Goal: Task Accomplishment & Management: Complete application form

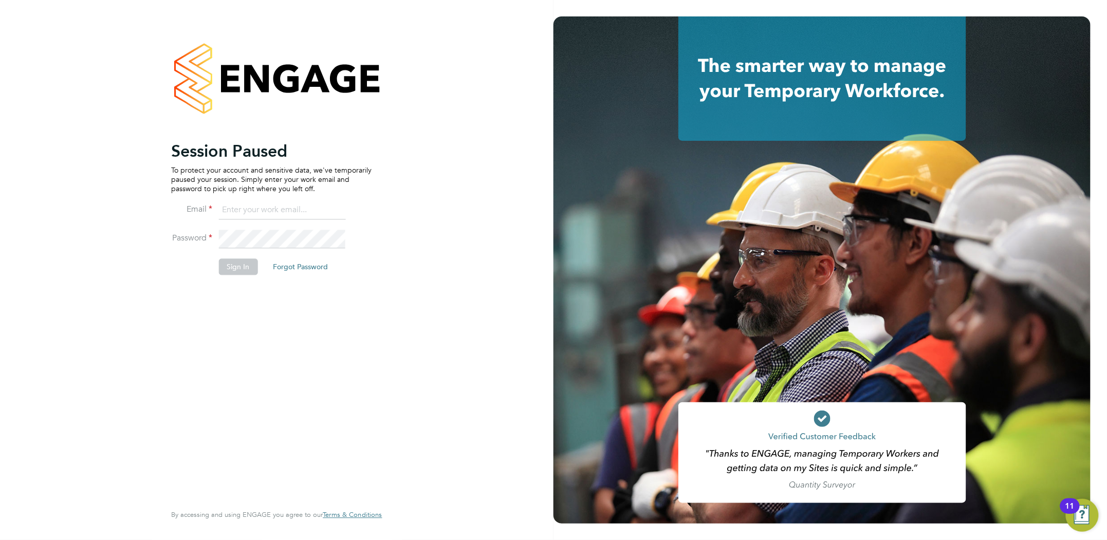
type input "sheree.flatman@randstadcpe.com"
click at [238, 266] on button "Sign In" at bounding box center [237, 266] width 39 height 16
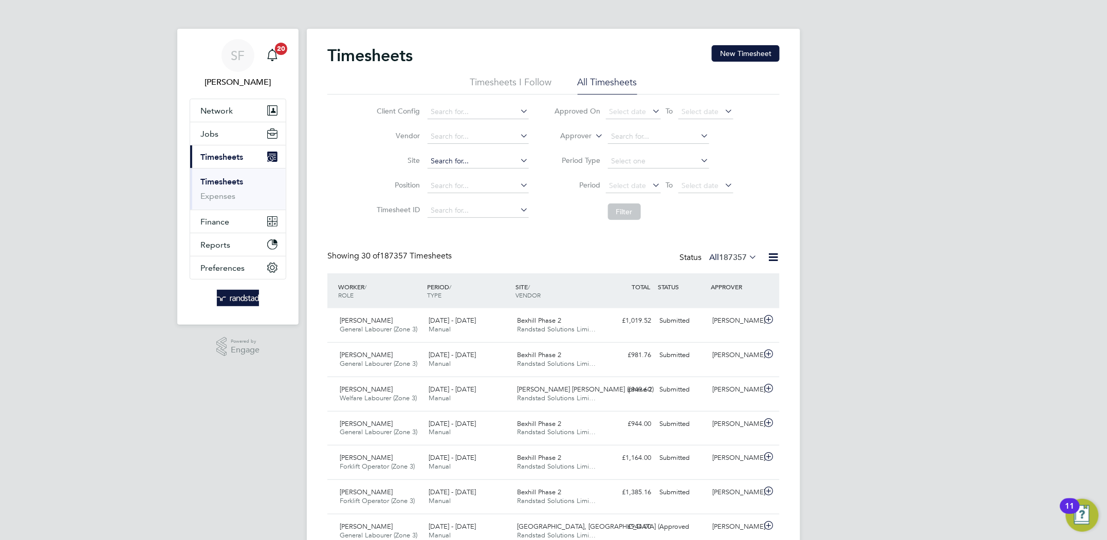
click at [451, 160] on input at bounding box center [478, 161] width 101 height 14
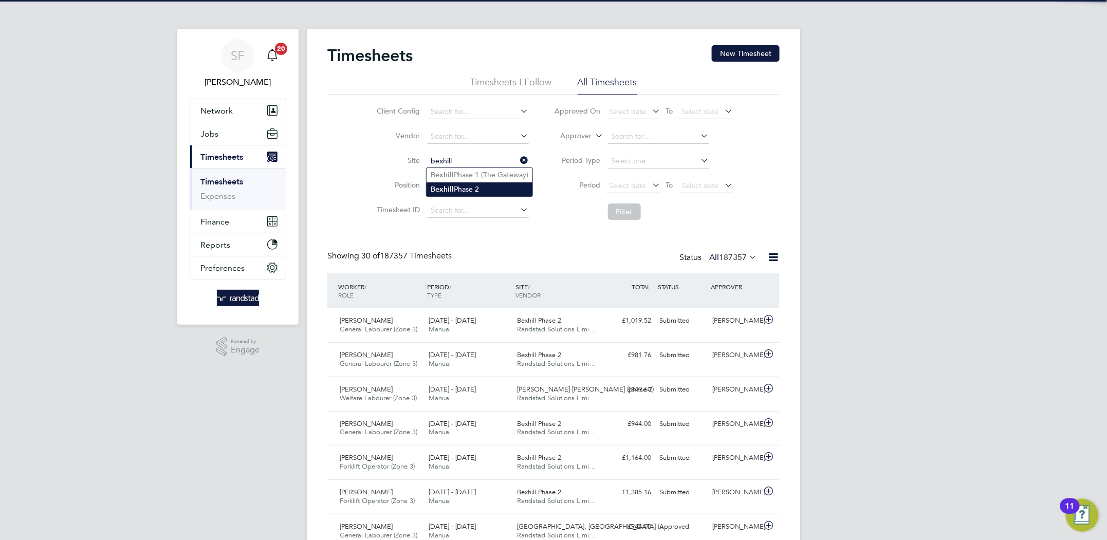
click at [453, 190] on li "Bexhill Phase 2" at bounding box center [479, 189] width 106 height 14
type input "Bexhill Phase 2"
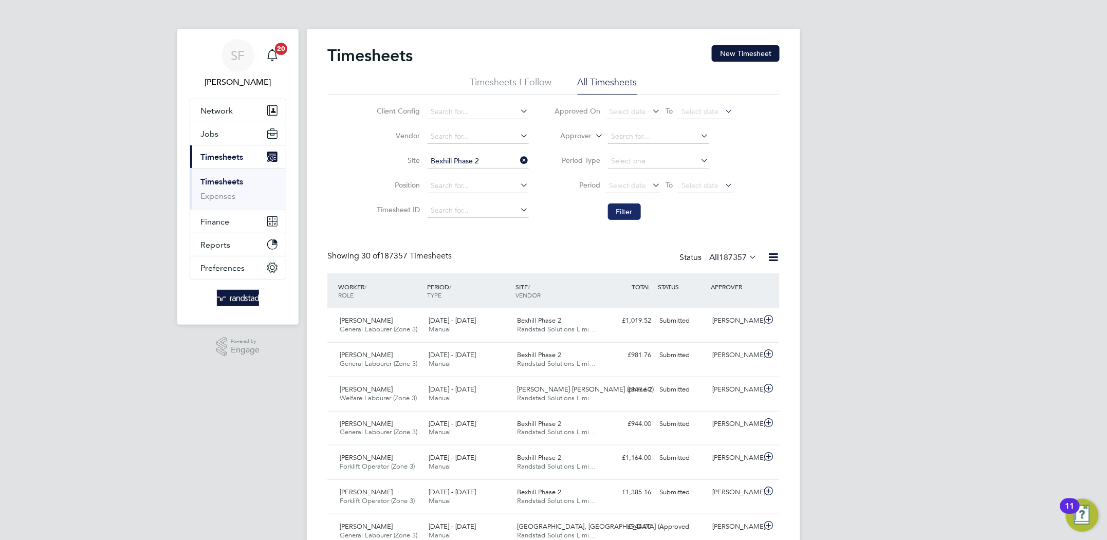
click at [626, 207] on button "Filter" at bounding box center [624, 211] width 33 height 16
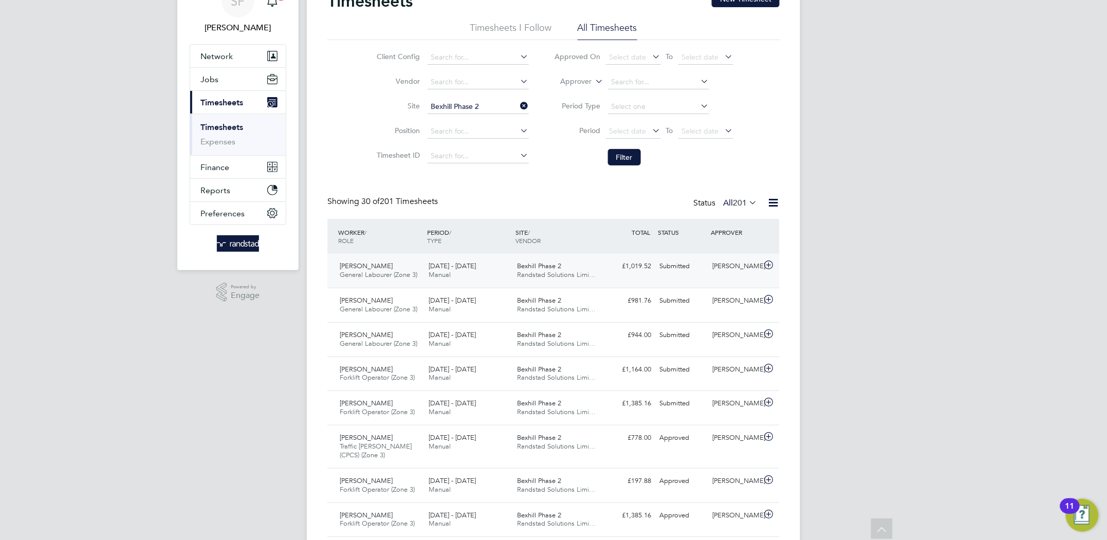
click at [547, 266] on span "Bexhill Phase 2" at bounding box center [539, 266] width 44 height 9
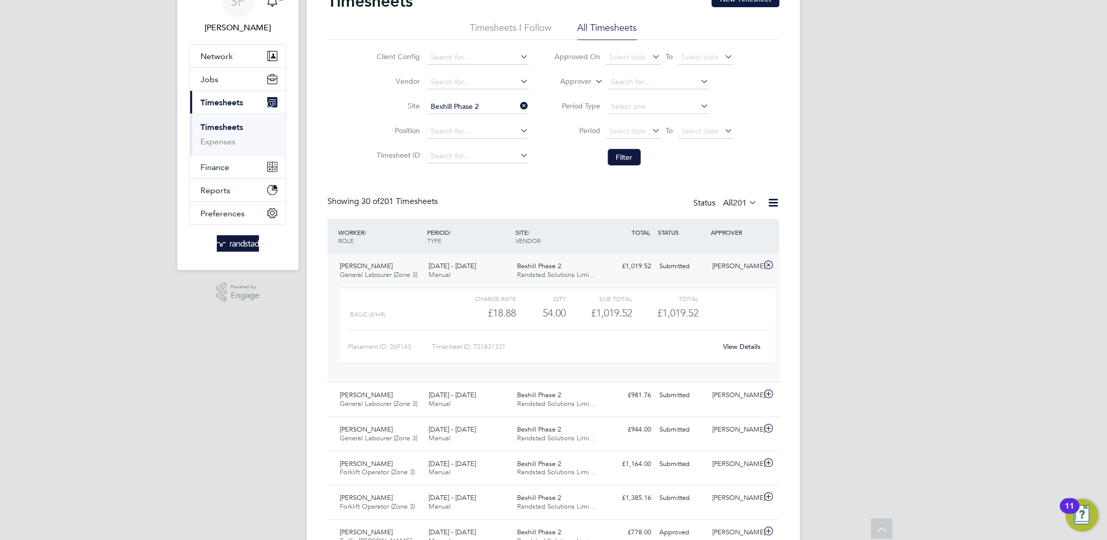
click at [518, 106] on icon at bounding box center [518, 106] width 0 height 14
click at [469, 108] on input at bounding box center [478, 107] width 101 height 14
click at [471, 134] on li "Burgess Hill (phase 2)" at bounding box center [481, 135] width 111 height 14
type input "Burgess Hill (phase 2)"
click at [620, 151] on button "Filter" at bounding box center [624, 157] width 33 height 16
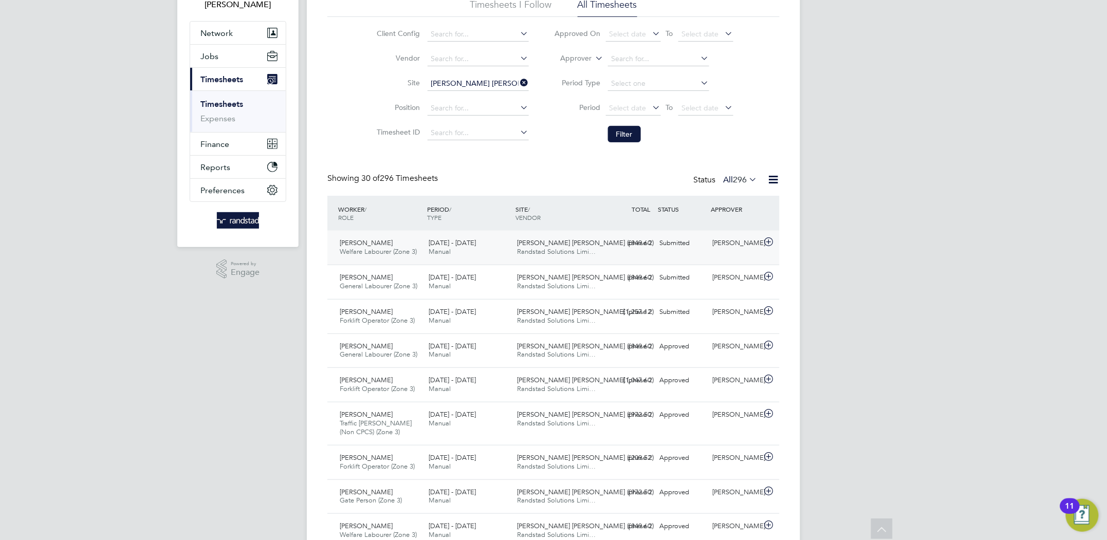
click at [575, 242] on span "Burgess Hill (phase 2)" at bounding box center [585, 242] width 137 height 9
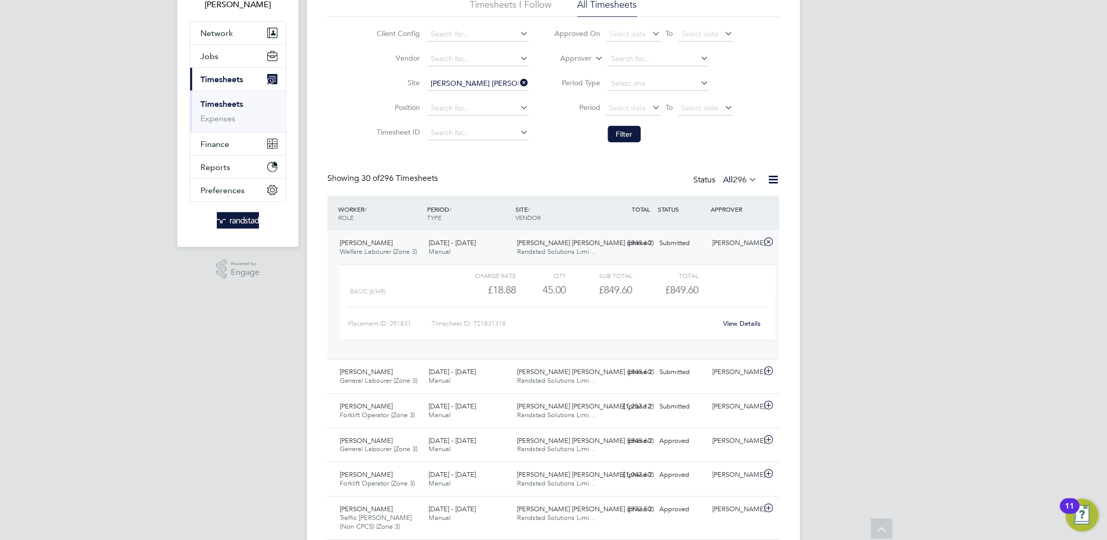
click at [518, 83] on icon at bounding box center [518, 83] width 0 height 14
click at [473, 86] on input at bounding box center [478, 84] width 101 height 14
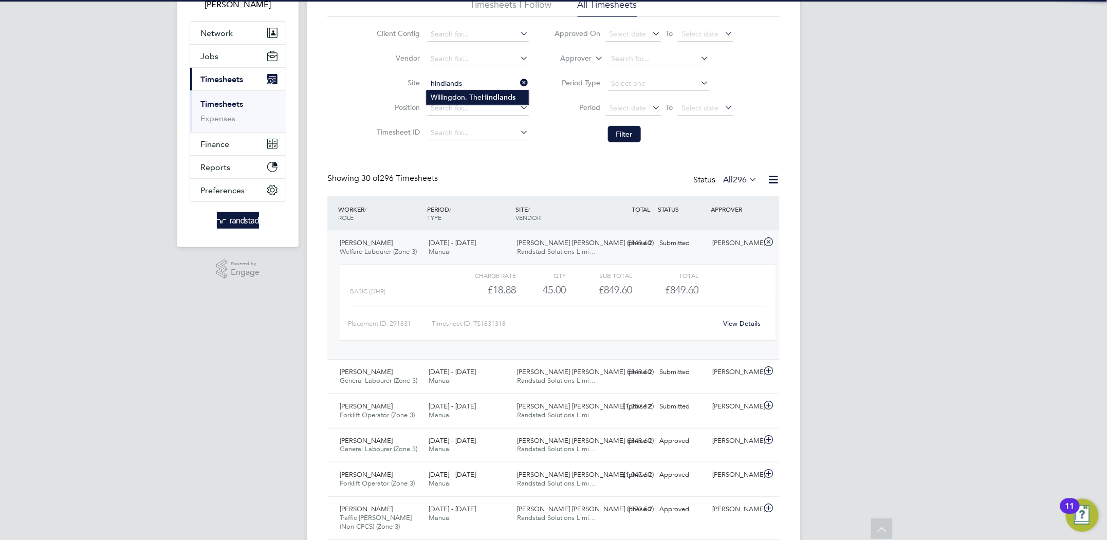
click at [473, 95] on li "Willingdon, The Hindlands" at bounding box center [477, 97] width 102 height 14
type input "Willingdon, The Hindlands"
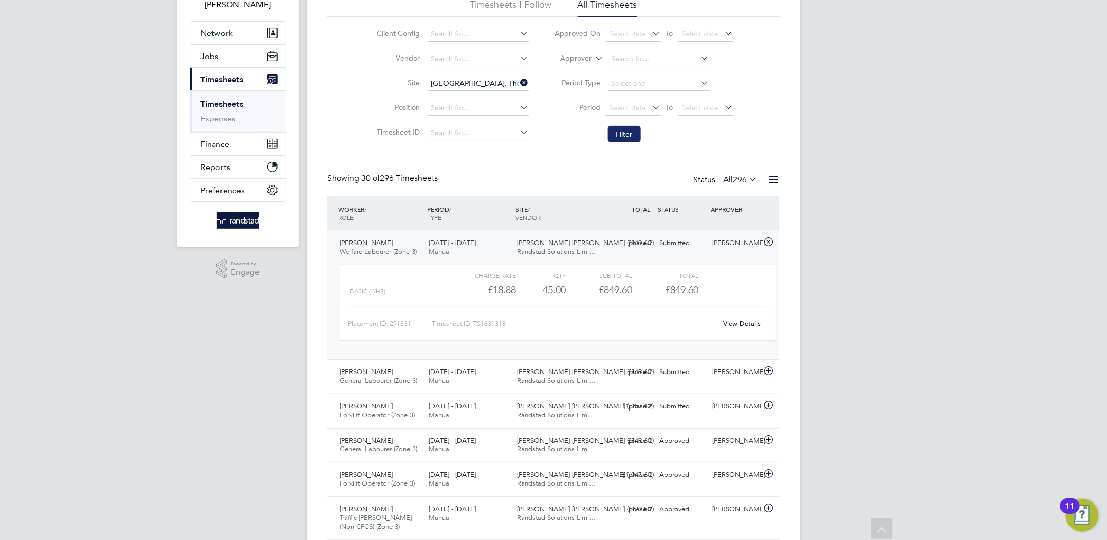
click at [616, 135] on button "Filter" at bounding box center [624, 134] width 33 height 16
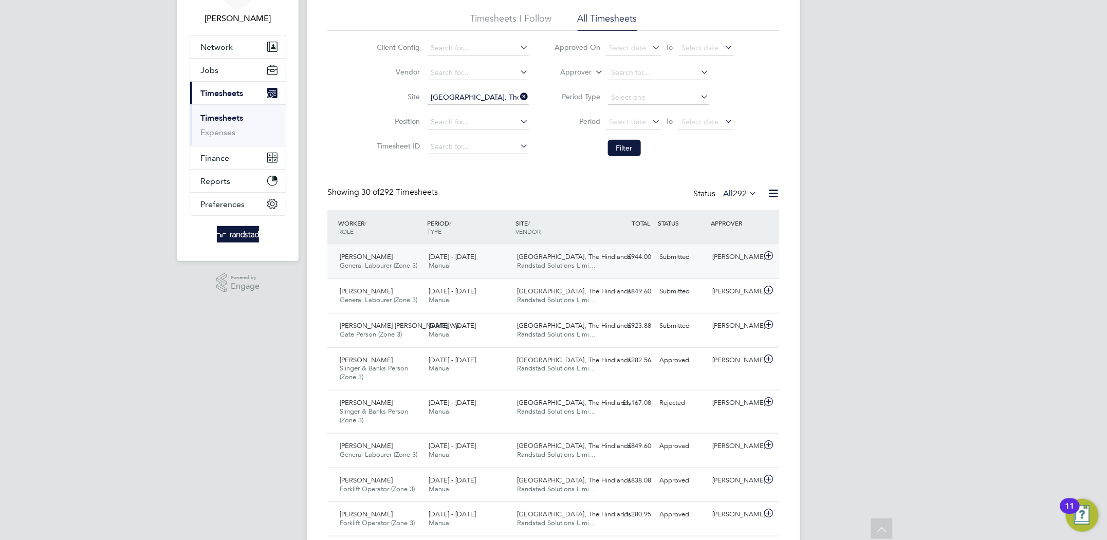
click at [536, 255] on span "Willingdon, The Hindlands" at bounding box center [574, 256] width 114 height 9
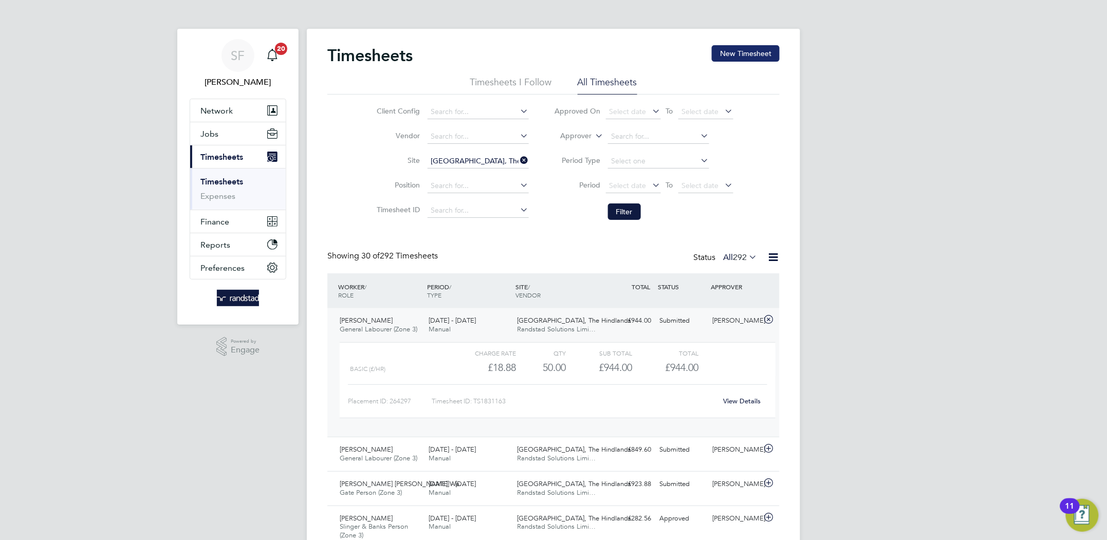
click at [736, 52] on button "New Timesheet" at bounding box center [746, 53] width 68 height 16
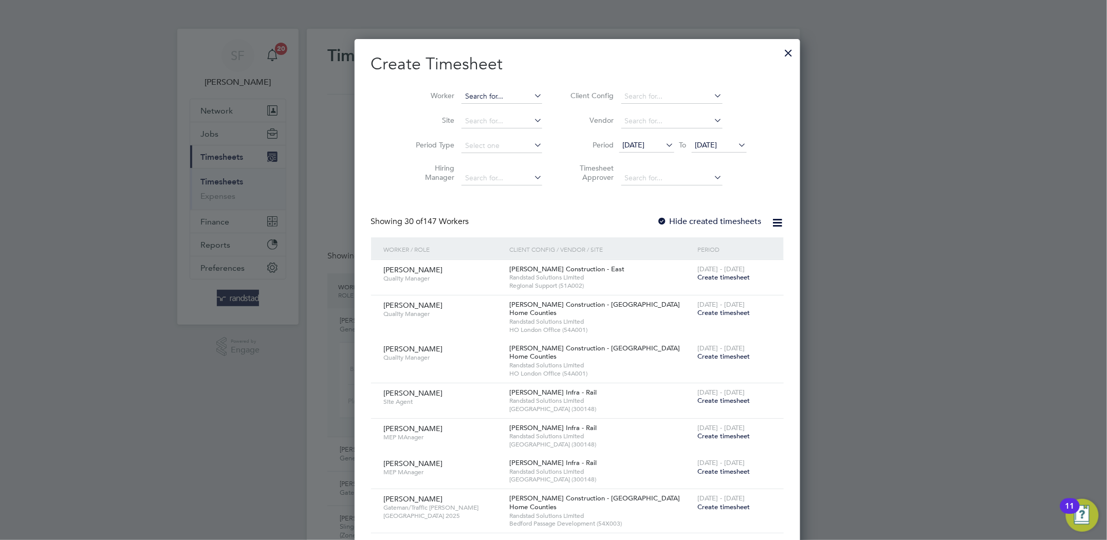
click at [473, 97] on input at bounding box center [501, 96] width 81 height 14
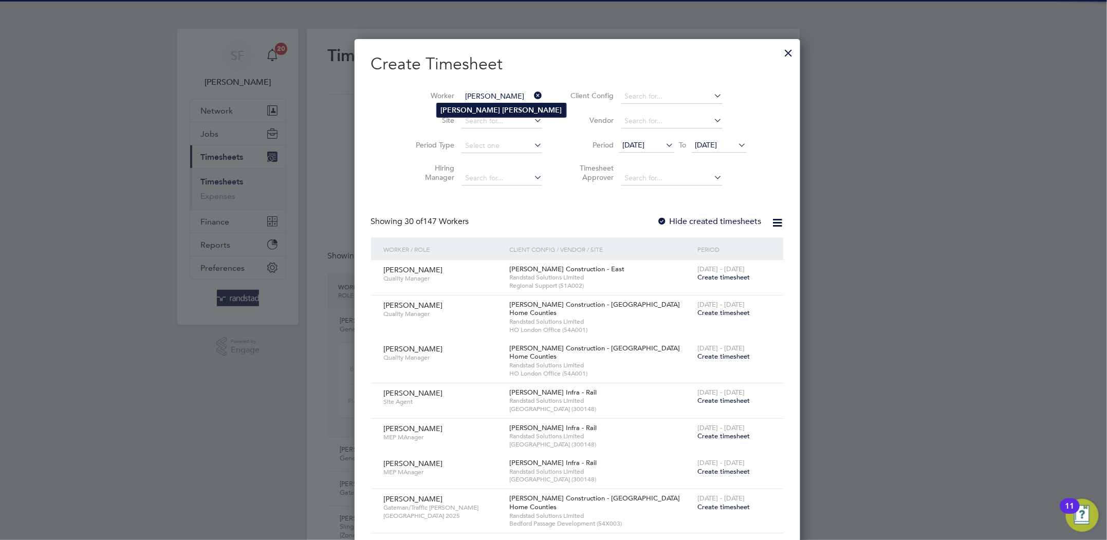
click at [503, 107] on b "Wilkins" at bounding box center [533, 110] width 60 height 9
type input "Richard Wilkins"
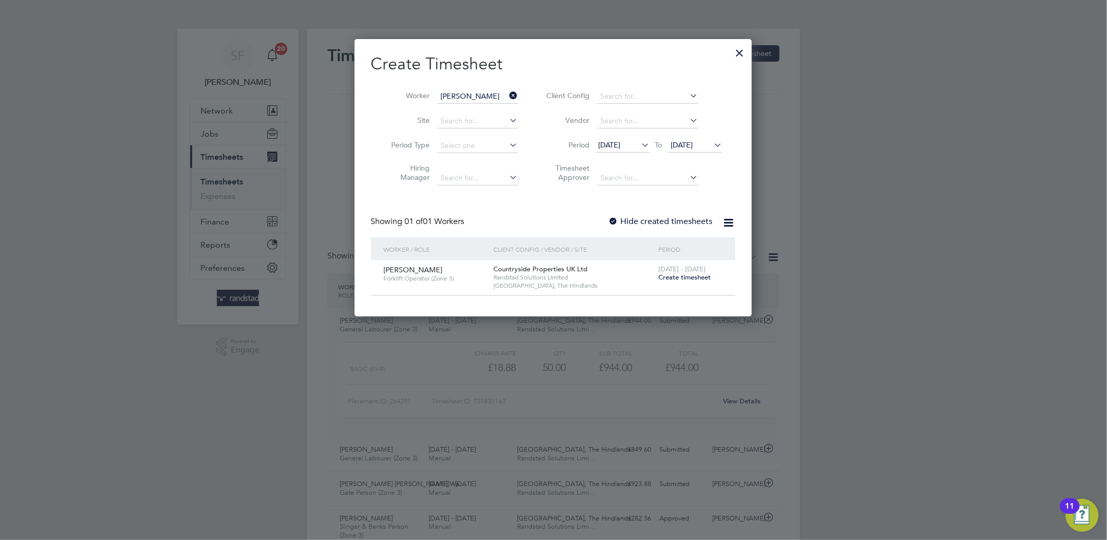
click at [685, 275] on span "Create timesheet" at bounding box center [685, 277] width 52 height 9
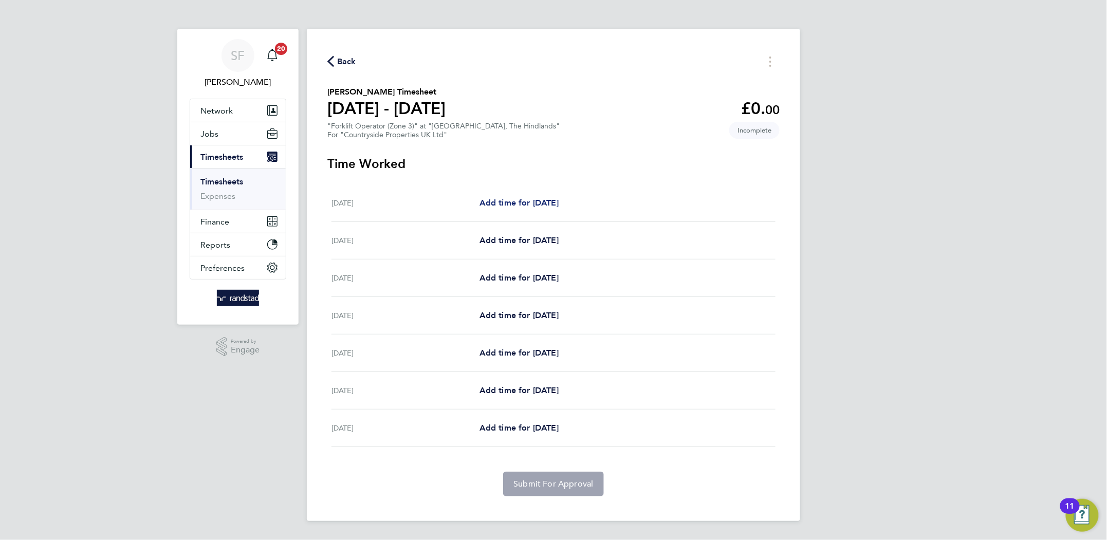
click at [526, 199] on span "Add time for Mon 22 Sep" at bounding box center [518, 203] width 79 height 10
select select "30"
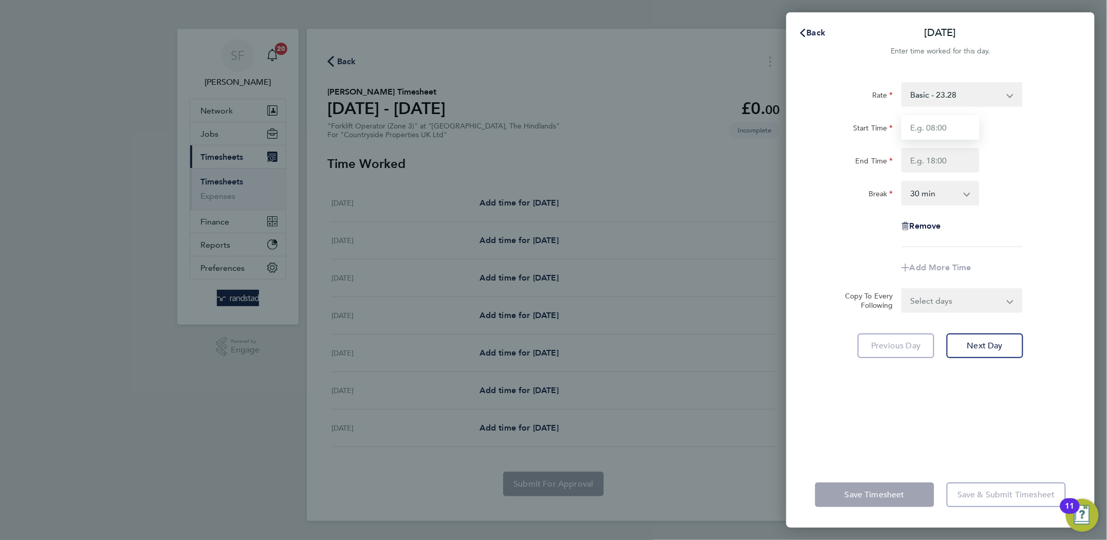
click at [920, 127] on input "Start Time" at bounding box center [940, 127] width 78 height 25
type input "07:30"
click at [927, 157] on input "End Time" at bounding box center [940, 160] width 78 height 25
type input "17:00"
click at [922, 299] on form "Rate Basic - 23.28 Start Time 07:30 End Time 17:00 Break 0 min 15 min 30 min 45…" at bounding box center [940, 197] width 251 height 231
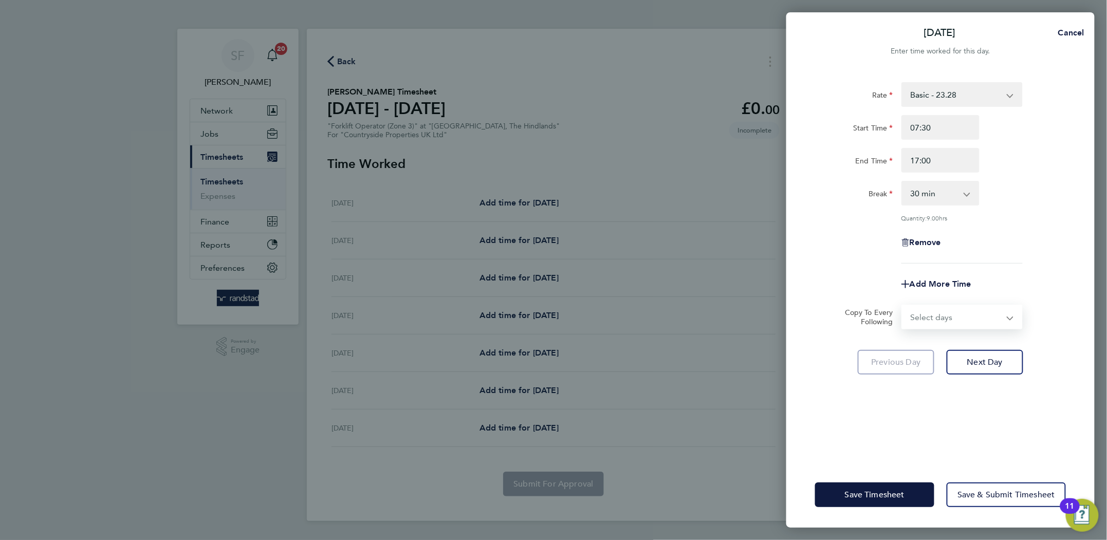
select select "WEEKDAY"
click at [902, 306] on select "Select days Day Weekday (Mon-Fri) Weekend (Sat-Sun) Tuesday Wednesday Thursday …" at bounding box center [956, 317] width 108 height 23
select select "2025-09-28"
click at [982, 410] on span "Next Day" at bounding box center [984, 407] width 35 height 10
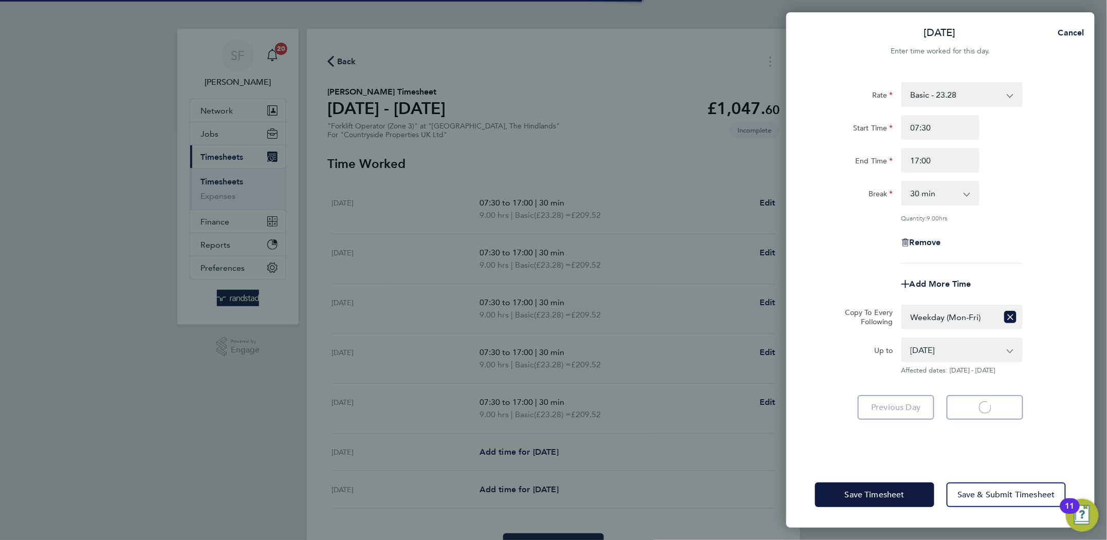
select select "30"
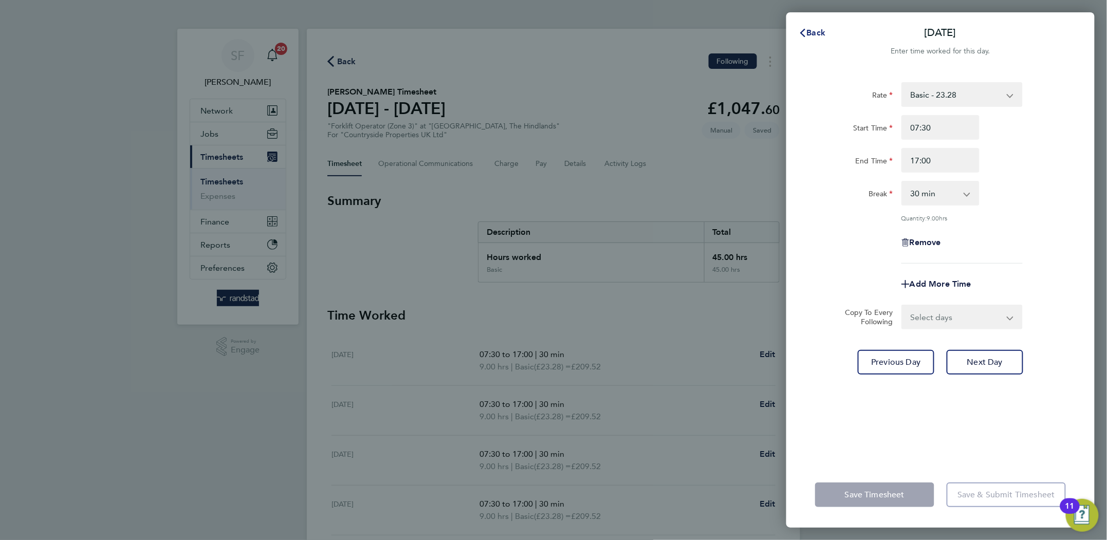
click at [815, 38] on button "Back" at bounding box center [812, 33] width 48 height 21
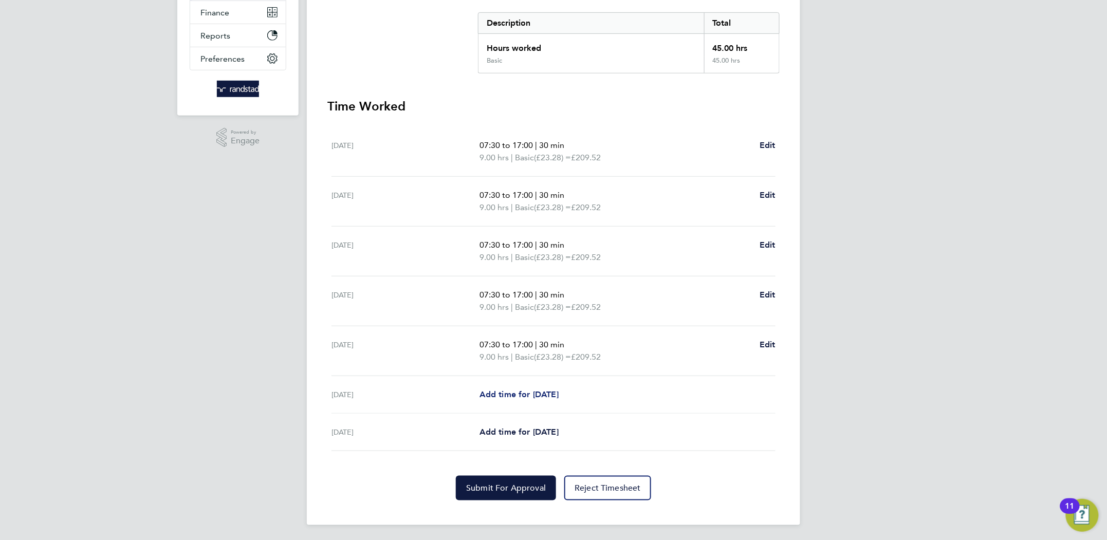
click at [532, 396] on span "Add time for Sat 27 Sep" at bounding box center [518, 394] width 79 height 10
select select "30"
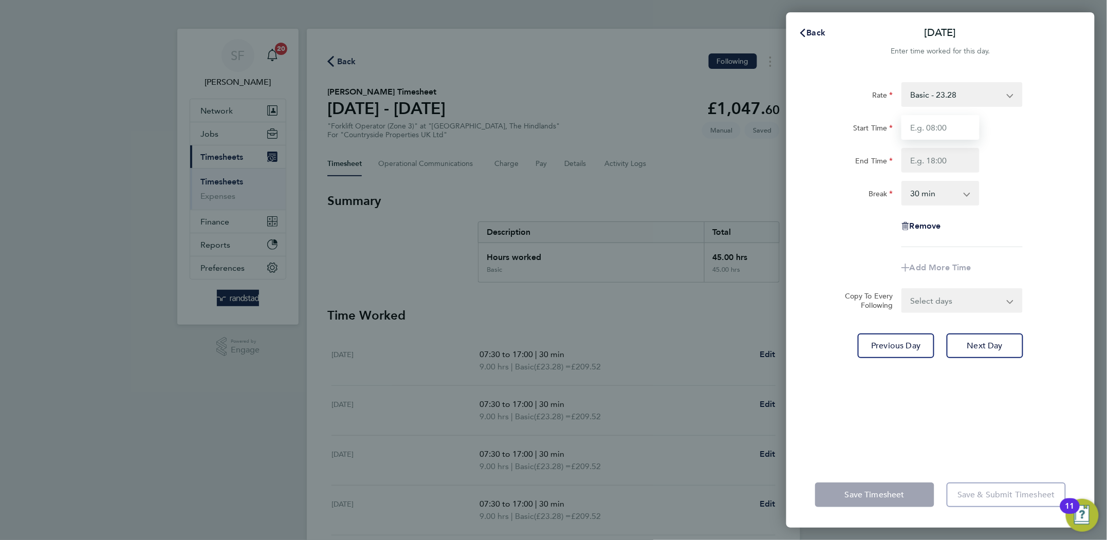
click at [909, 134] on input "Start Time" at bounding box center [940, 127] width 78 height 25
type input "07:30"
click at [939, 160] on input "End Time" at bounding box center [940, 160] width 78 height 25
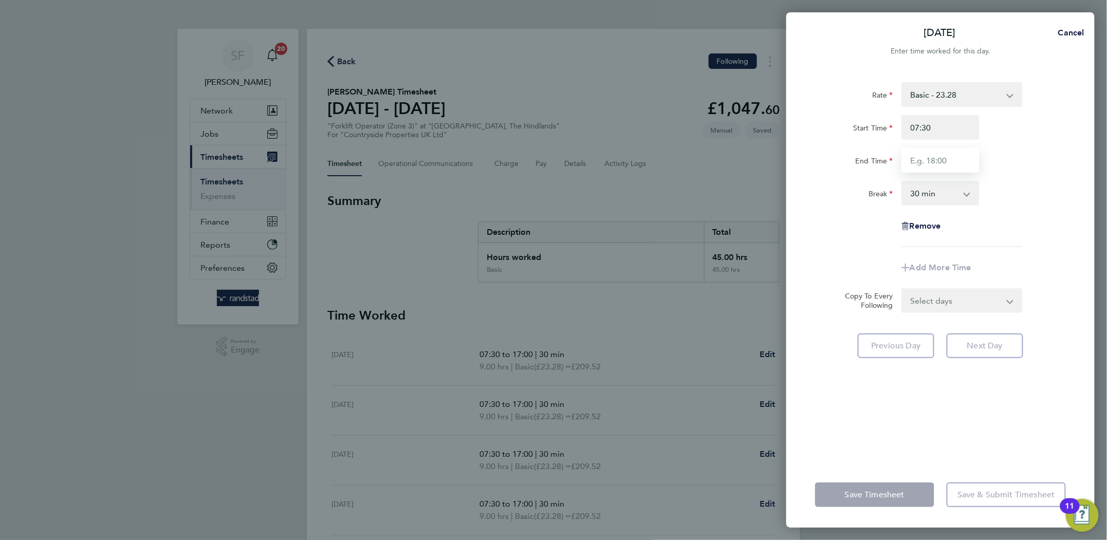
type input "12:30"
click at [952, 196] on select "0 min 15 min 30 min 45 min 60 min 75 min 90 min" at bounding box center [934, 193] width 64 height 23
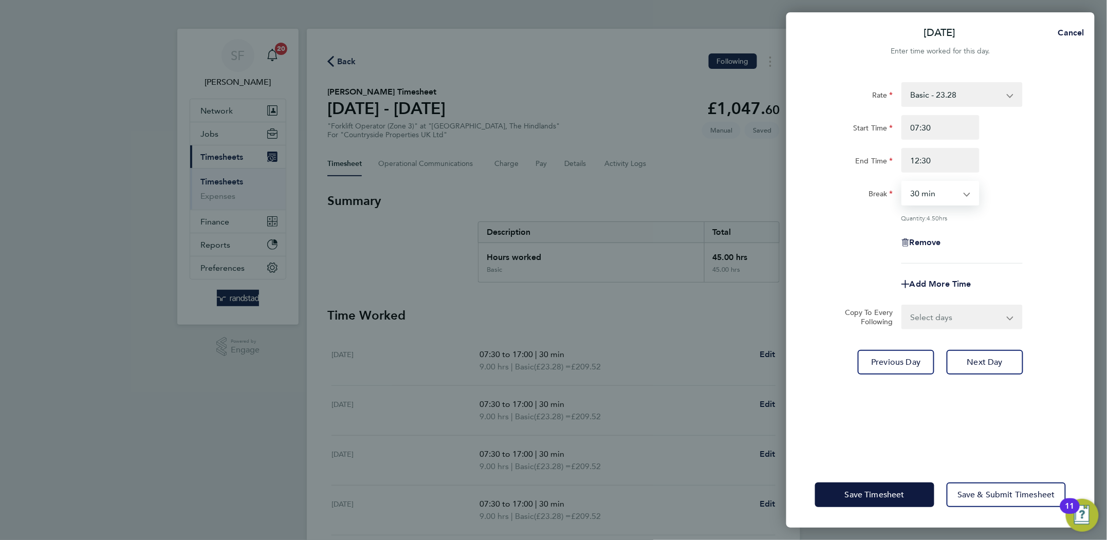
select select "0"
click at [902, 182] on select "0 min 15 min 30 min 45 min 60 min 75 min 90 min" at bounding box center [934, 193] width 64 height 23
click at [1019, 254] on div "Rate Basic - 23.28 Start Time 07:30 End Time 12:30 Break 0 min 15 min 30 min 45…" at bounding box center [940, 172] width 251 height 181
click at [872, 490] on span "Save Timesheet" at bounding box center [875, 495] width 60 height 10
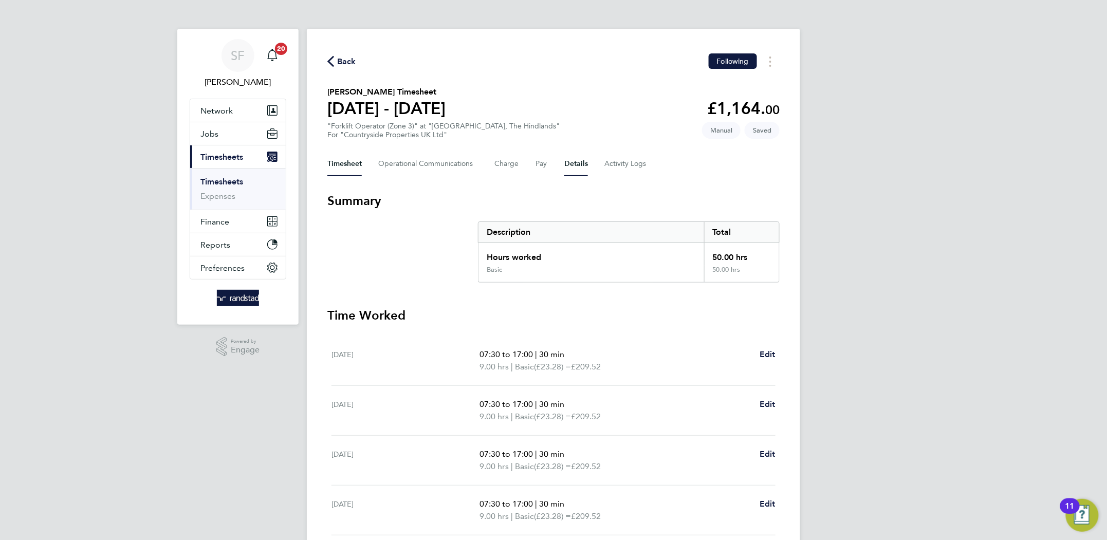
click at [570, 161] on button "Details" at bounding box center [576, 164] width 24 height 25
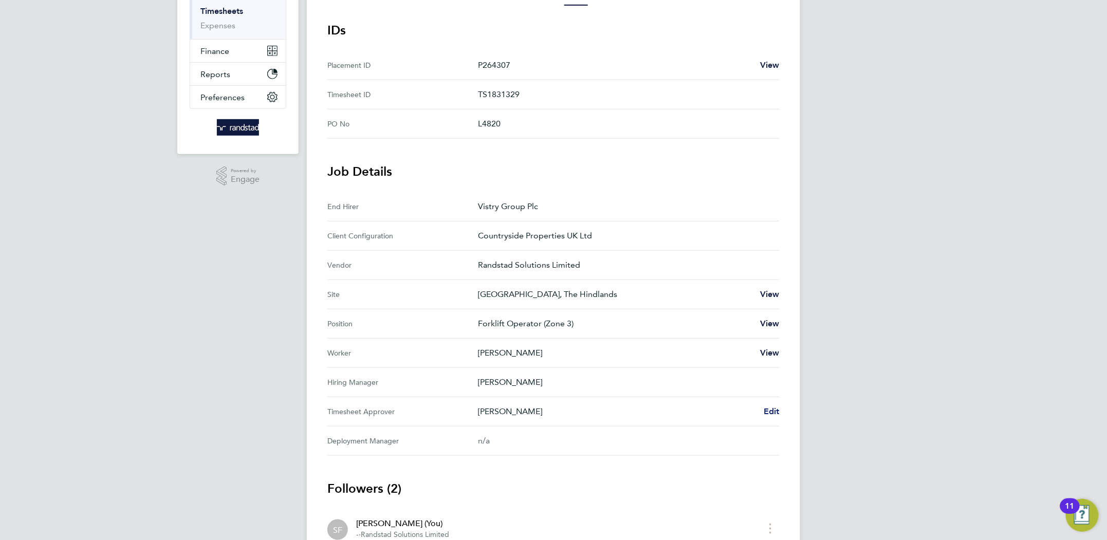
click at [769, 410] on span "Edit" at bounding box center [772, 411] width 16 height 10
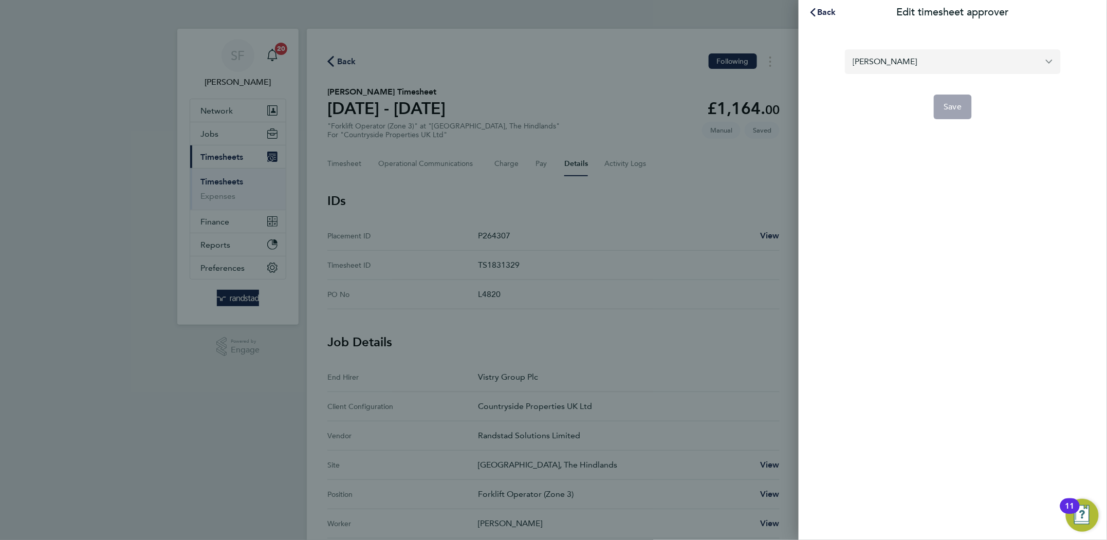
click at [866, 59] on input "Lea Packer" at bounding box center [953, 61] width 216 height 24
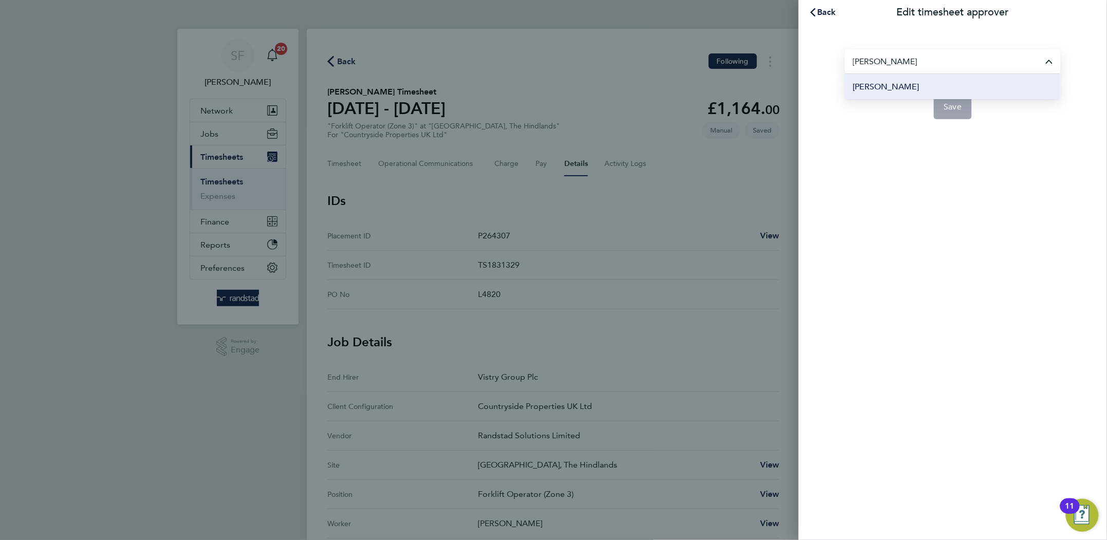
click at [868, 83] on span "Ruben Poole" at bounding box center [886, 87] width 66 height 12
type input "Ruben Poole"
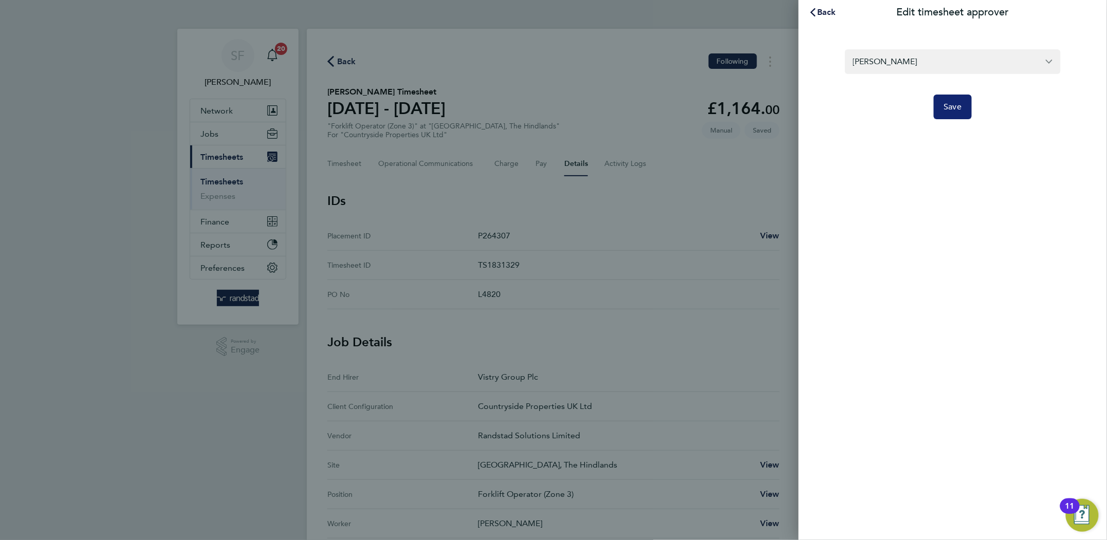
click at [956, 106] on span "Save" at bounding box center [953, 107] width 18 height 10
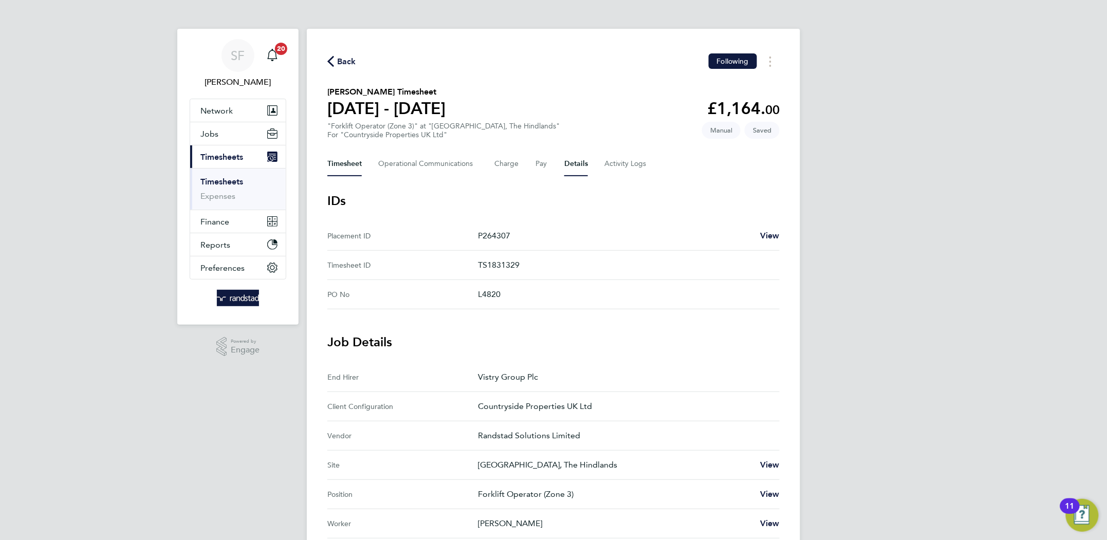
click at [350, 165] on button "Timesheet" at bounding box center [344, 164] width 34 height 25
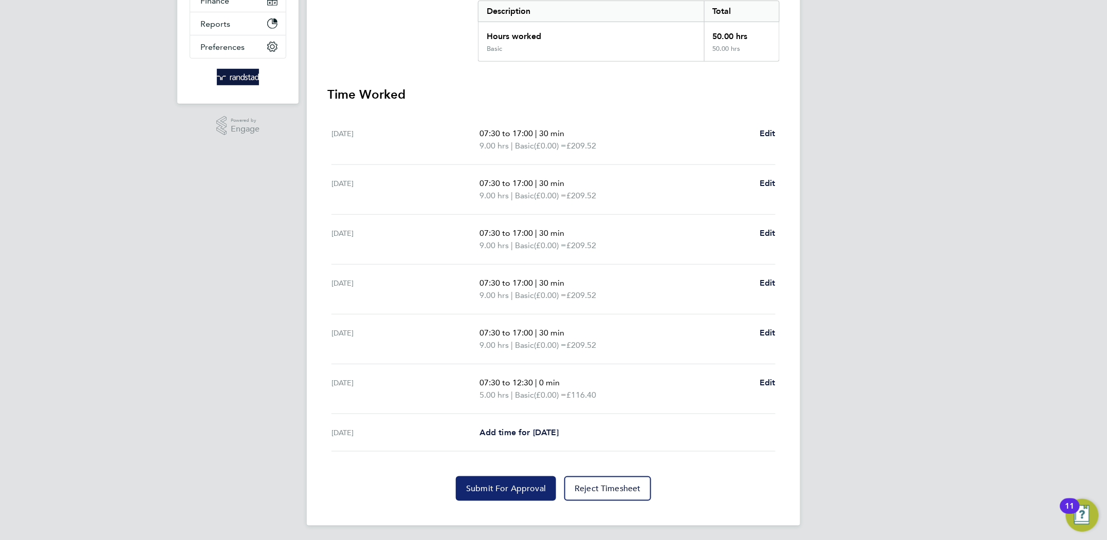
click at [493, 488] on span "Submit For Approval" at bounding box center [506, 489] width 80 height 10
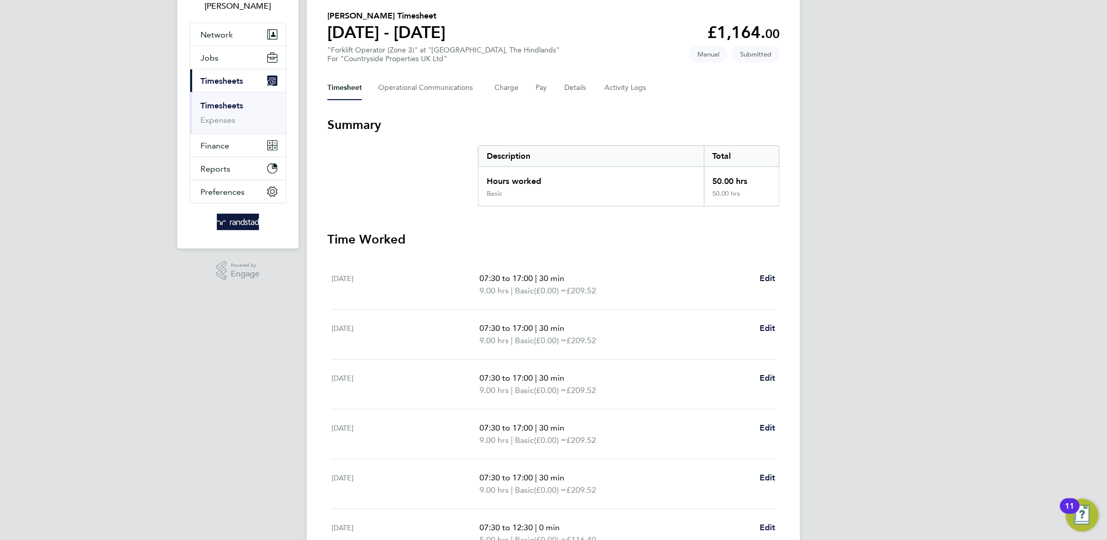
scroll to position [54, 0]
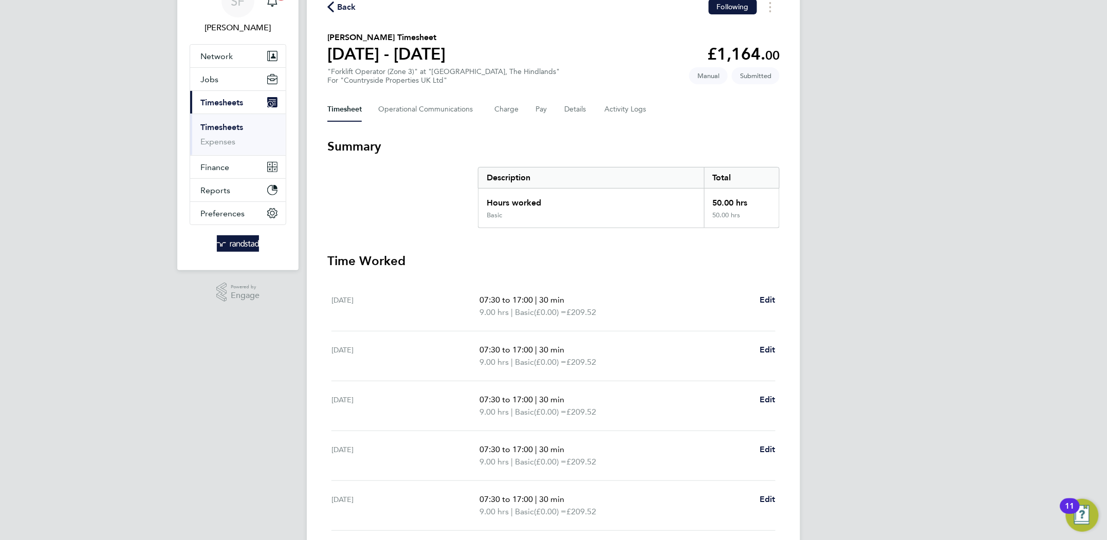
click at [235, 124] on link "Timesheets" at bounding box center [221, 127] width 43 height 10
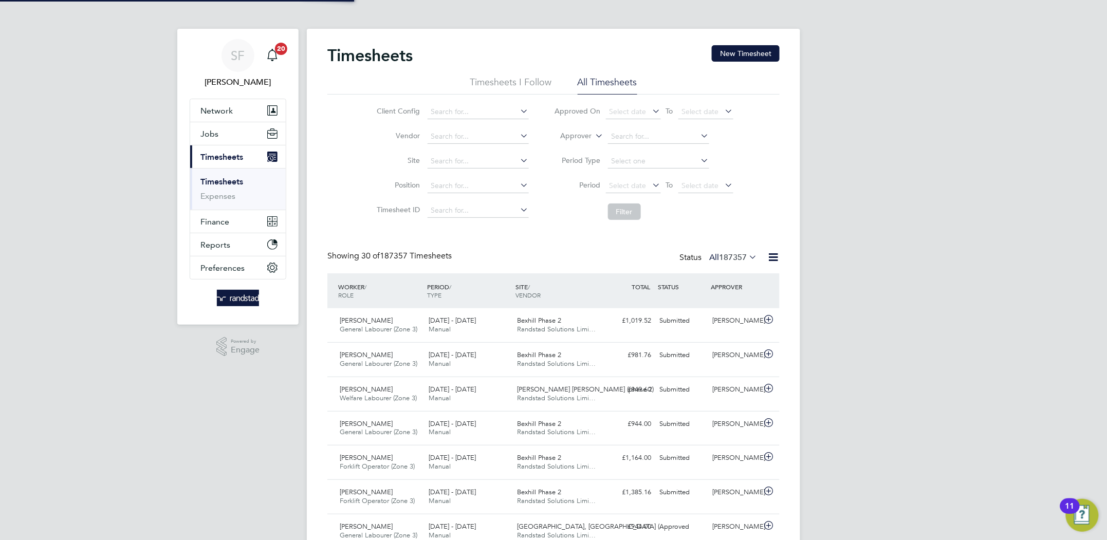
scroll to position [5, 5]
click at [593, 138] on icon at bounding box center [593, 132] width 0 height 9
click at [584, 145] on li "Worker" at bounding box center [566, 147] width 51 height 13
click at [625, 136] on input at bounding box center [658, 136] width 101 height 14
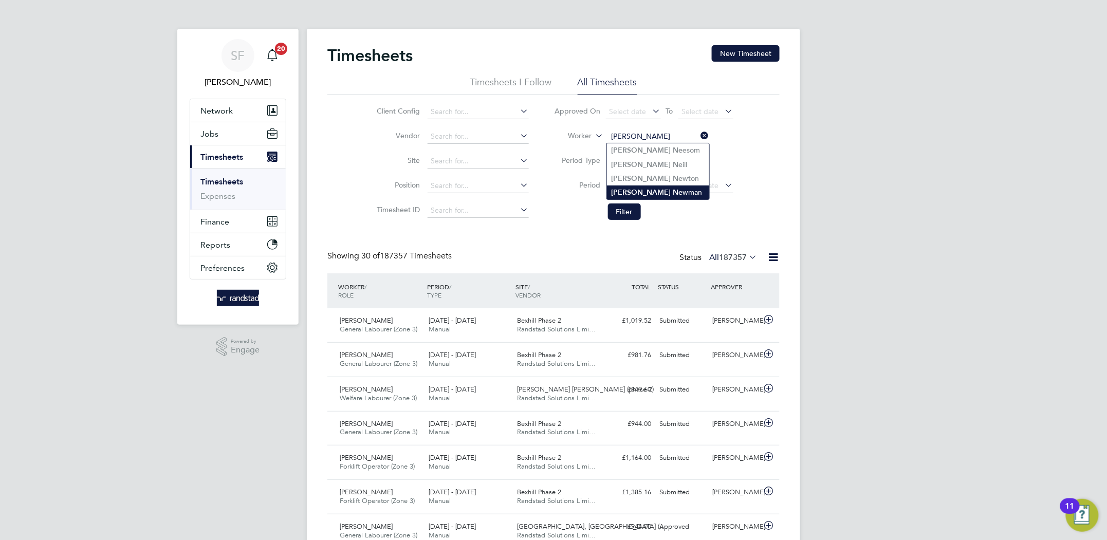
click at [673, 190] on b "Ne" at bounding box center [678, 192] width 10 height 9
type input "Peter Newman"
click at [624, 210] on button "Filter" at bounding box center [624, 211] width 33 height 16
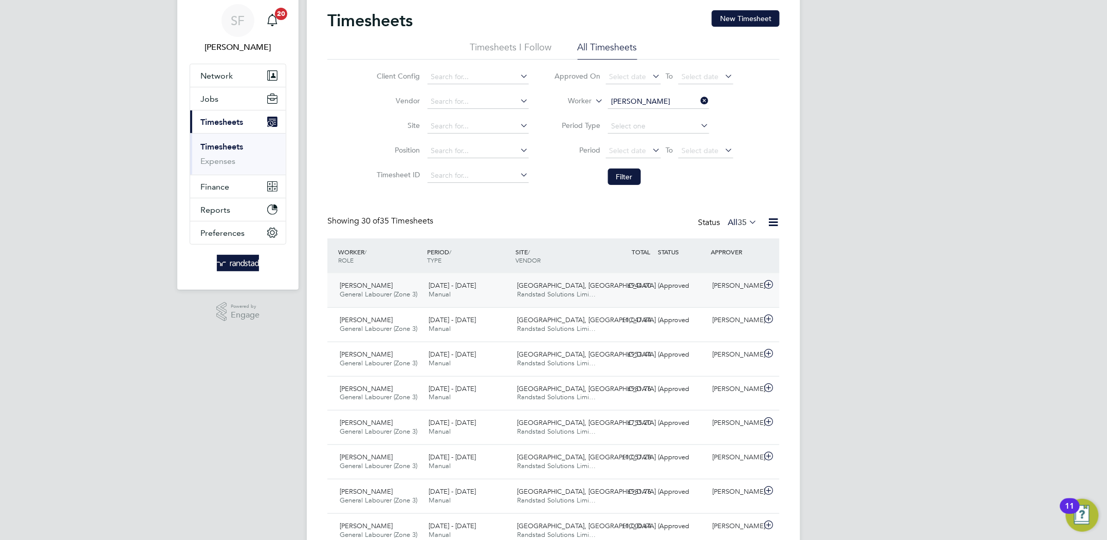
click at [519, 296] on span "Randstad Solutions Limi…" at bounding box center [556, 294] width 79 height 9
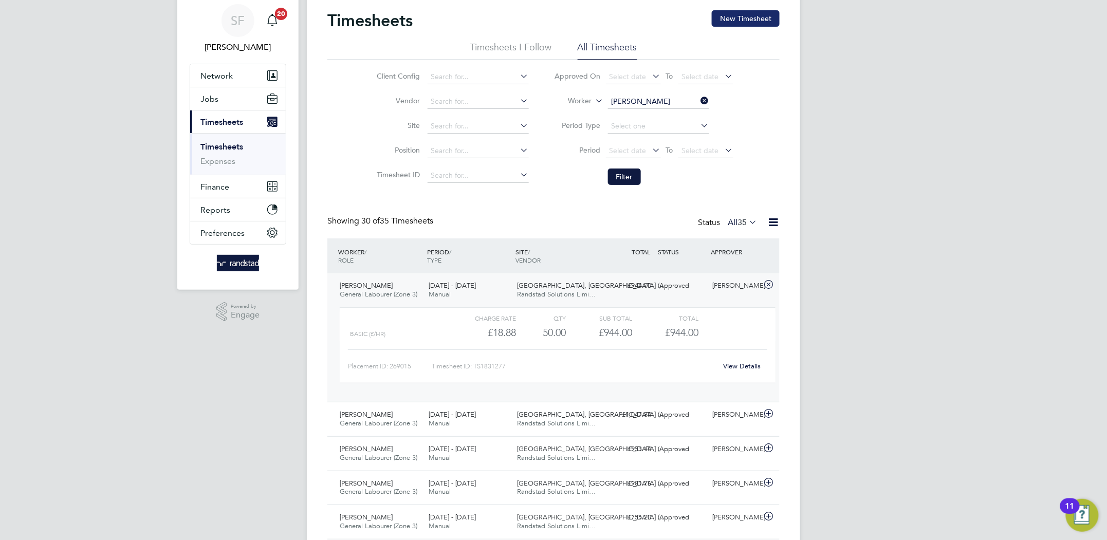
click at [752, 16] on button "New Timesheet" at bounding box center [746, 18] width 68 height 16
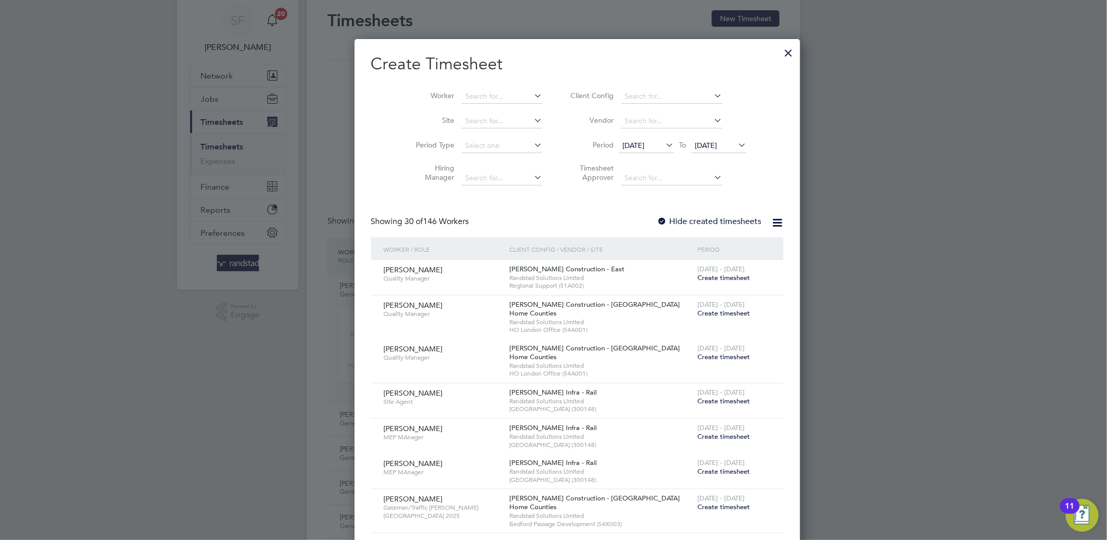
scroll to position [2168, 398]
click at [435, 96] on li "Worker" at bounding box center [475, 96] width 160 height 25
click at [461, 96] on input at bounding box center [501, 96] width 81 height 14
click at [449, 106] on b "Yeshpaul" at bounding box center [456, 110] width 30 height 9
type input "Yeshpaul Rai"
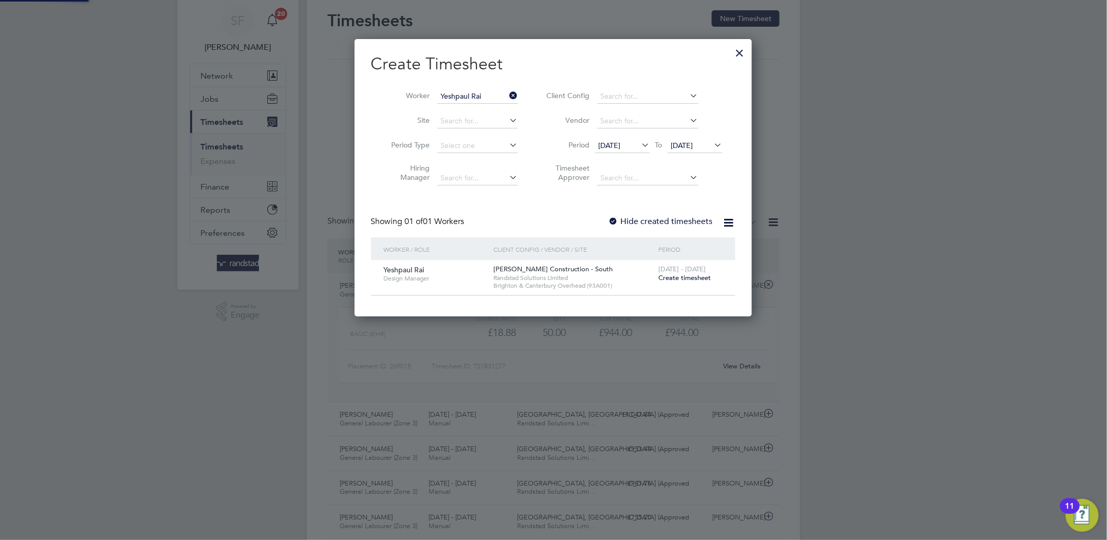
scroll to position [277, 398]
click at [691, 279] on span "Create timesheet" at bounding box center [685, 277] width 52 height 9
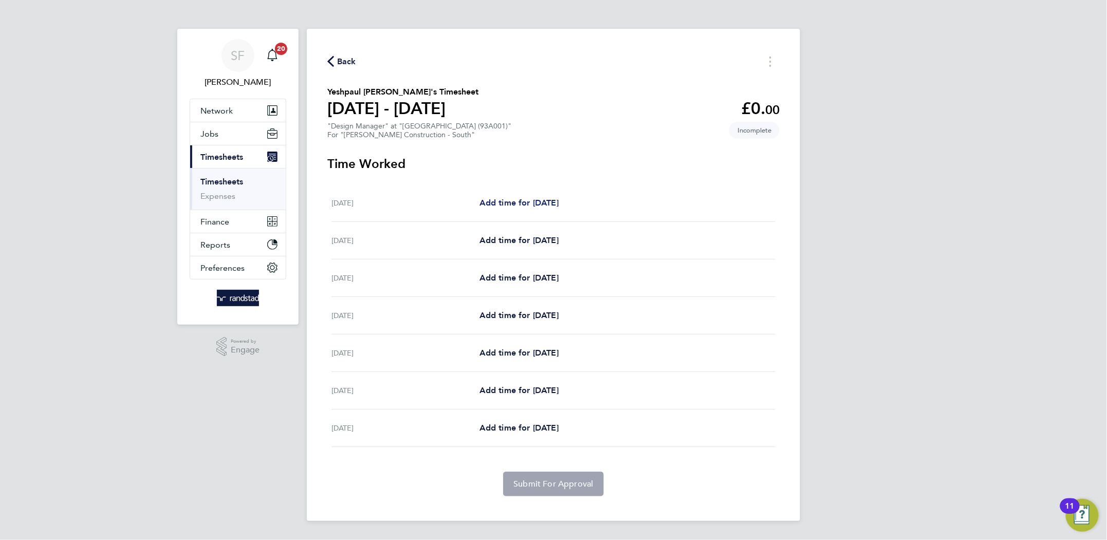
click at [555, 202] on span "Add time for Sat 20 Sep" at bounding box center [518, 203] width 79 height 10
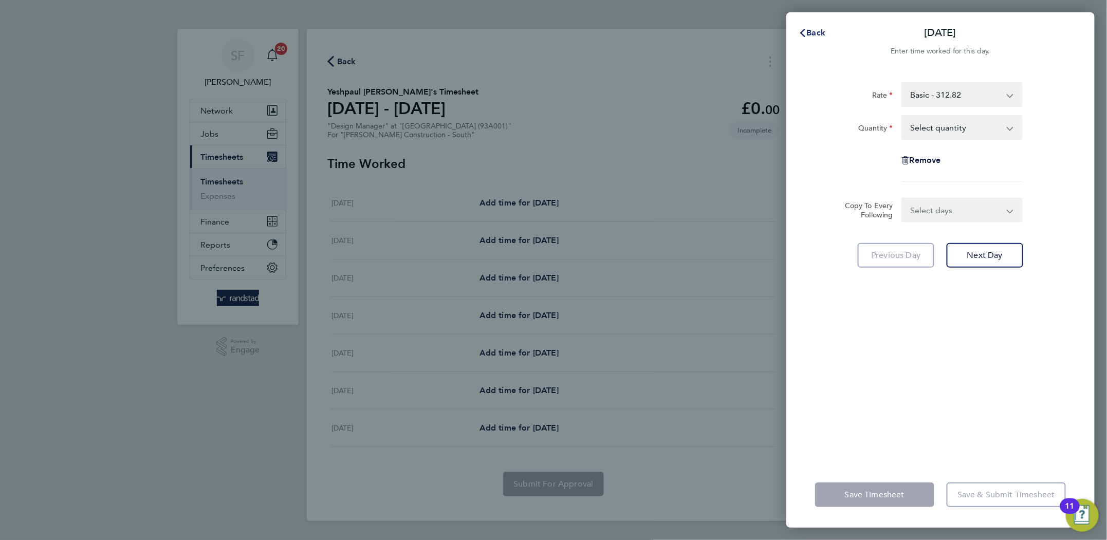
click at [816, 41] on button "Back" at bounding box center [812, 33] width 48 height 21
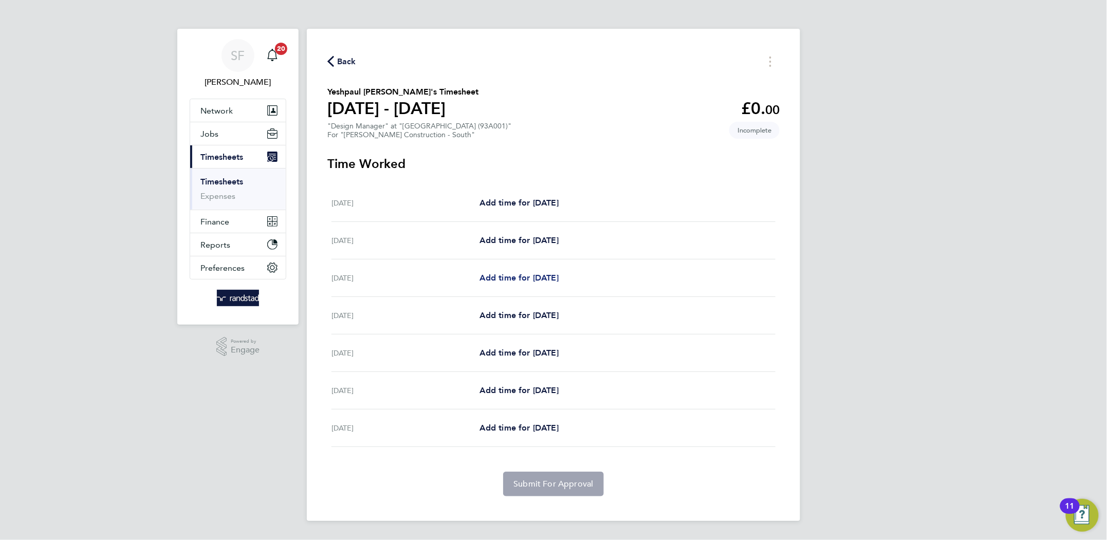
click at [541, 277] on span "Add time for Mon 22 Sep" at bounding box center [518, 278] width 79 height 10
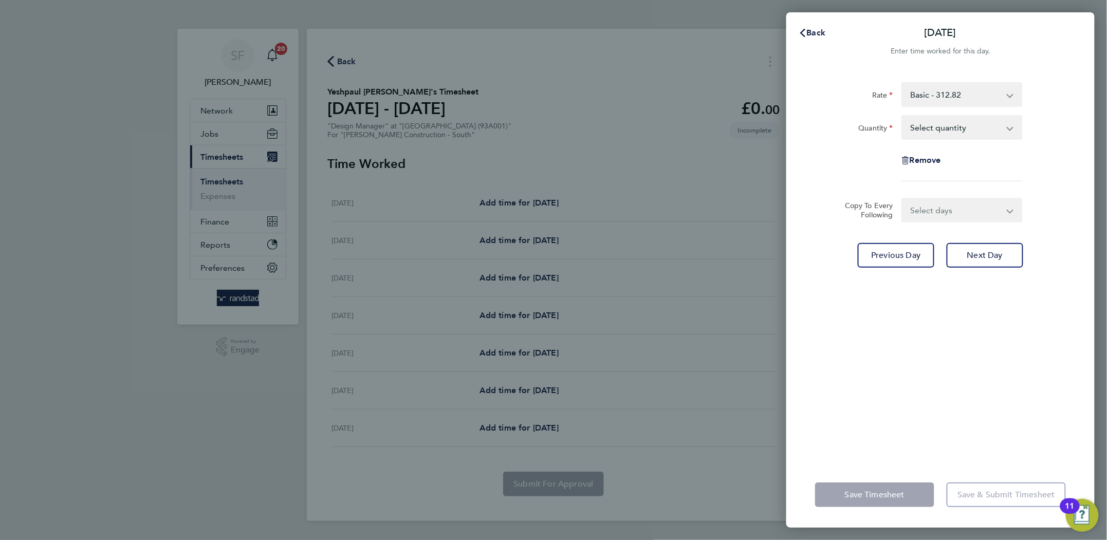
click at [919, 127] on select "Select quantity 0.5 1" at bounding box center [955, 127] width 107 height 23
select select "1"
click at [902, 116] on select "Select quantity 0.5 1" at bounding box center [955, 127] width 107 height 23
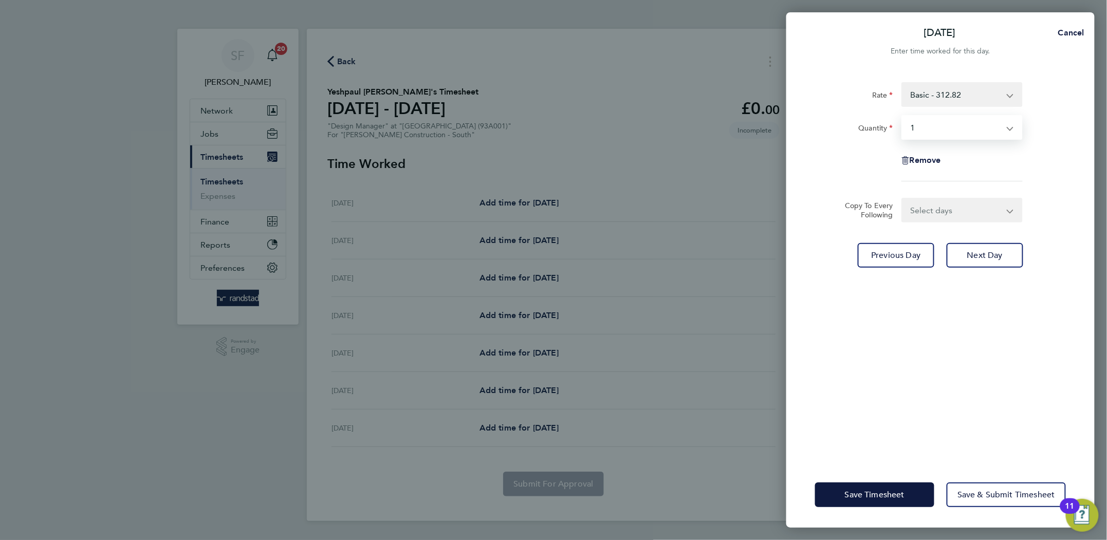
click at [937, 205] on select "Select days Day Tuesday Wednesday Thursday Friday" at bounding box center [956, 210] width 108 height 23
select select "TUE"
click at [902, 199] on select "Select days Day Tuesday Wednesday Thursday Friday" at bounding box center [956, 210] width 108 height 23
select select "2025-09-26"
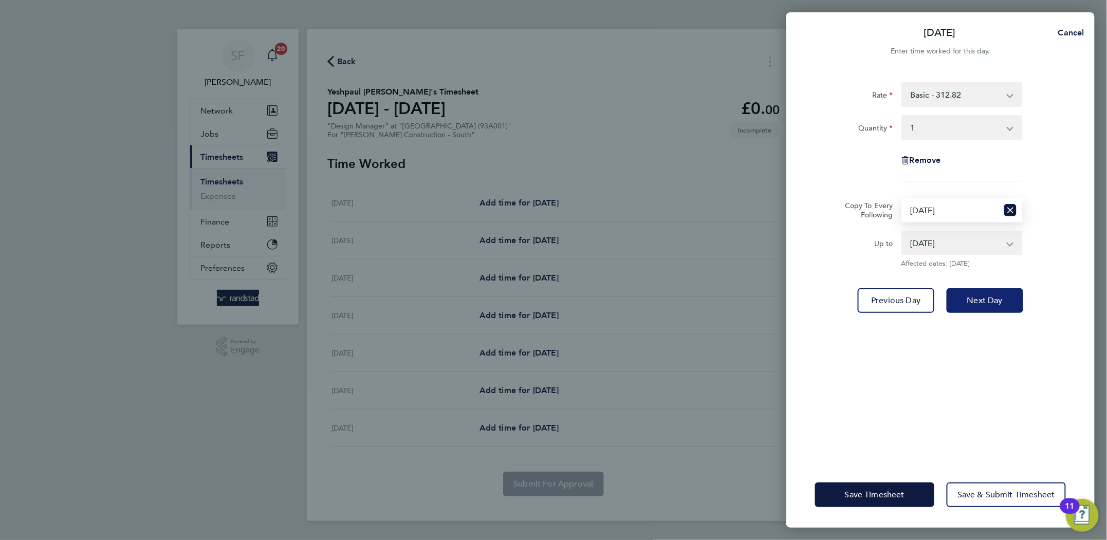
click at [990, 295] on span "Next Day" at bounding box center [984, 300] width 35 height 10
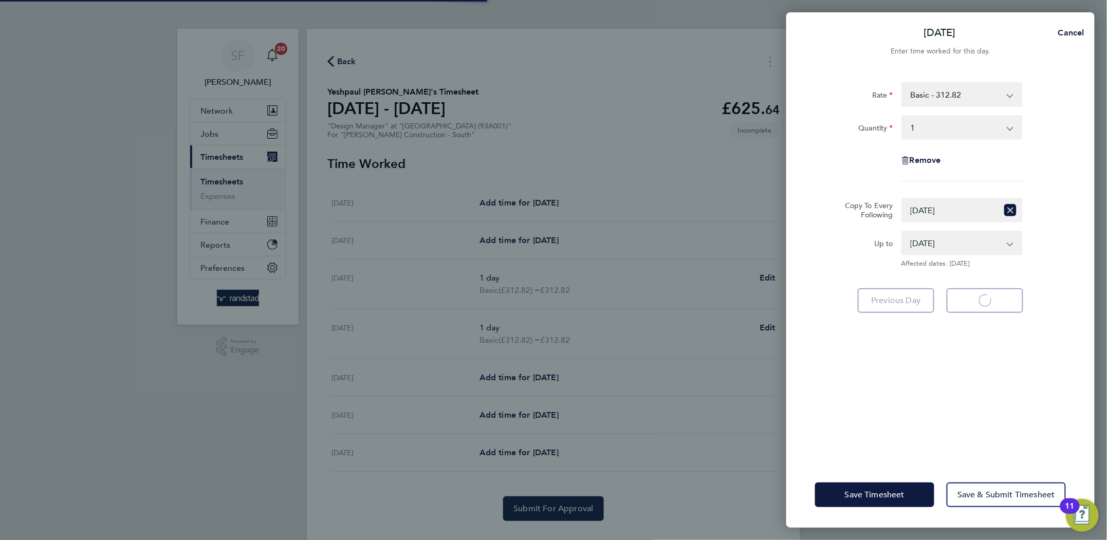
select select "1"
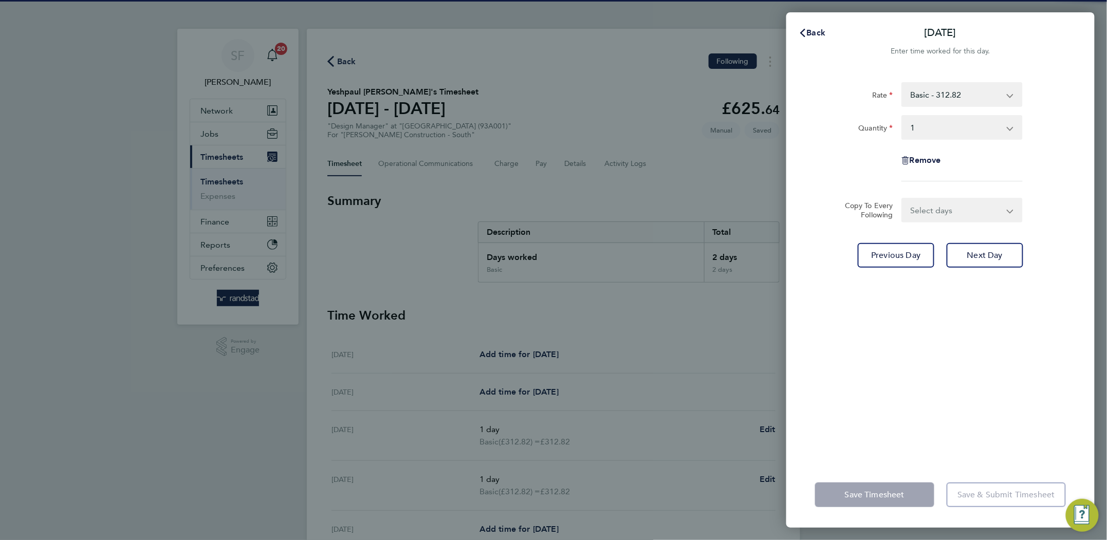
click at [936, 209] on select "Select days Day Wednesday Thursday Friday" at bounding box center [956, 210] width 108 height 23
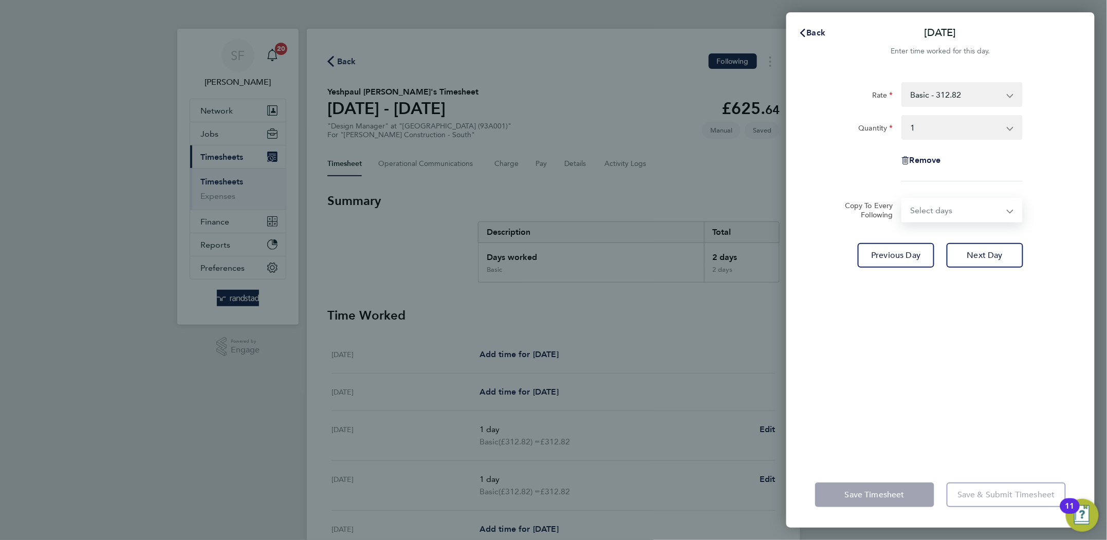
select select "WED"
click at [902, 199] on select "Select days Day Wednesday Thursday Friday" at bounding box center [956, 210] width 108 height 23
select select "2025-09-26"
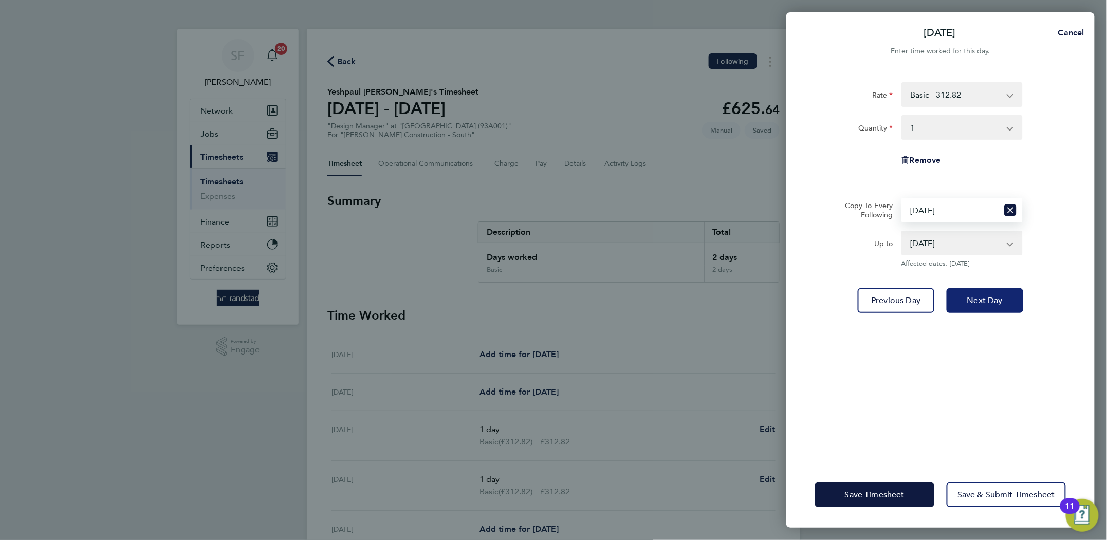
click at [981, 297] on span "Next Day" at bounding box center [984, 300] width 35 height 10
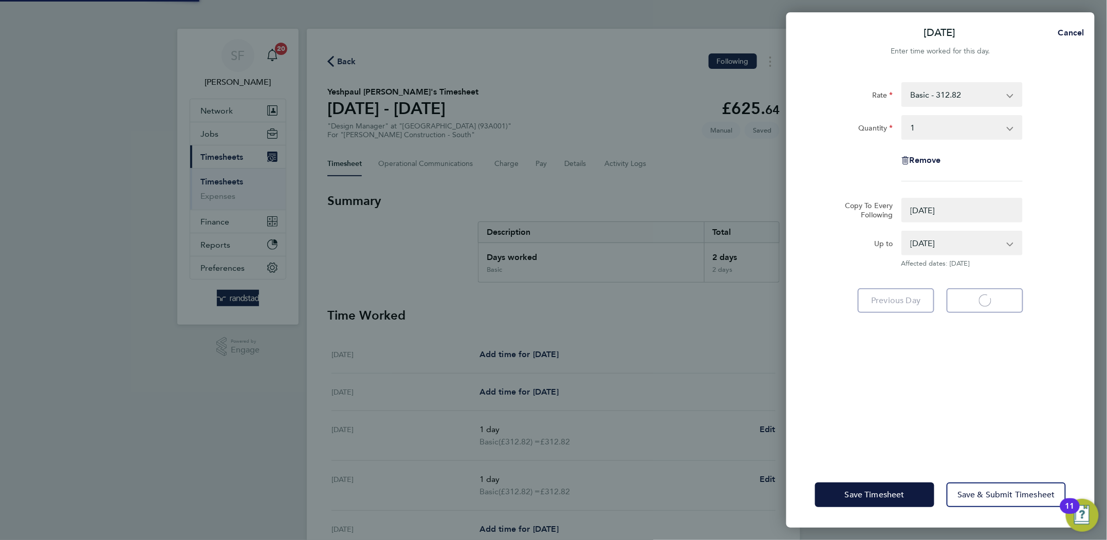
select select "0: null"
select select "1"
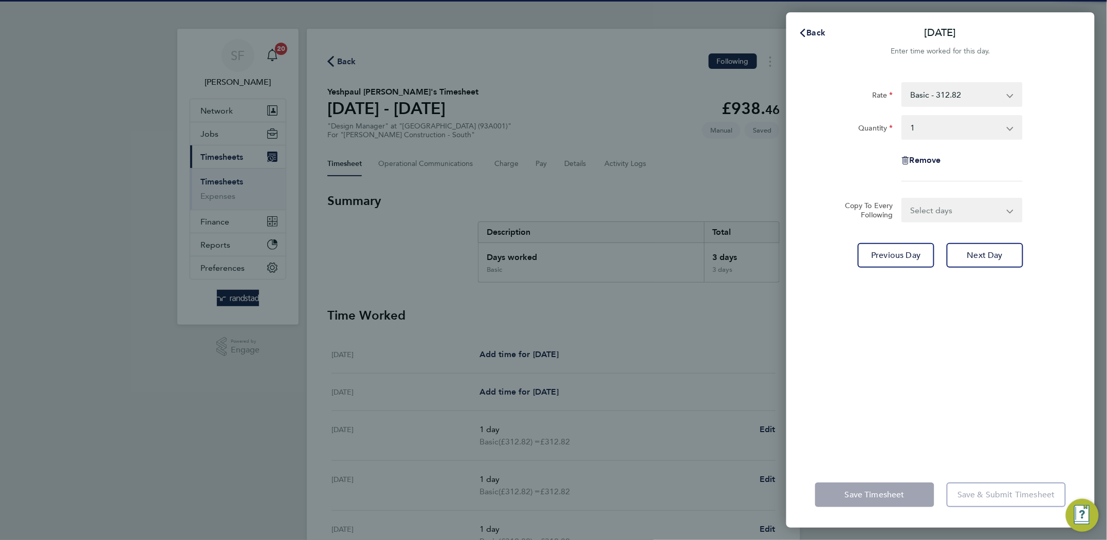
click at [943, 214] on select "Select days Day Thursday Friday" at bounding box center [956, 210] width 108 height 23
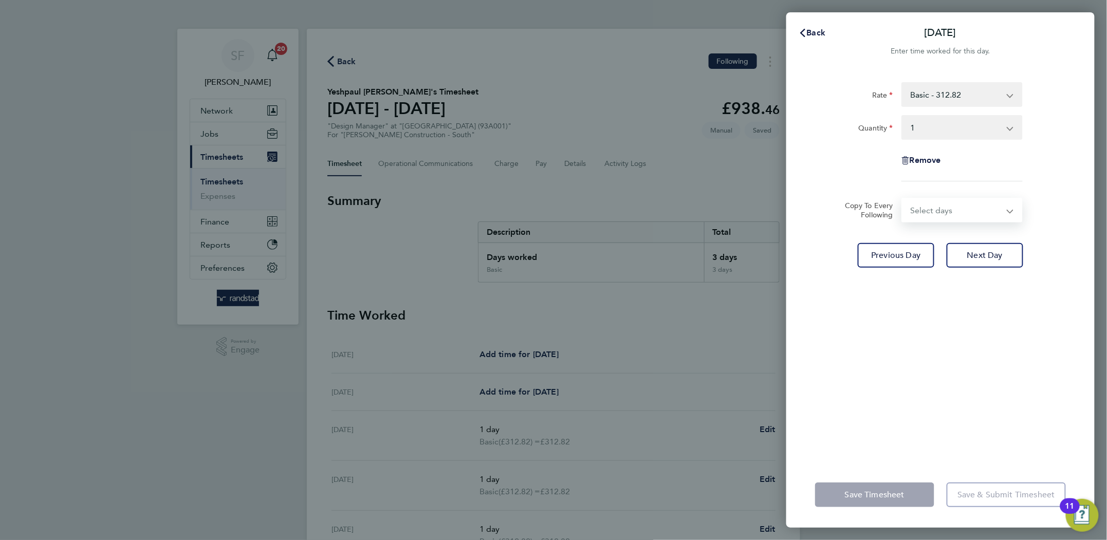
select select "THU"
click at [902, 199] on select "Select days Day Thursday Friday" at bounding box center [956, 210] width 108 height 23
select select "2025-09-26"
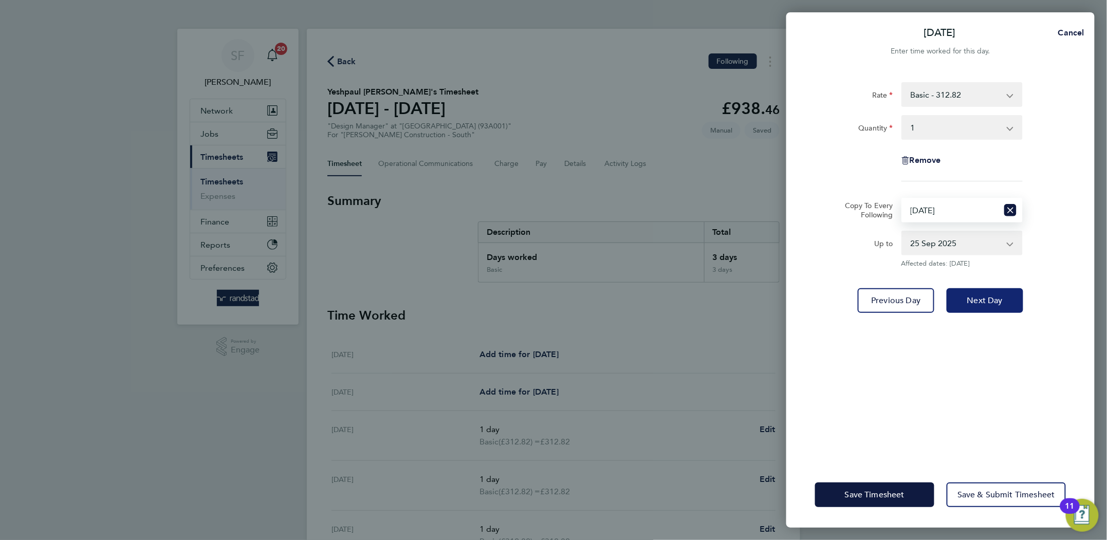
click at [964, 291] on button "Next Day" at bounding box center [984, 300] width 77 height 25
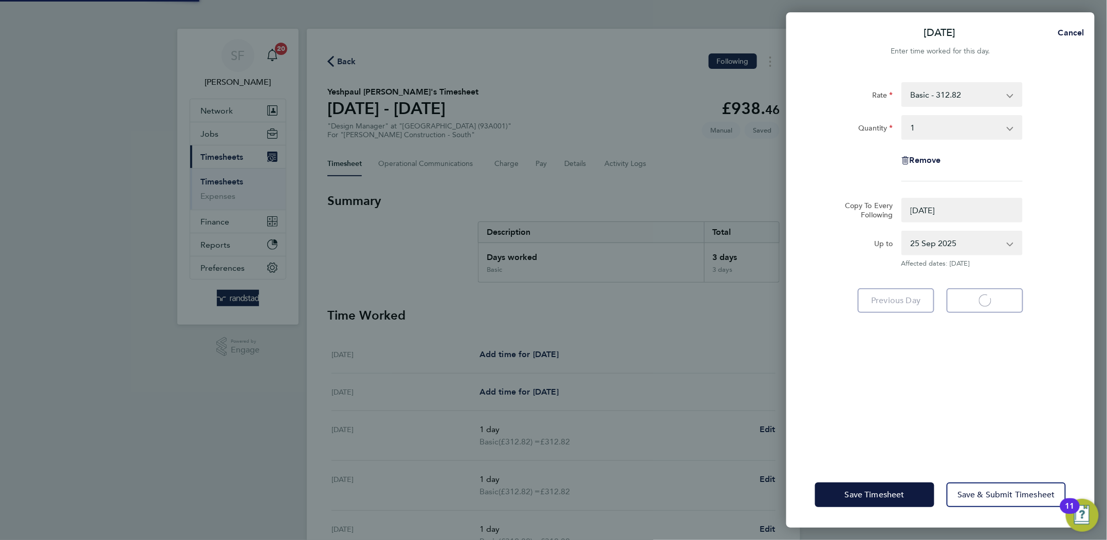
select select "0: null"
select select "1"
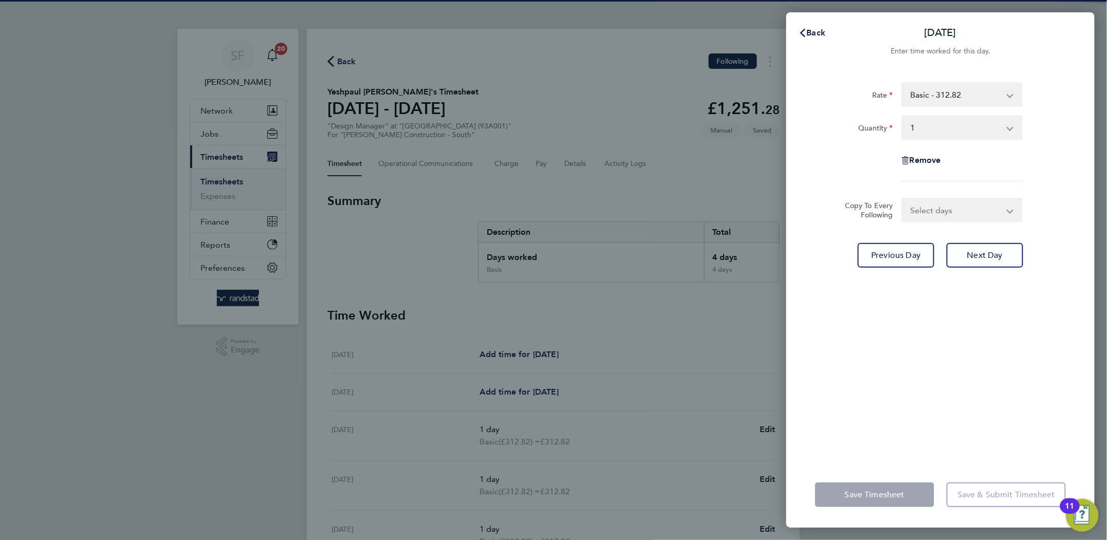
click at [951, 218] on select "Select days Friday" at bounding box center [956, 210] width 108 height 23
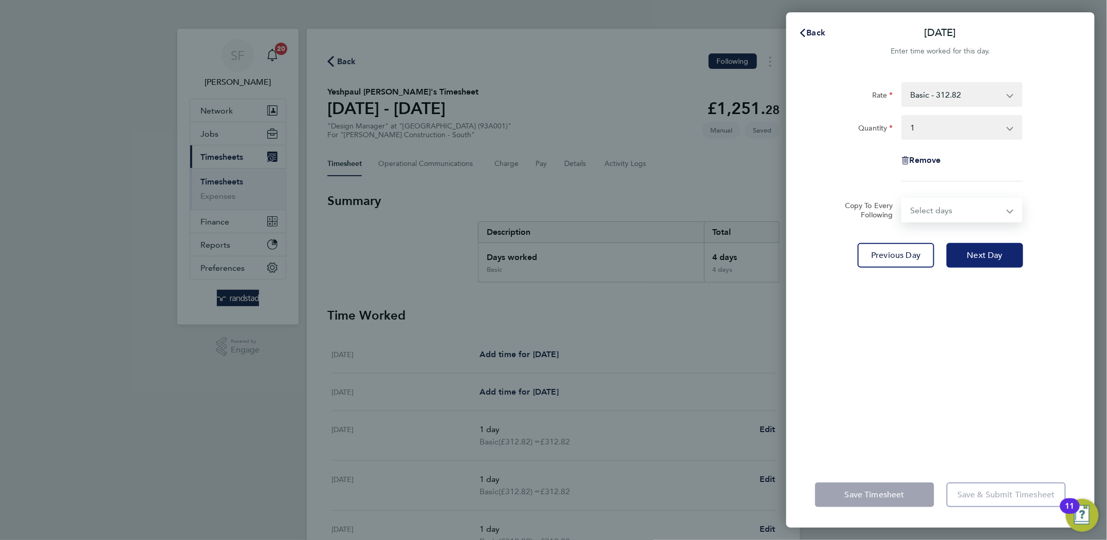
select select "FRI"
click at [902, 199] on select "Select days Friday" at bounding box center [956, 210] width 108 height 23
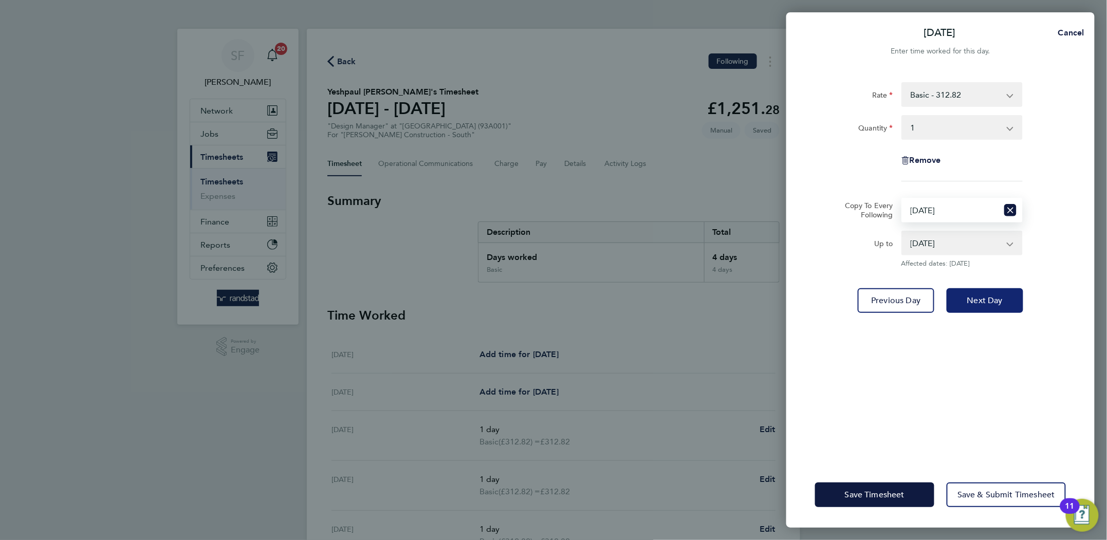
click at [972, 296] on span "Next Day" at bounding box center [984, 300] width 35 height 10
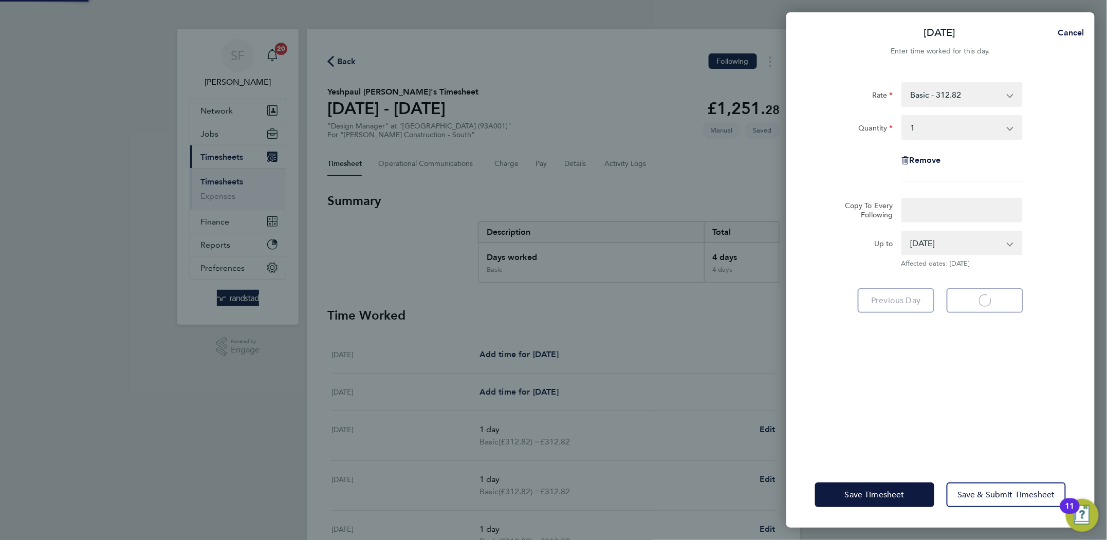
select select "1"
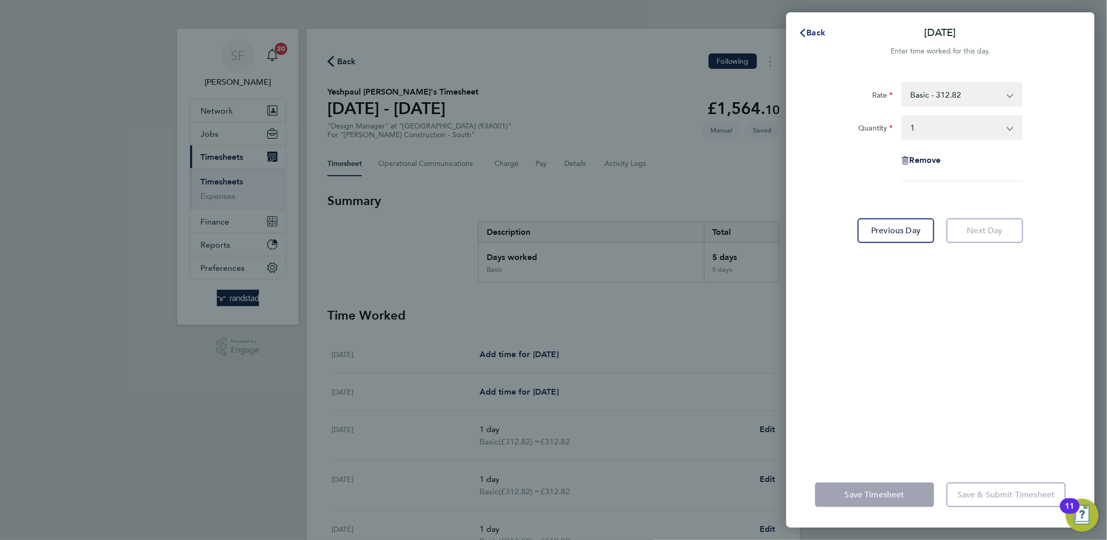
click at [812, 40] on button "Back" at bounding box center [812, 33] width 48 height 21
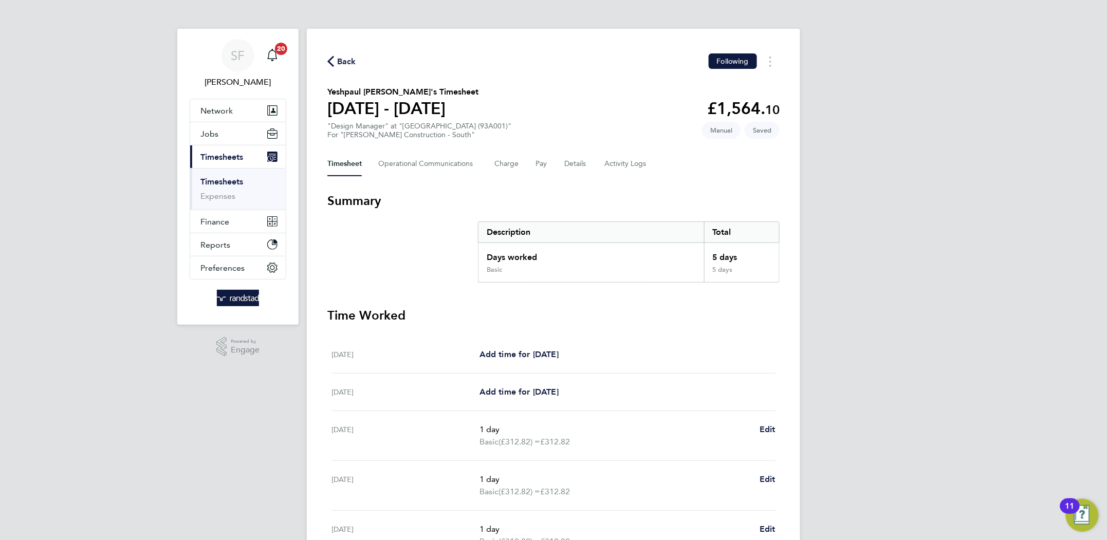
scroll to position [209, 0]
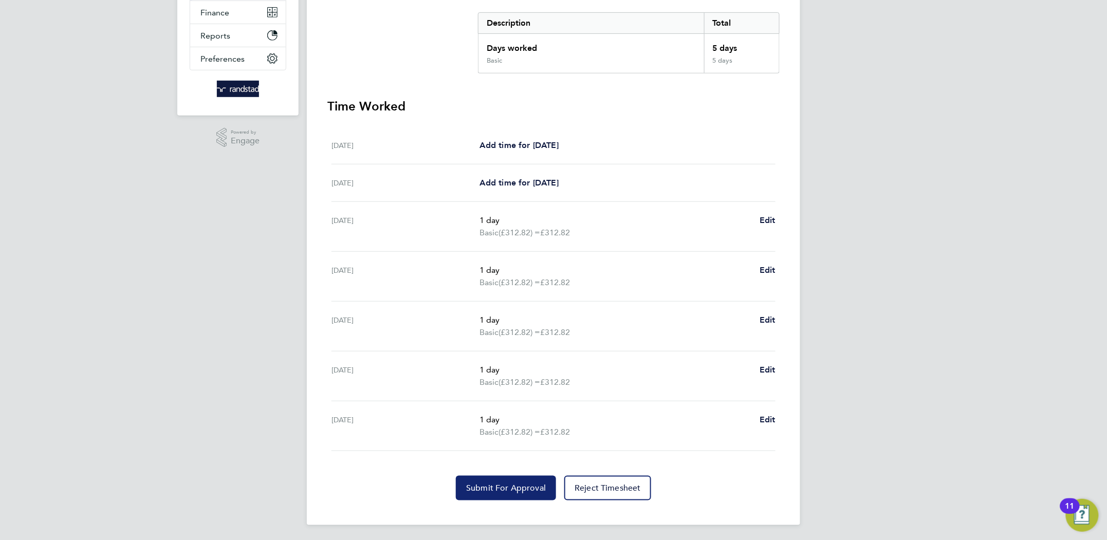
click at [495, 490] on span "Submit For Approval" at bounding box center [506, 488] width 80 height 10
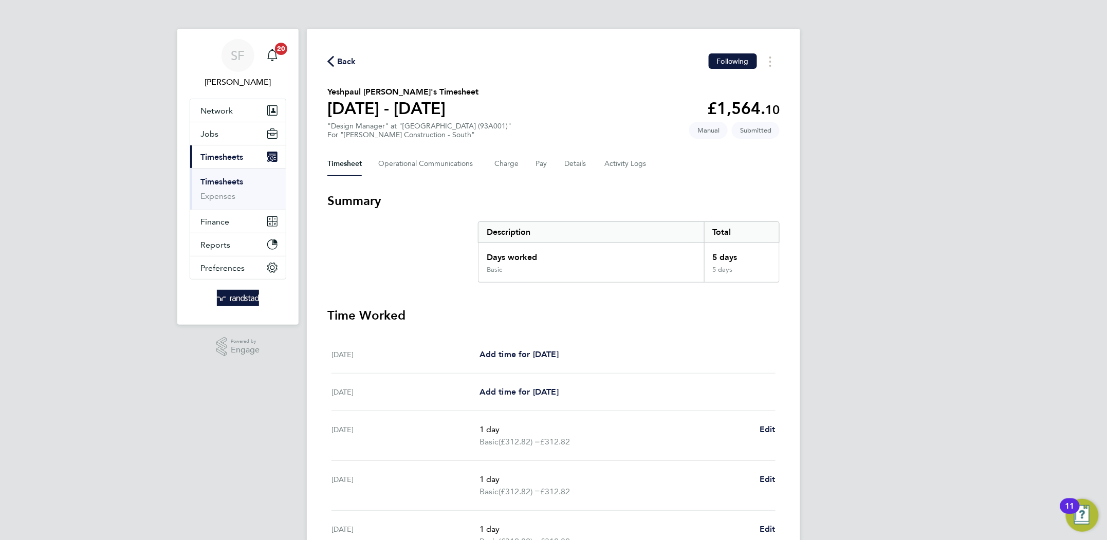
click at [217, 178] on link "Timesheets" at bounding box center [221, 182] width 43 height 10
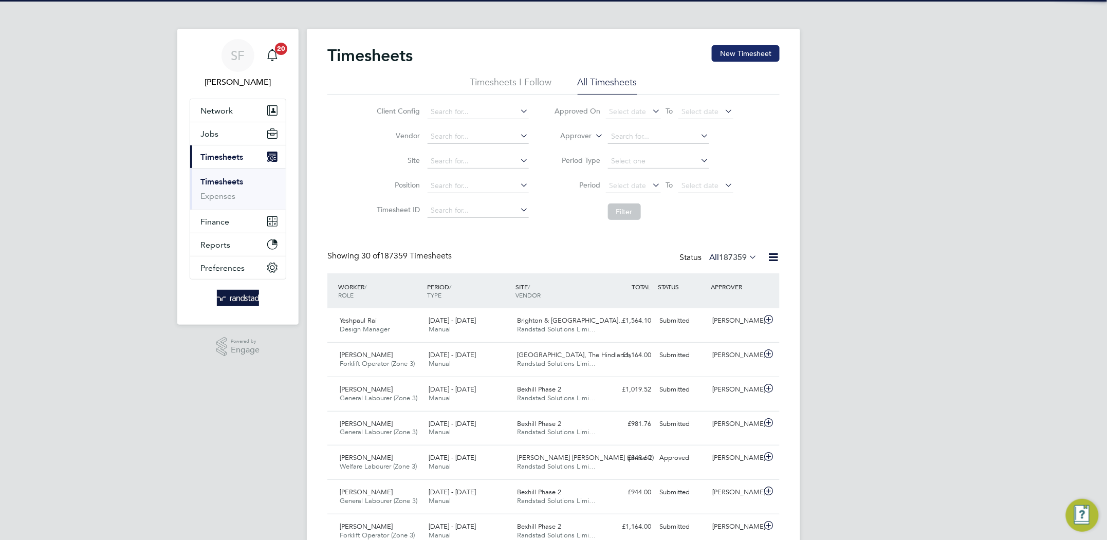
click at [731, 51] on button "New Timesheet" at bounding box center [746, 53] width 68 height 16
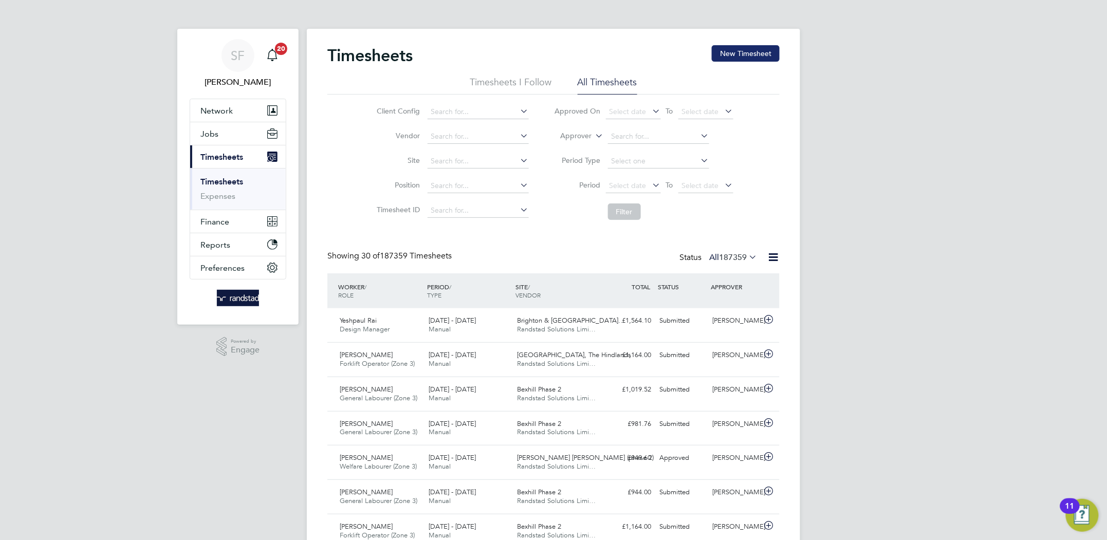
scroll to position [26, 89]
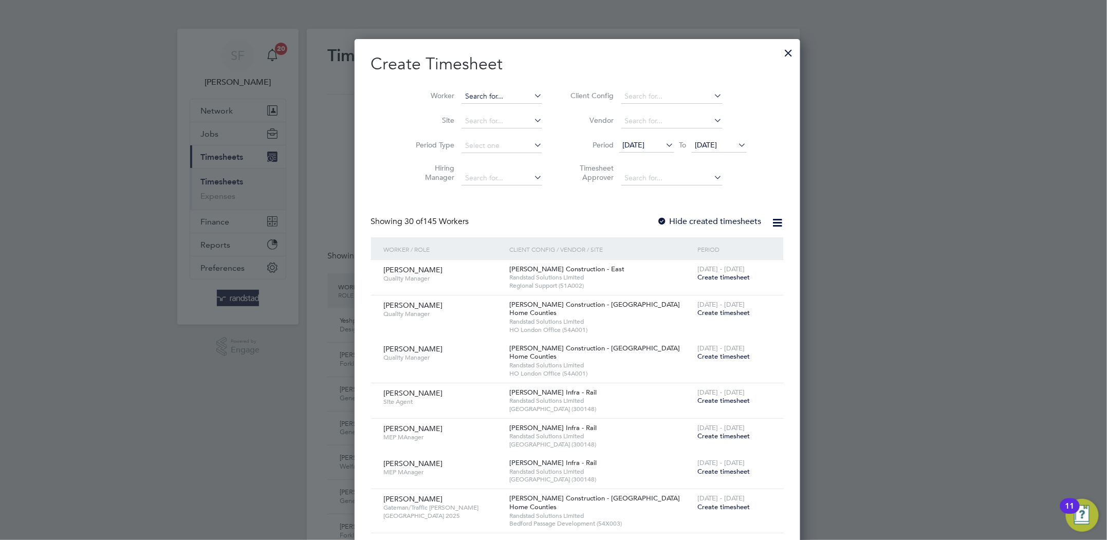
click at [473, 94] on input at bounding box center [501, 96] width 81 height 14
click at [503, 107] on b "Cl" at bounding box center [506, 110] width 7 height 9
type input "Wesley Clark"
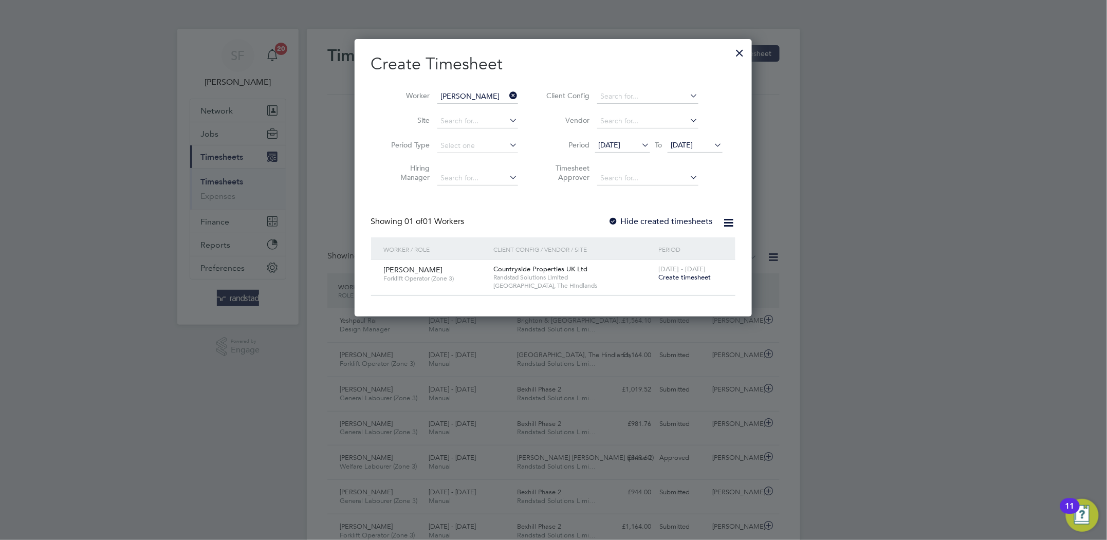
click at [703, 276] on span "Create timesheet" at bounding box center [685, 277] width 52 height 9
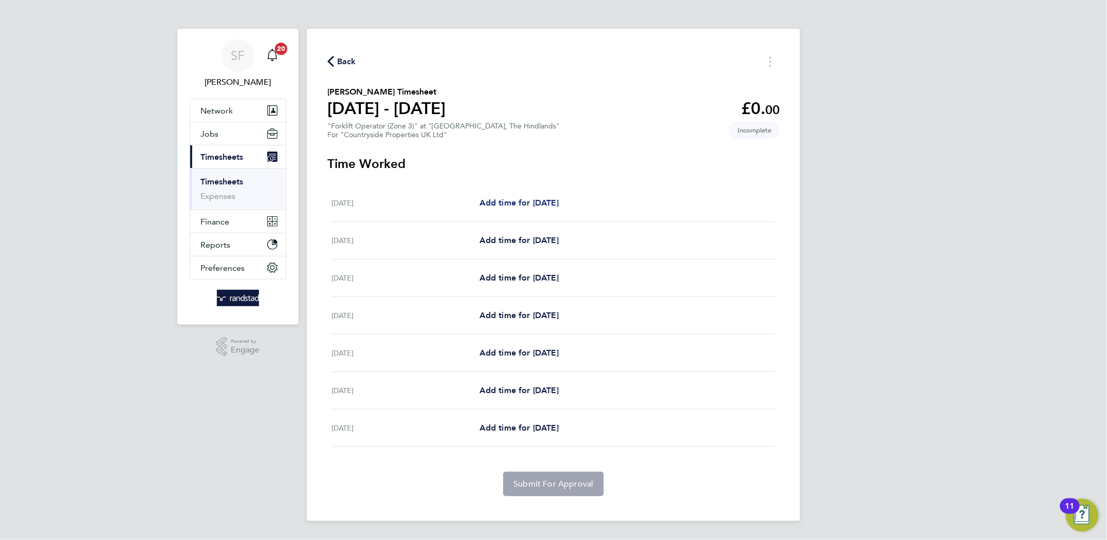
click at [559, 208] on link "Add time for Mon 22 Sep" at bounding box center [518, 203] width 79 height 12
select select "30"
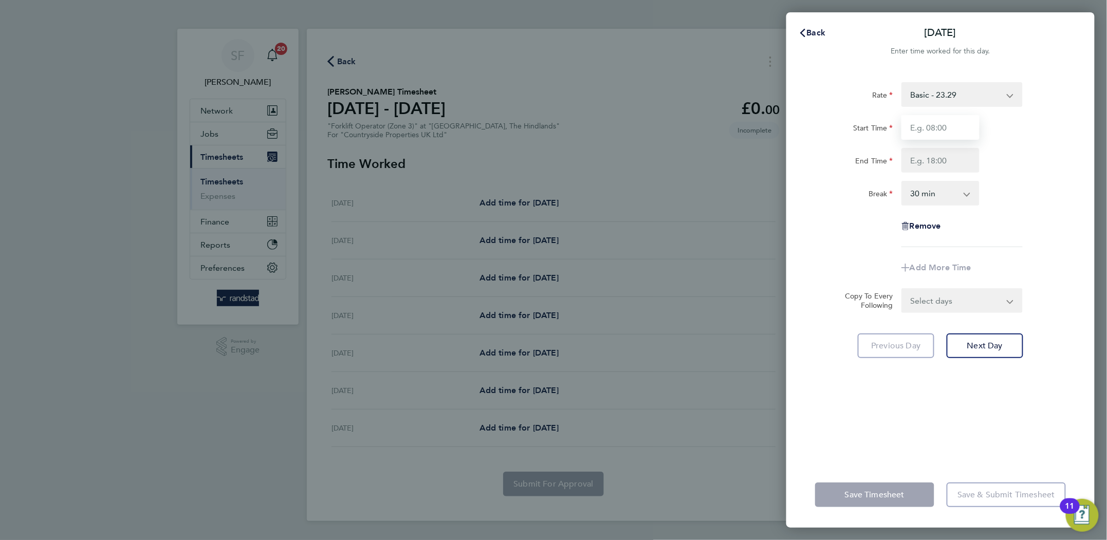
click at [925, 131] on input "Start Time" at bounding box center [940, 127] width 78 height 25
type input "07:00"
click at [921, 158] on input "End Time" at bounding box center [940, 160] width 78 height 25
type input "17:00"
click at [937, 193] on select "0 min 15 min 30 min 45 min 60 min 75 min 90 min" at bounding box center [934, 193] width 64 height 23
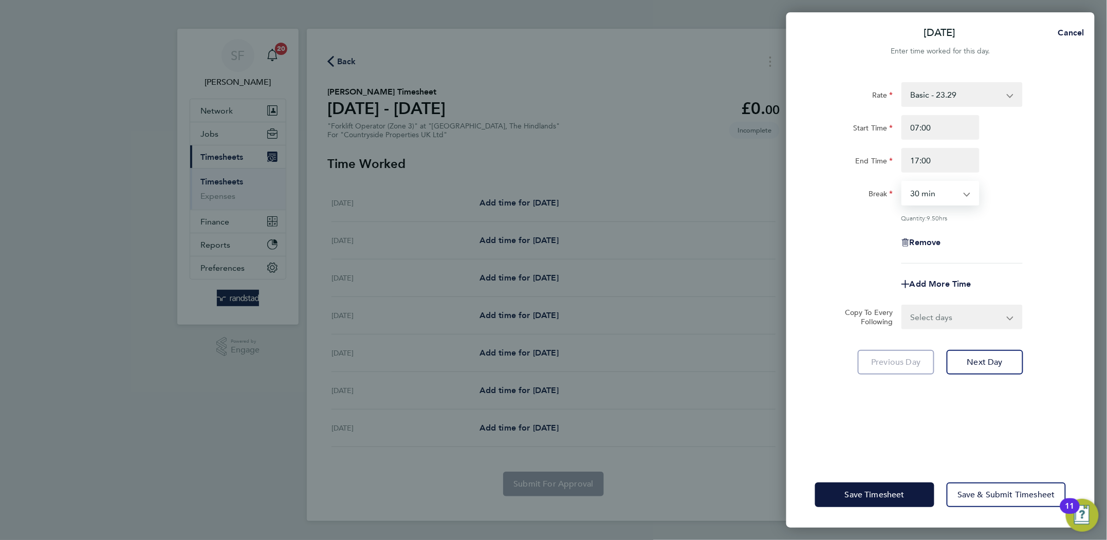
select select "0"
click at [902, 182] on select "0 min 15 min 30 min 45 min 60 min 75 min 90 min" at bounding box center [934, 193] width 64 height 23
click at [977, 233] on div "Remove" at bounding box center [940, 242] width 86 height 25
click at [968, 313] on select "Select days Day Weekday (Mon-Fri) Weekend (Sat-Sun) Tuesday Wednesday Thursday …" at bounding box center [956, 317] width 108 height 23
select select "WEEKDAY"
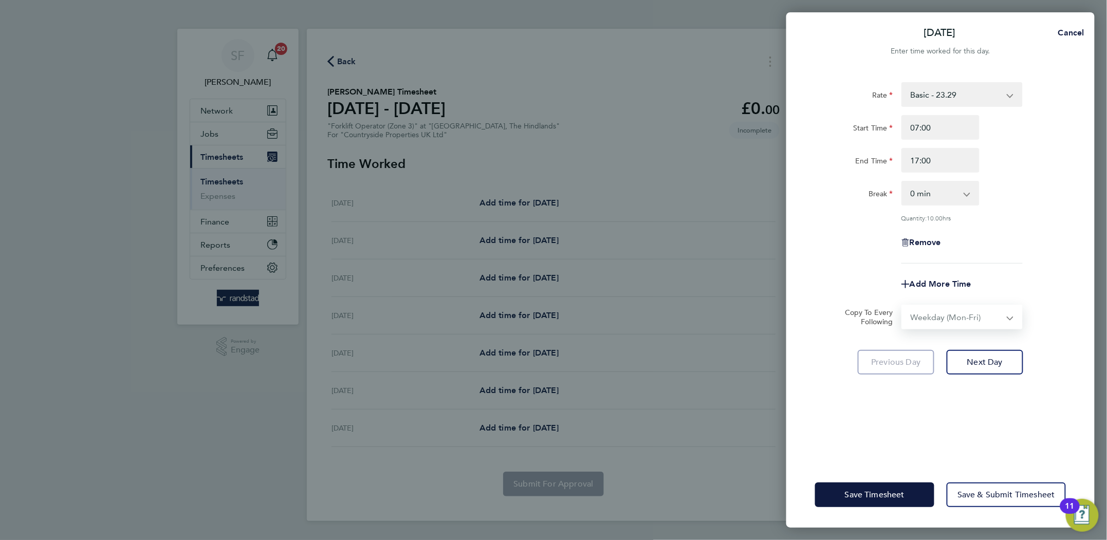
click at [902, 306] on select "Select days Day Weekday (Mon-Fri) Weekend (Sat-Sun) Tuesday Wednesday Thursday …" at bounding box center [956, 317] width 108 height 23
select select "2025-09-28"
click at [984, 400] on button "Next Day" at bounding box center [984, 407] width 77 height 25
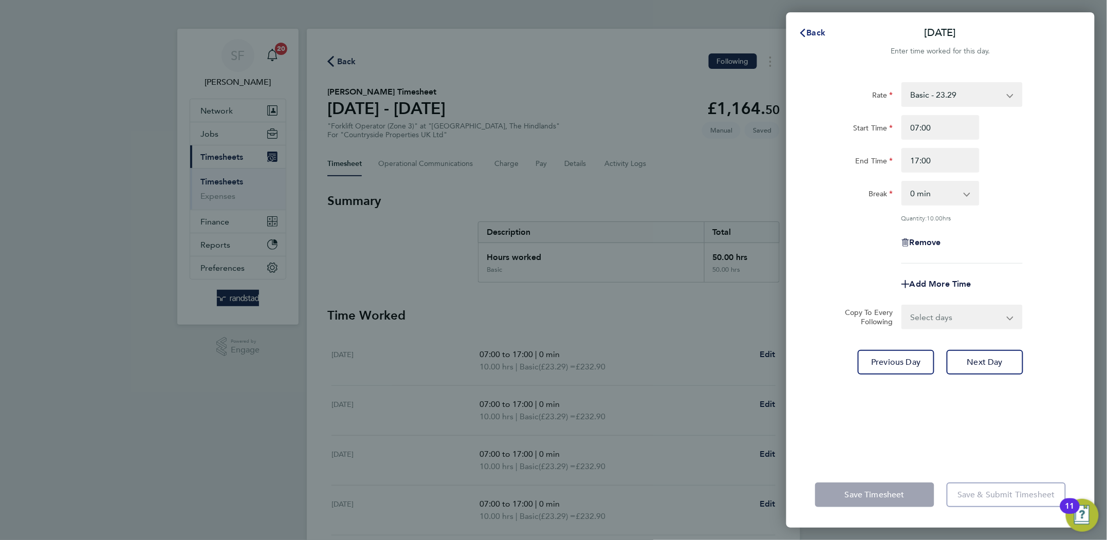
click at [821, 34] on span "Back" at bounding box center [816, 33] width 19 height 10
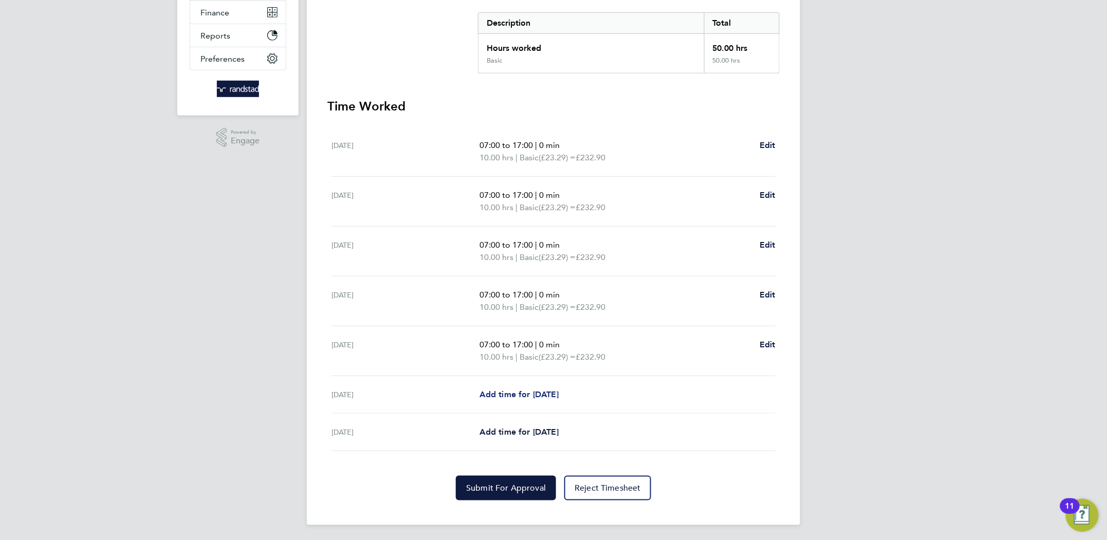
click at [534, 392] on span "Add time for Sat 27 Sep" at bounding box center [518, 394] width 79 height 10
select select "30"
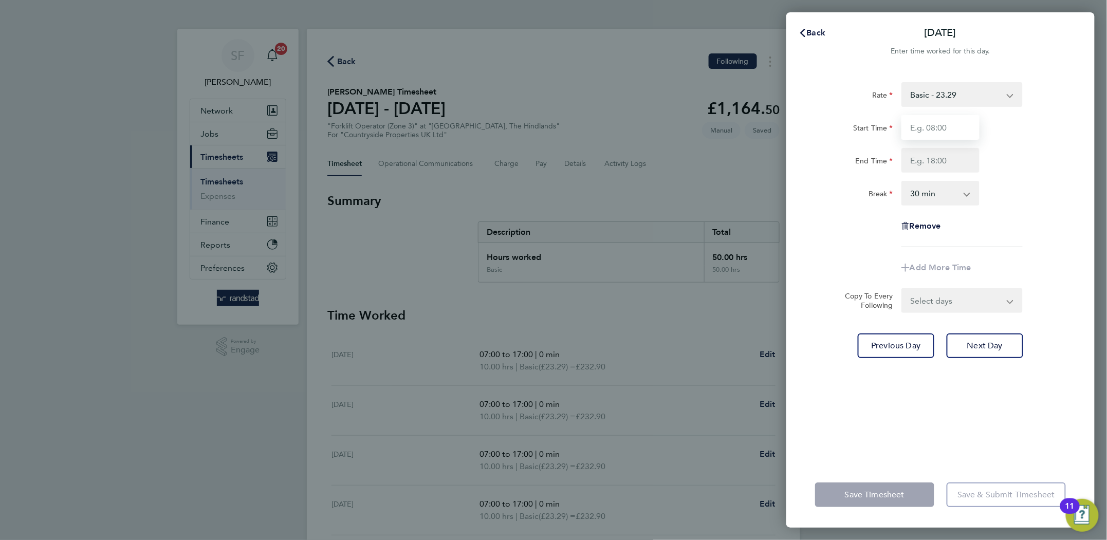
click at [919, 134] on input "Start Time" at bounding box center [940, 127] width 78 height 25
type input "07:30"
click at [947, 162] on input "End Time" at bounding box center [940, 160] width 78 height 25
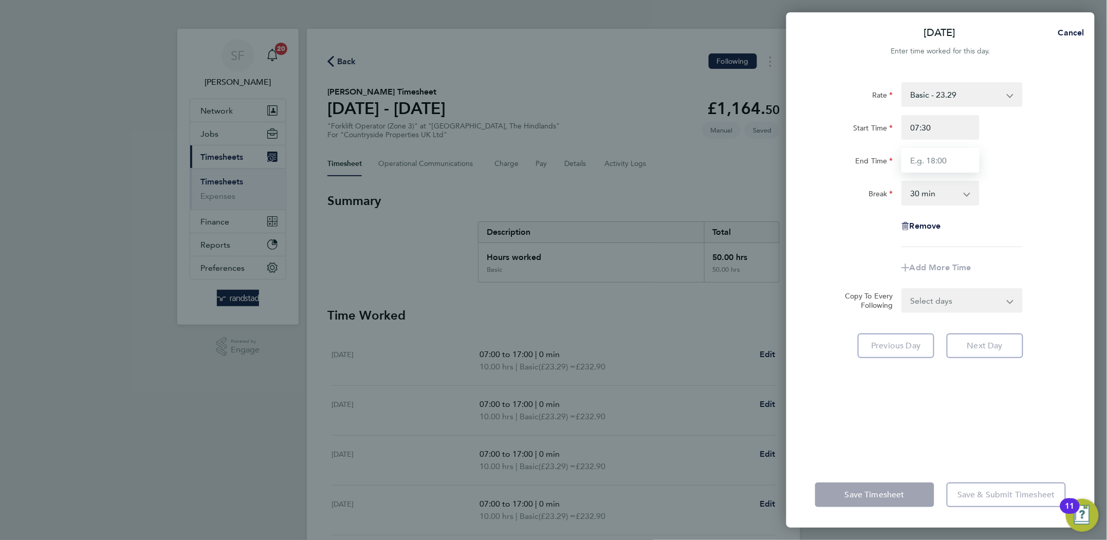
type input "12:30"
click at [928, 193] on select "0 min 15 min 30 min 45 min 60 min 75 min 90 min" at bounding box center [934, 193] width 64 height 23
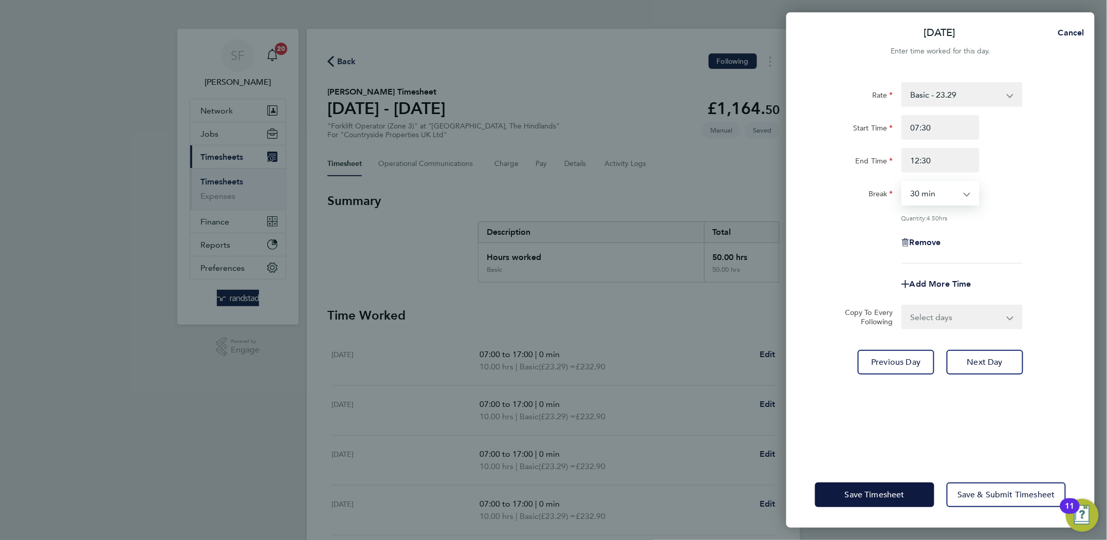
select select "0"
click at [902, 182] on select "0 min 15 min 30 min 45 min 60 min 75 min 90 min" at bounding box center [934, 193] width 64 height 23
click at [899, 493] on span "Save Timesheet" at bounding box center [875, 495] width 60 height 10
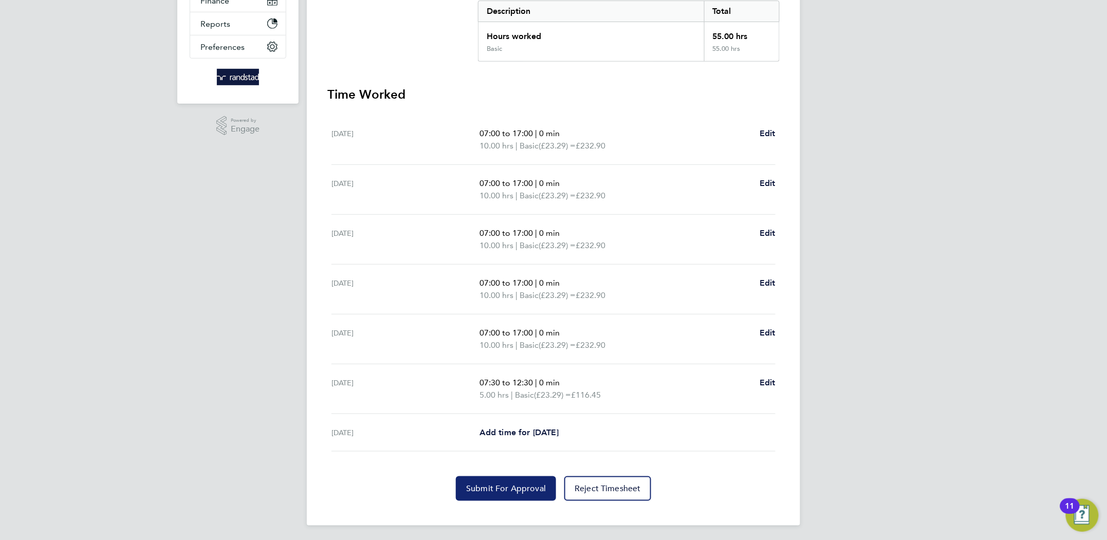
click at [489, 491] on span "Submit For Approval" at bounding box center [506, 489] width 80 height 10
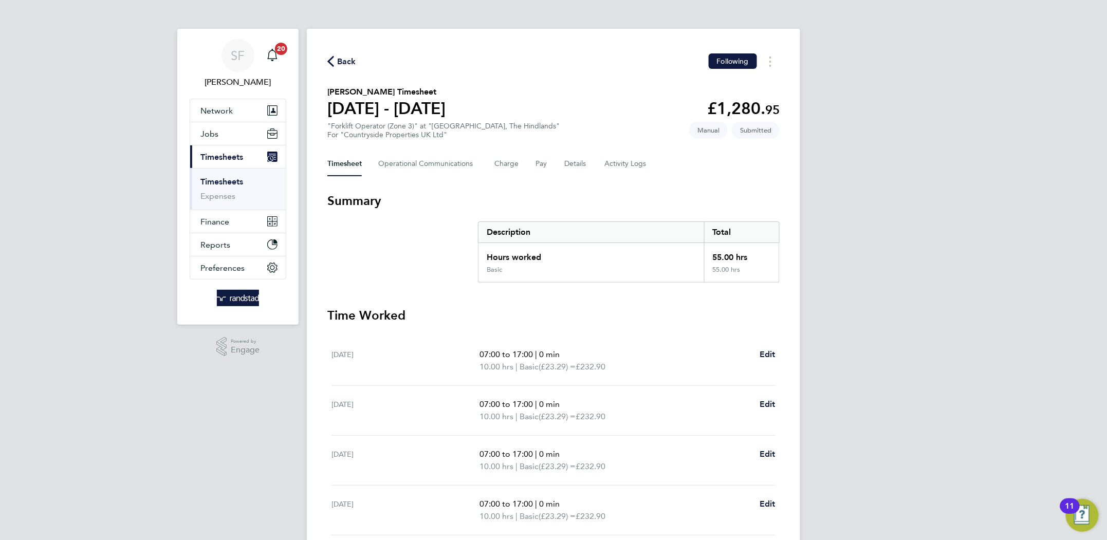
click at [222, 181] on link "Timesheets" at bounding box center [221, 182] width 43 height 10
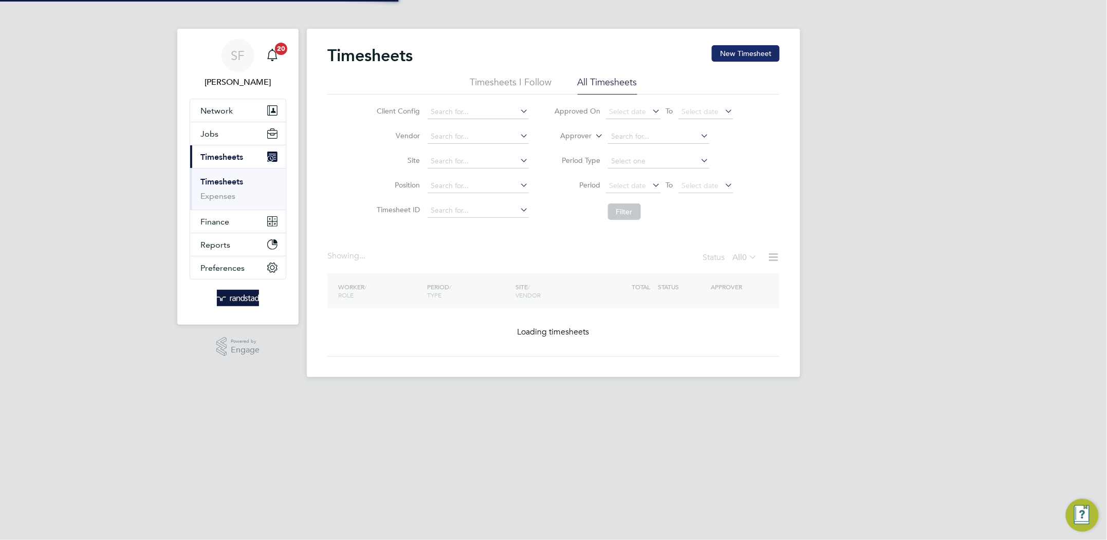
click at [733, 49] on button "New Timesheet" at bounding box center [746, 53] width 68 height 16
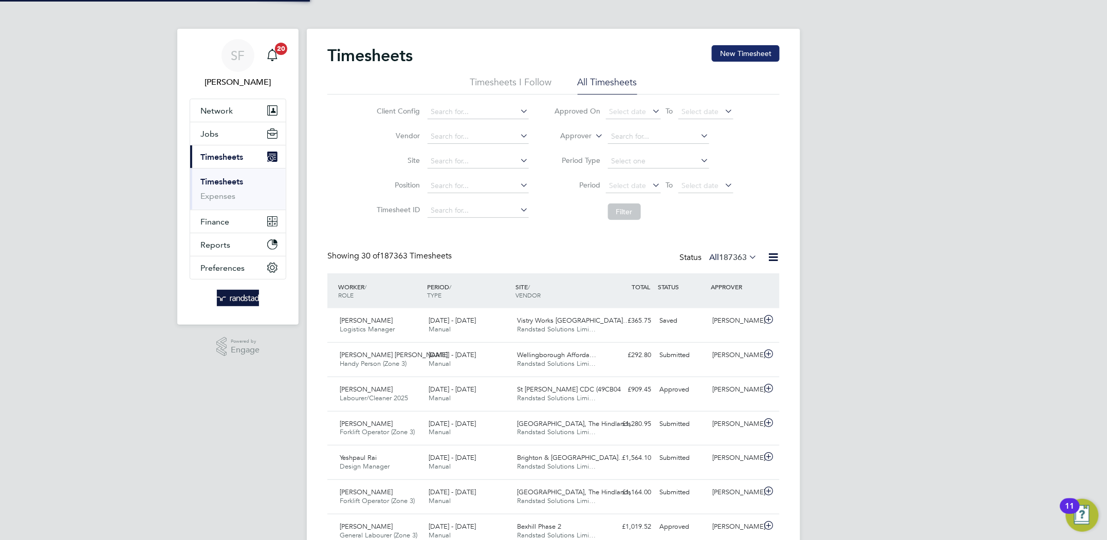
scroll to position [26, 89]
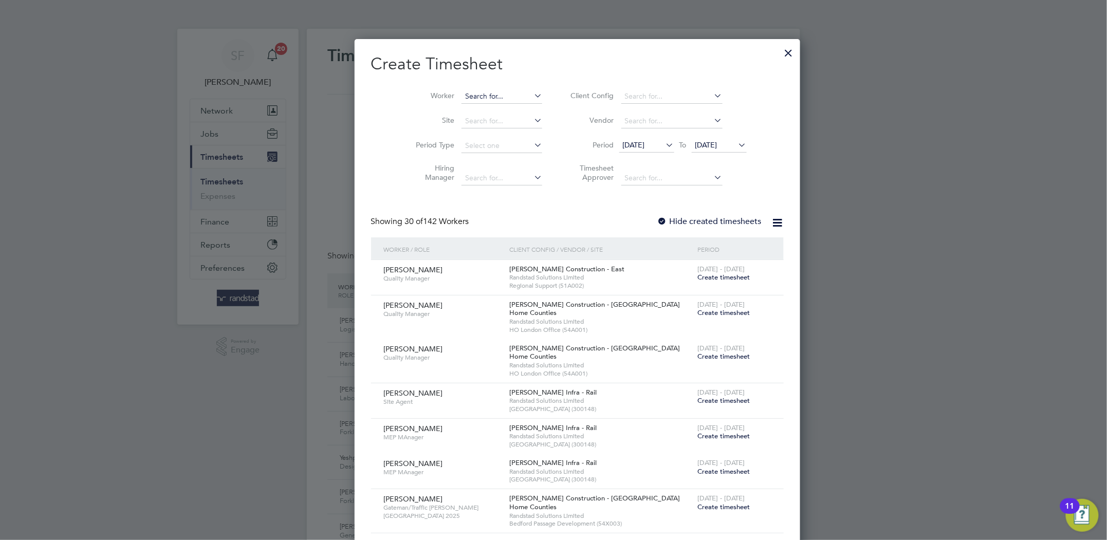
click at [479, 98] on input at bounding box center [501, 96] width 81 height 14
click at [503, 126] on b "Ashton" at bounding box center [533, 124] width 60 height 9
type input "Lee Ashton"
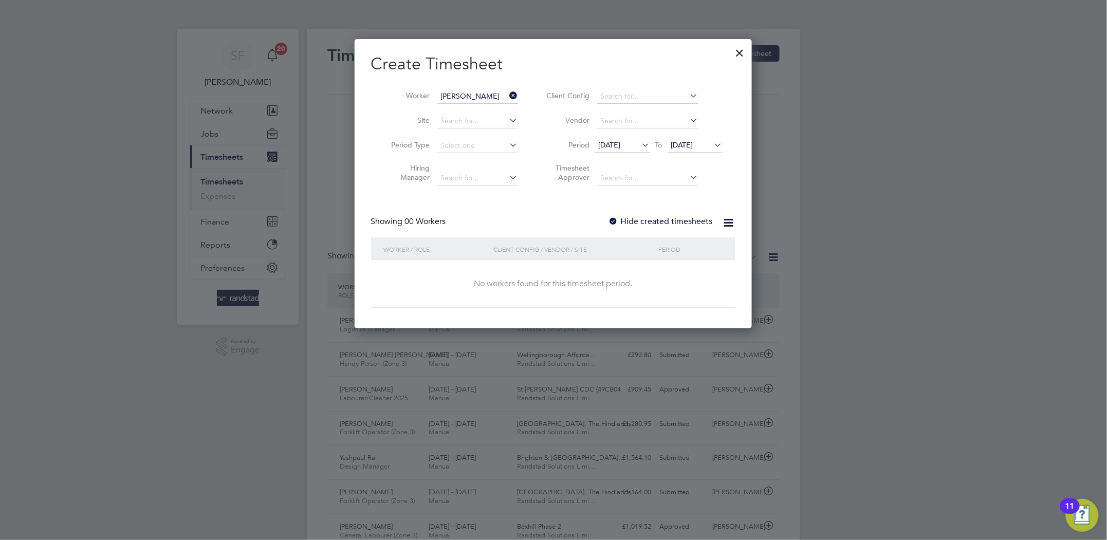
click at [488, 96] on input "Lee Ashton" at bounding box center [477, 96] width 81 height 14
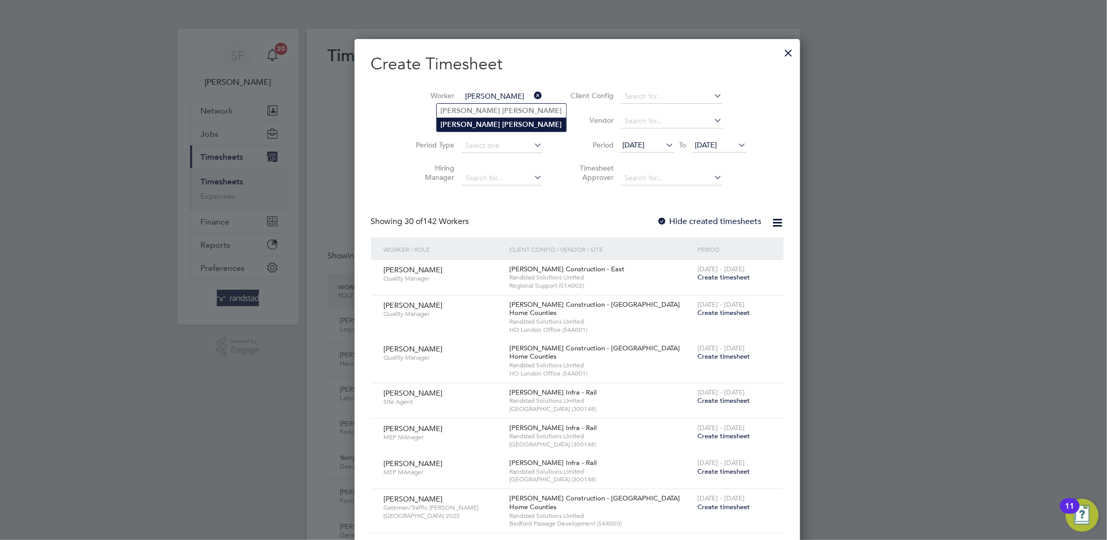
click at [503, 121] on b "Ashton" at bounding box center [533, 124] width 60 height 9
type input "Lee Ashton"
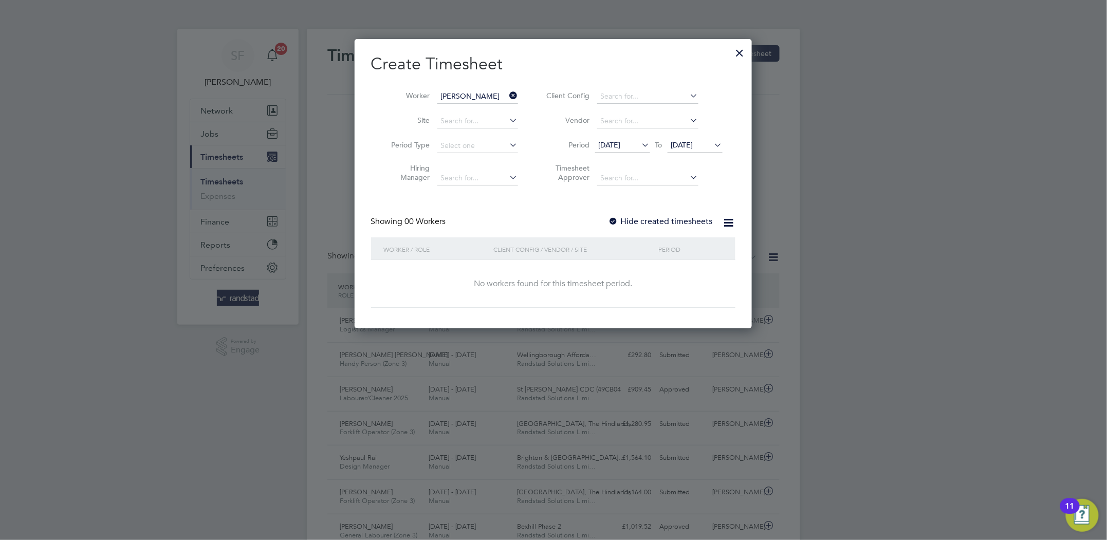
click at [737, 50] on div at bounding box center [740, 50] width 18 height 18
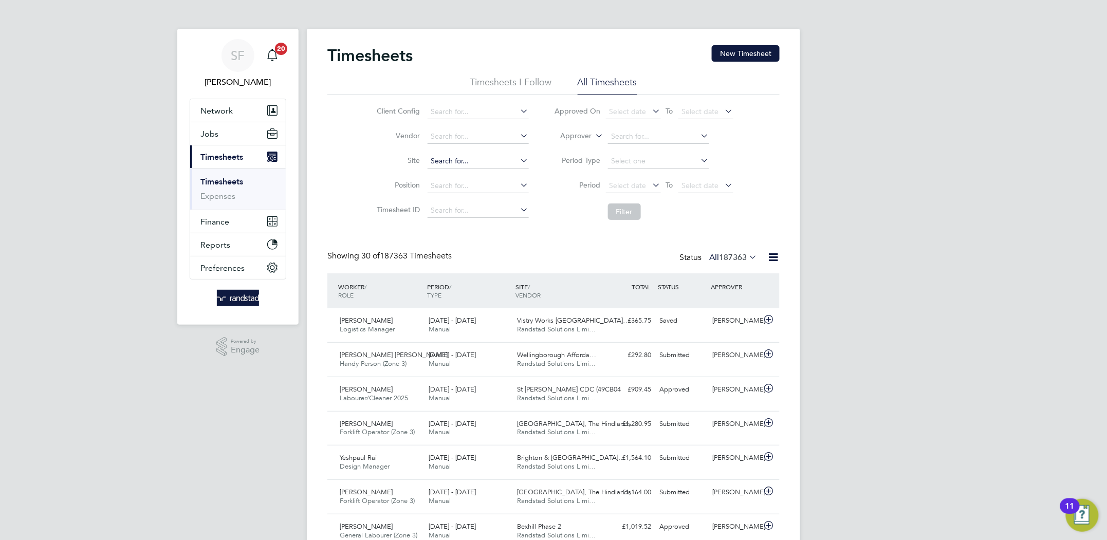
click at [465, 162] on input at bounding box center [478, 161] width 101 height 14
click at [458, 175] on li "Willingdon, The Hindlands" at bounding box center [477, 175] width 102 height 14
type input "Willingdon, The Hindlands"
click at [625, 210] on button "Filter" at bounding box center [624, 211] width 33 height 16
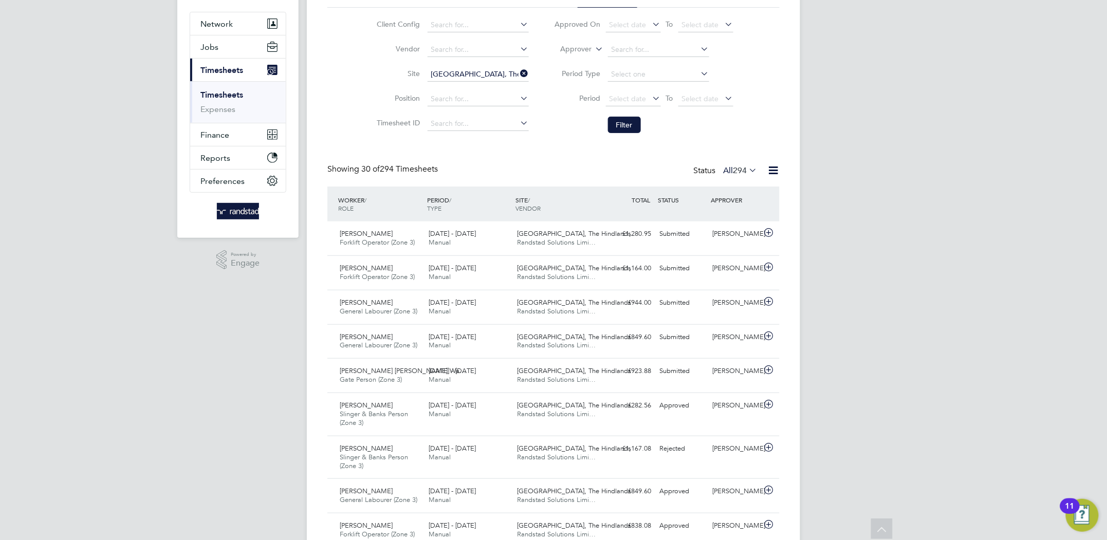
scroll to position [0, 0]
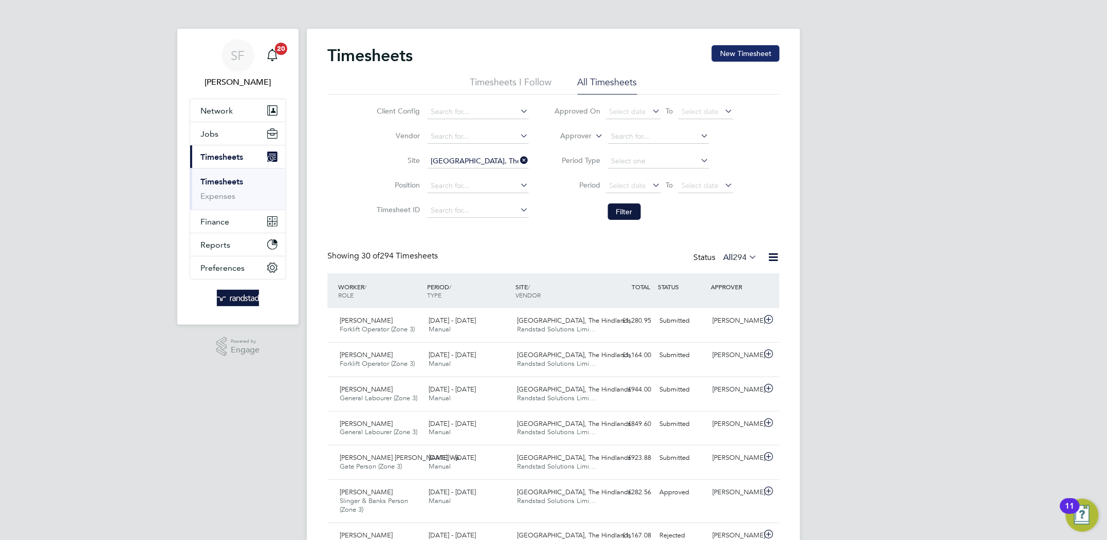
click at [730, 52] on button "New Timesheet" at bounding box center [746, 53] width 68 height 16
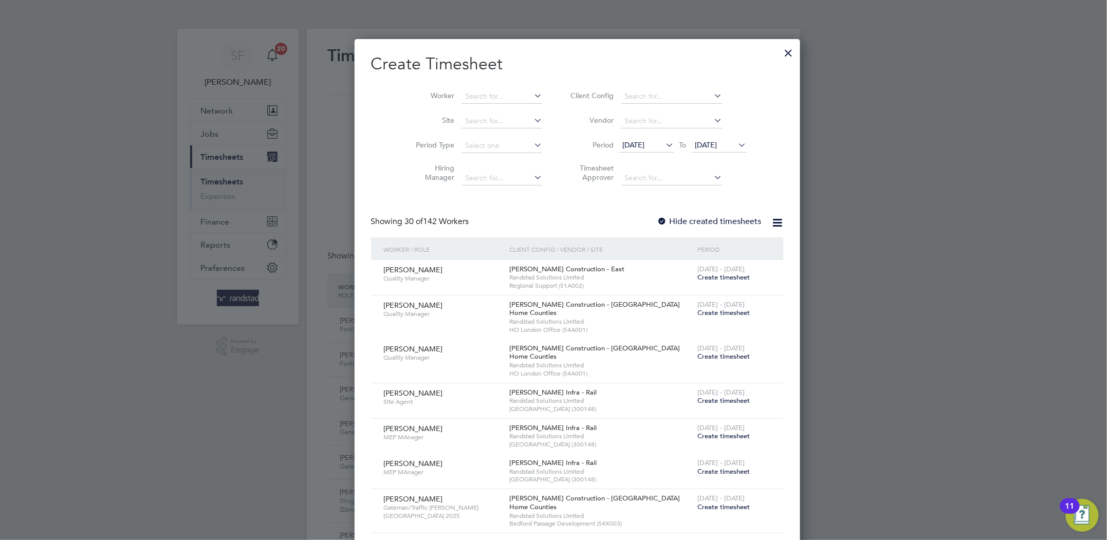
scroll to position [2168, 398]
click at [485, 94] on input at bounding box center [501, 96] width 81 height 14
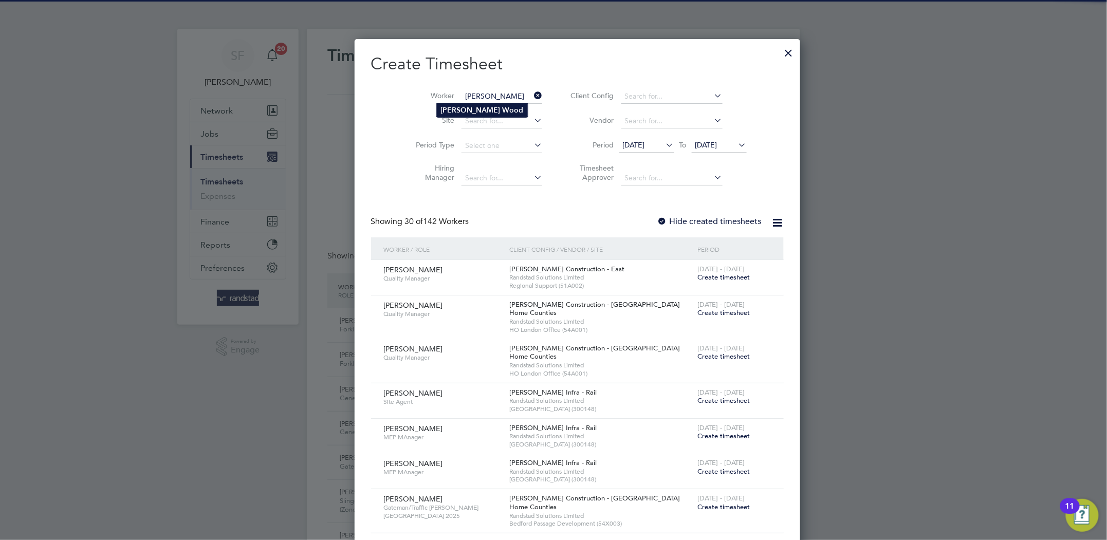
click at [476, 105] on li "Richard Wood" at bounding box center [482, 110] width 91 height 14
type input "Richard Wood"
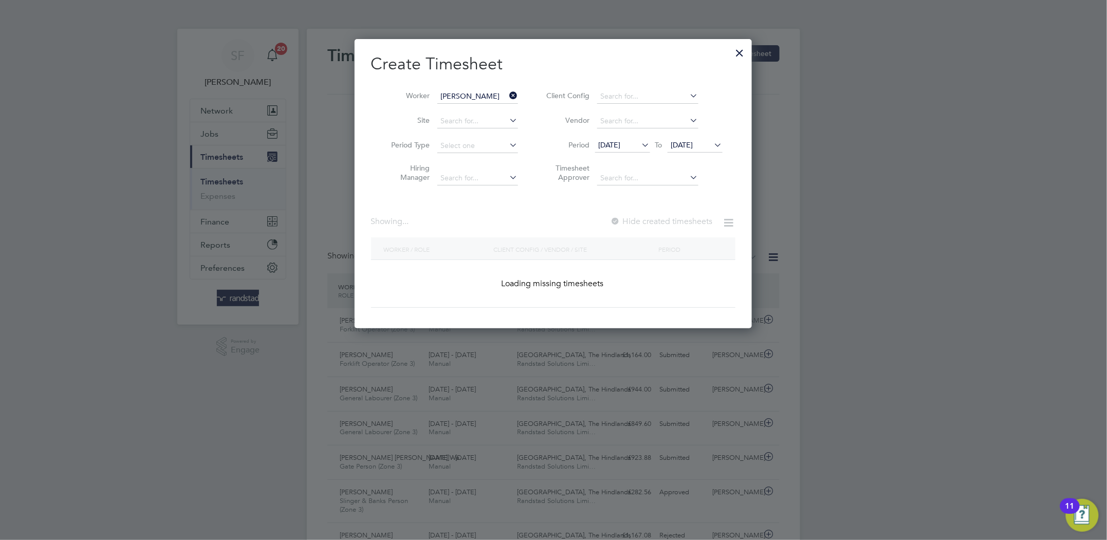
scroll to position [277, 398]
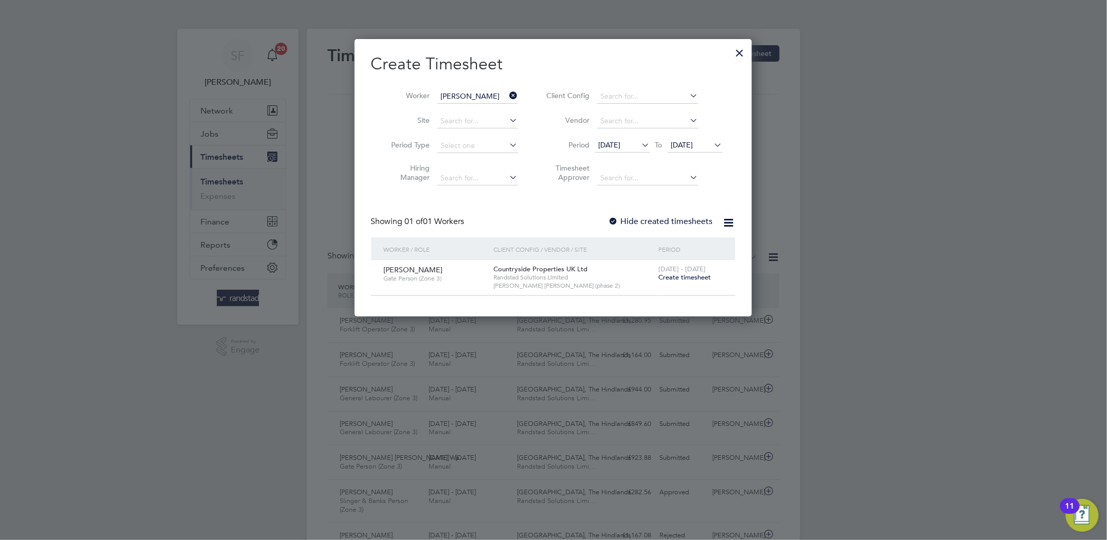
click at [680, 279] on span "Create timesheet" at bounding box center [685, 277] width 52 height 9
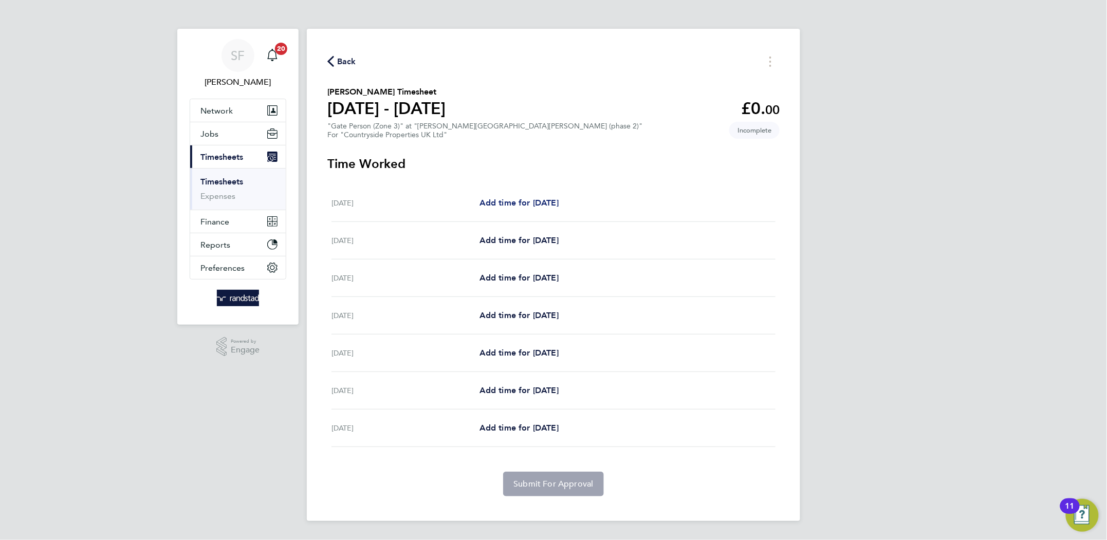
click at [542, 203] on span "Add time for Mon 22 Sep" at bounding box center [518, 203] width 79 height 10
select select "30"
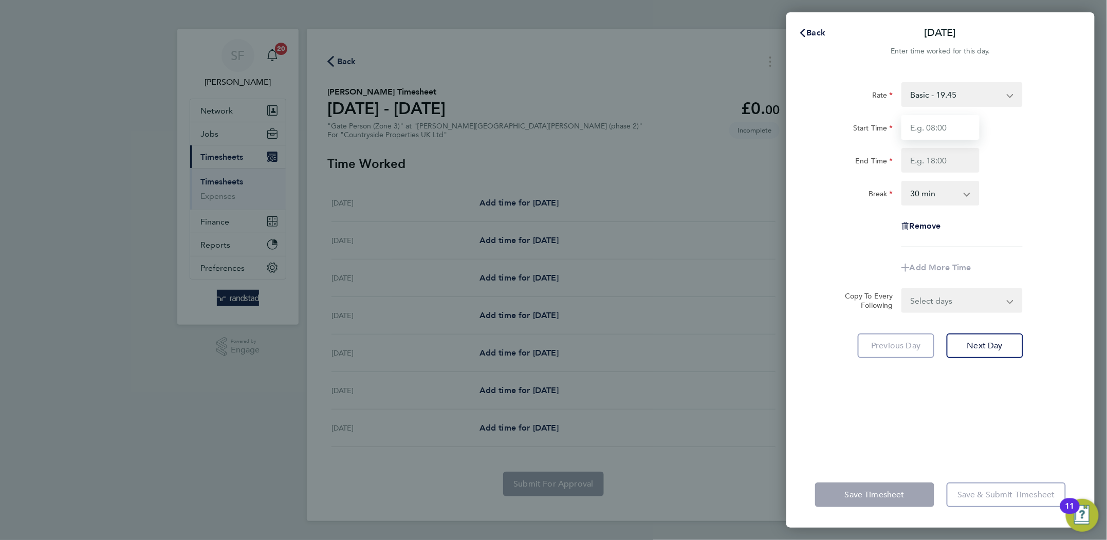
click at [918, 134] on input "Start Time" at bounding box center [940, 127] width 78 height 25
type input "07:00"
click at [923, 156] on input "End Time" at bounding box center [940, 160] width 78 height 25
type input "17:00"
click at [941, 190] on select "0 min 15 min 30 min 45 min 60 min 75 min 90 min" at bounding box center [934, 193] width 64 height 23
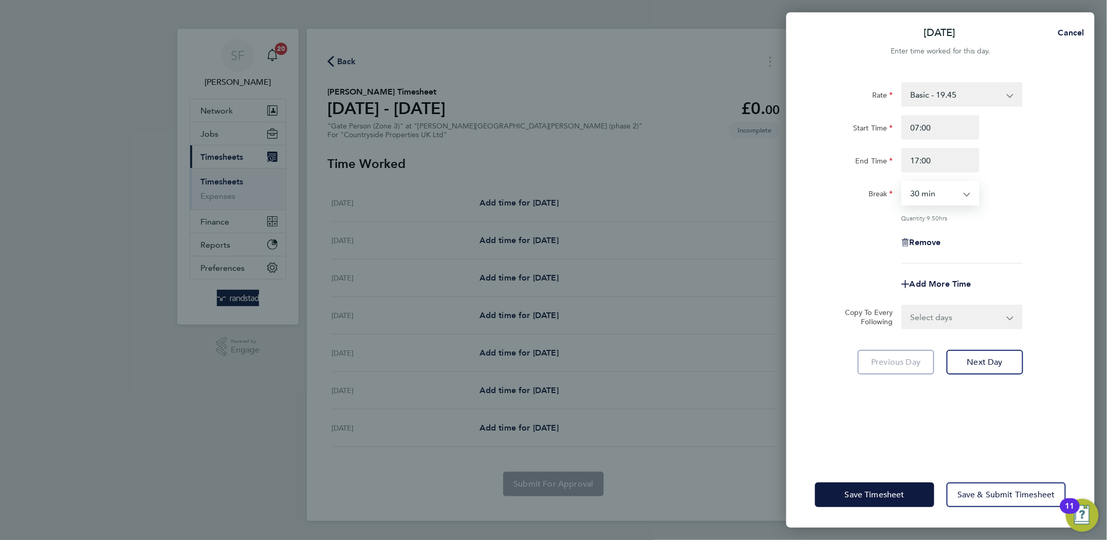
select select "0"
click at [902, 182] on select "0 min 15 min 30 min 45 min 60 min 75 min 90 min" at bounding box center [934, 193] width 64 height 23
click at [941, 316] on select "Select days Day Weekday (Mon-Fri) Weekend (Sat-Sun) Tuesday Wednesday Thursday …" at bounding box center [956, 317] width 108 height 23
select select "WEEKDAY"
click at [902, 306] on select "Select days Day Weekday (Mon-Fri) Weekend (Sat-Sun) Tuesday Wednesday Thursday …" at bounding box center [956, 317] width 108 height 23
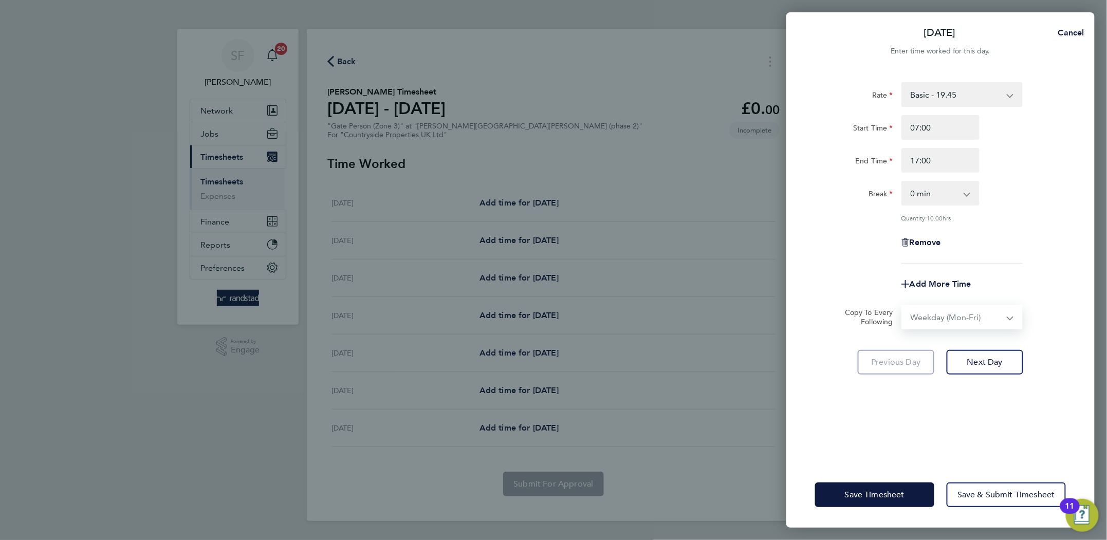
select select "2025-09-28"
click at [975, 407] on span "Next Day" at bounding box center [984, 407] width 35 height 10
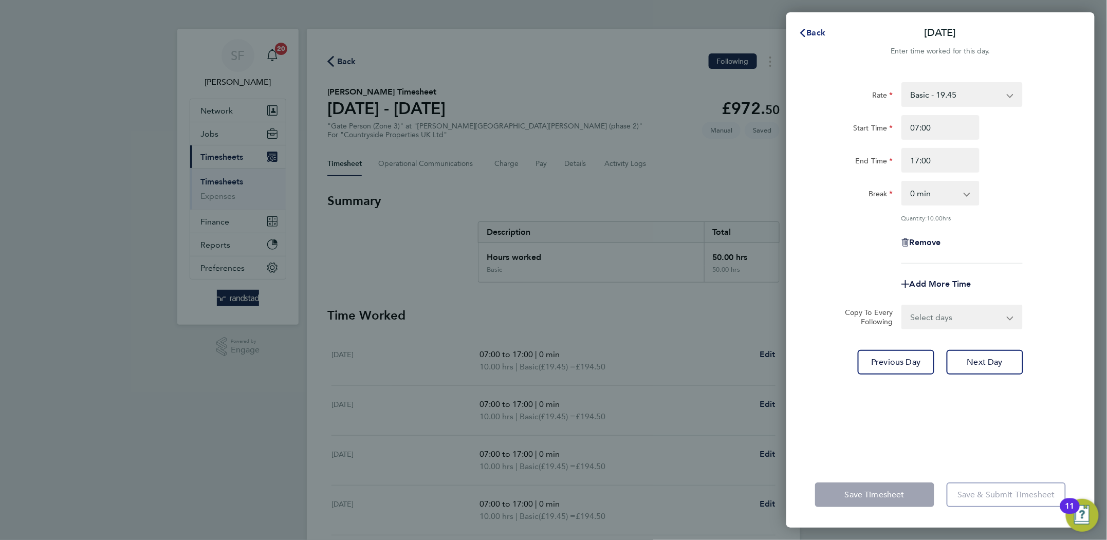
click at [810, 39] on button "Back" at bounding box center [812, 33] width 48 height 21
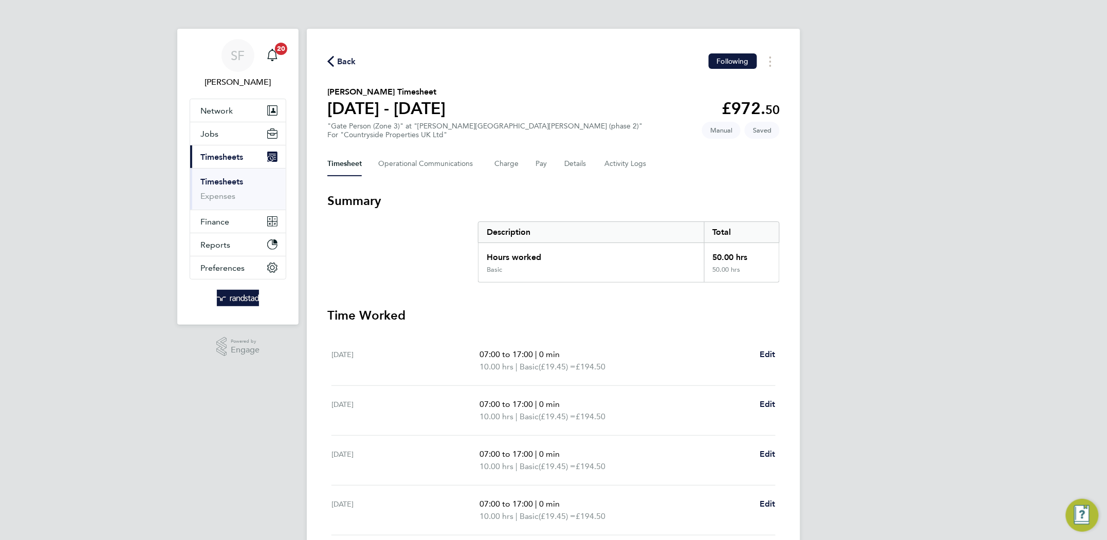
scroll to position [209, 0]
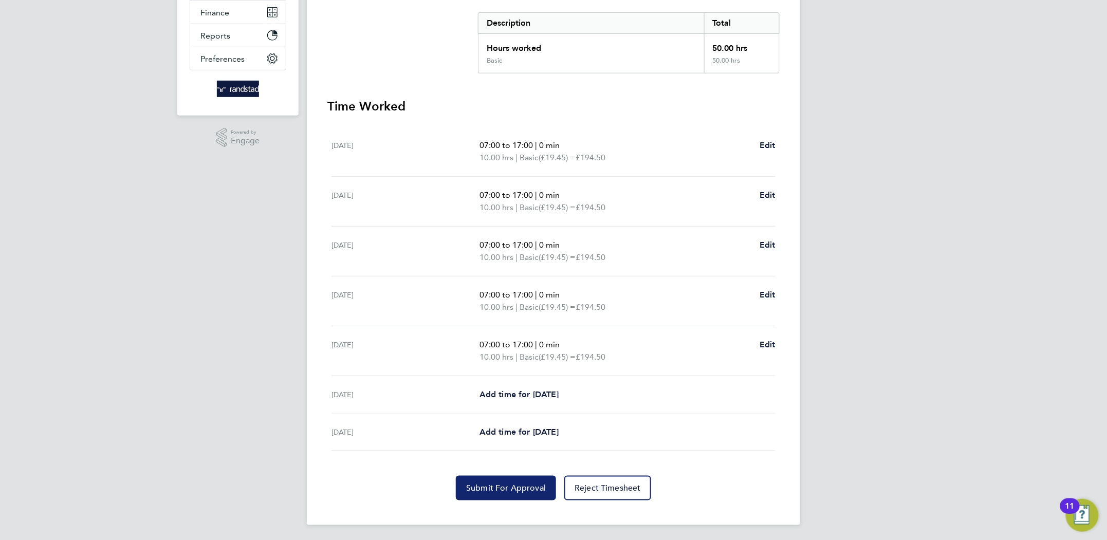
click at [524, 485] on span "Submit For Approval" at bounding box center [506, 488] width 80 height 10
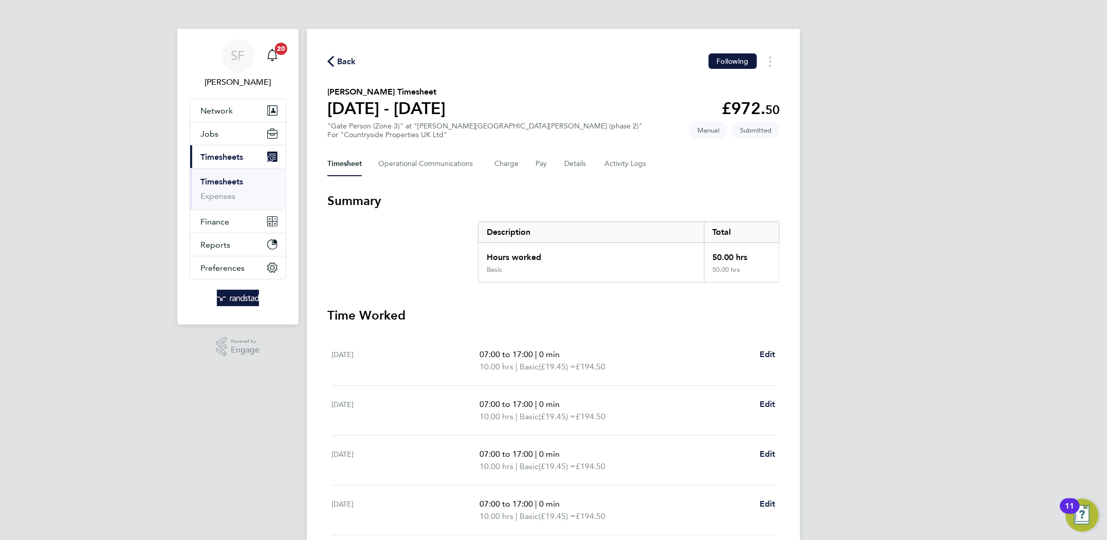
click at [236, 180] on link "Timesheets" at bounding box center [221, 182] width 43 height 10
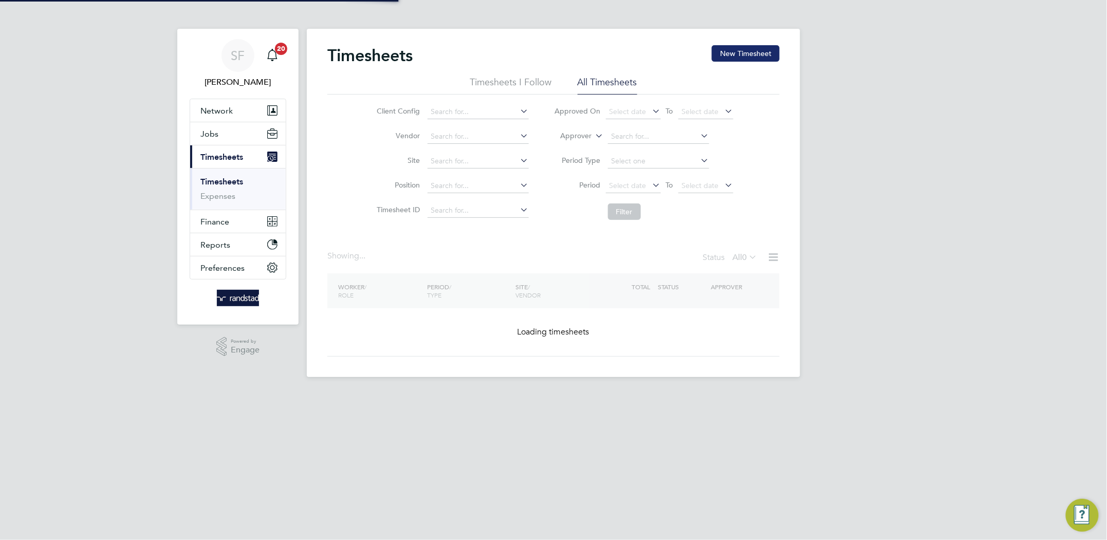
click at [723, 50] on button "New Timesheet" at bounding box center [746, 53] width 68 height 16
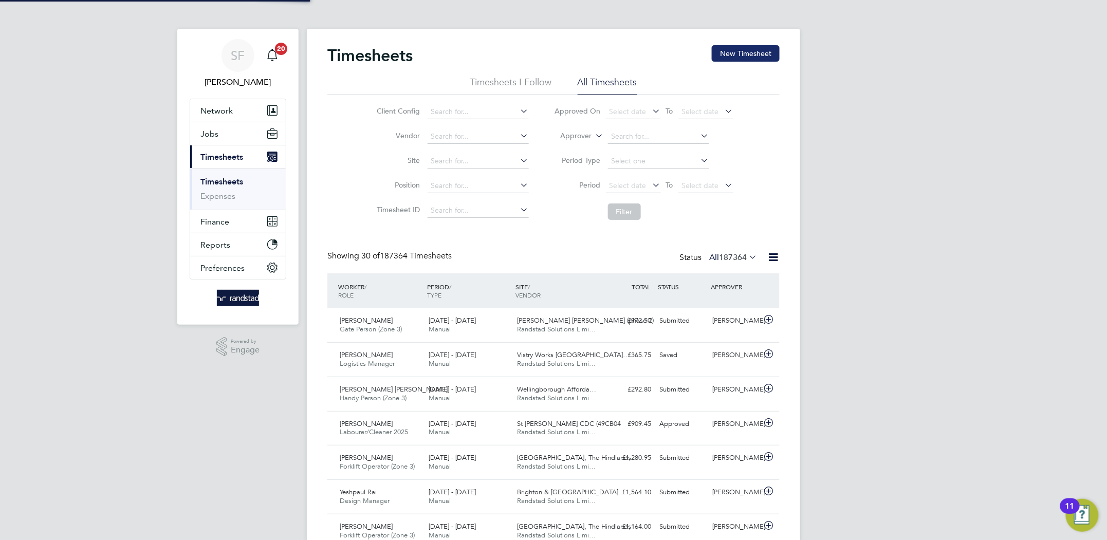
scroll to position [26, 89]
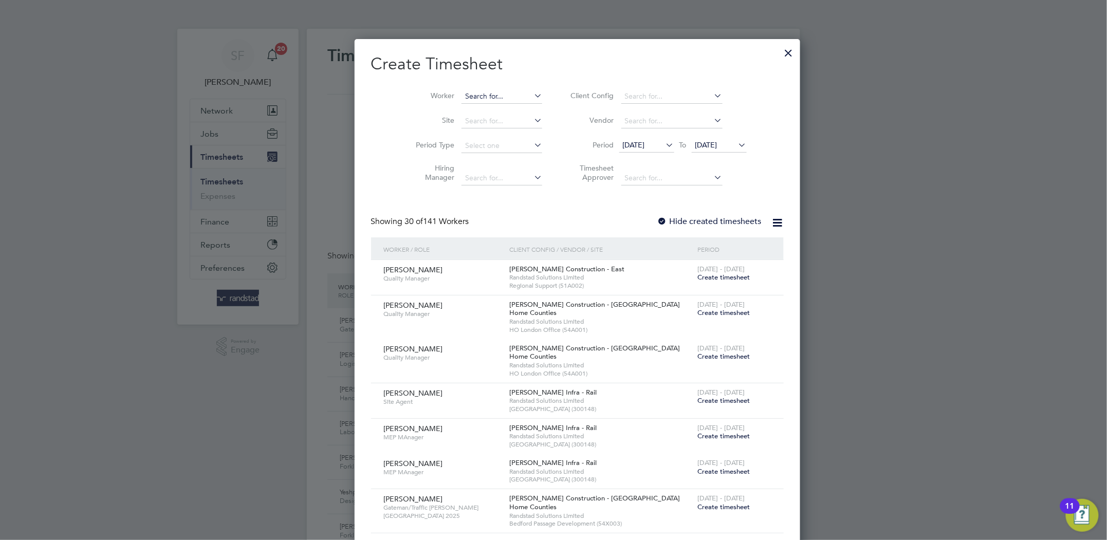
click at [461, 96] on input at bounding box center [501, 96] width 81 height 14
click at [503, 122] on b "Robinson" at bounding box center [533, 124] width 60 height 9
type input "Paul Robinson"
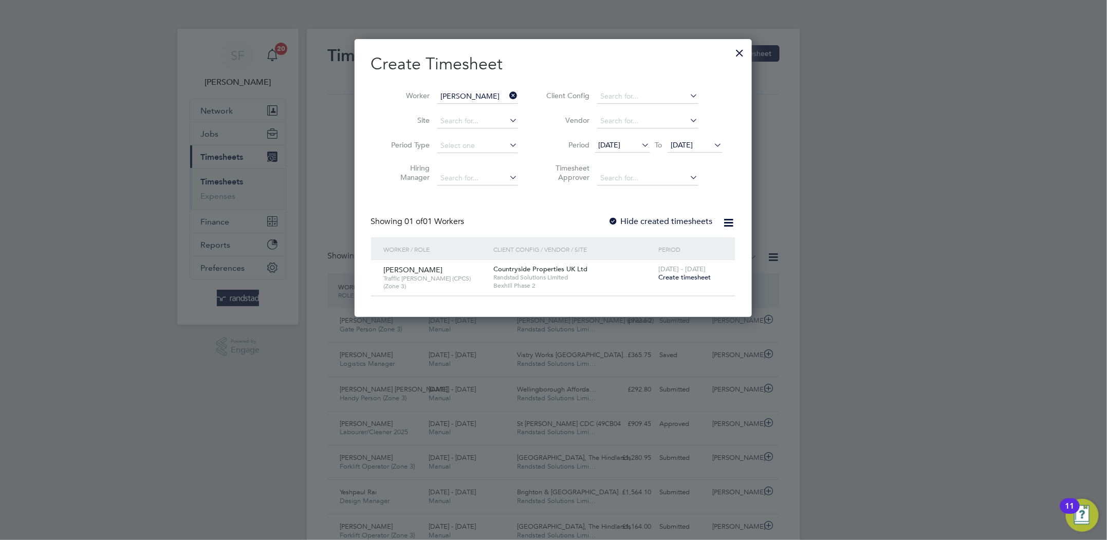
click at [676, 279] on span "Create timesheet" at bounding box center [685, 277] width 52 height 9
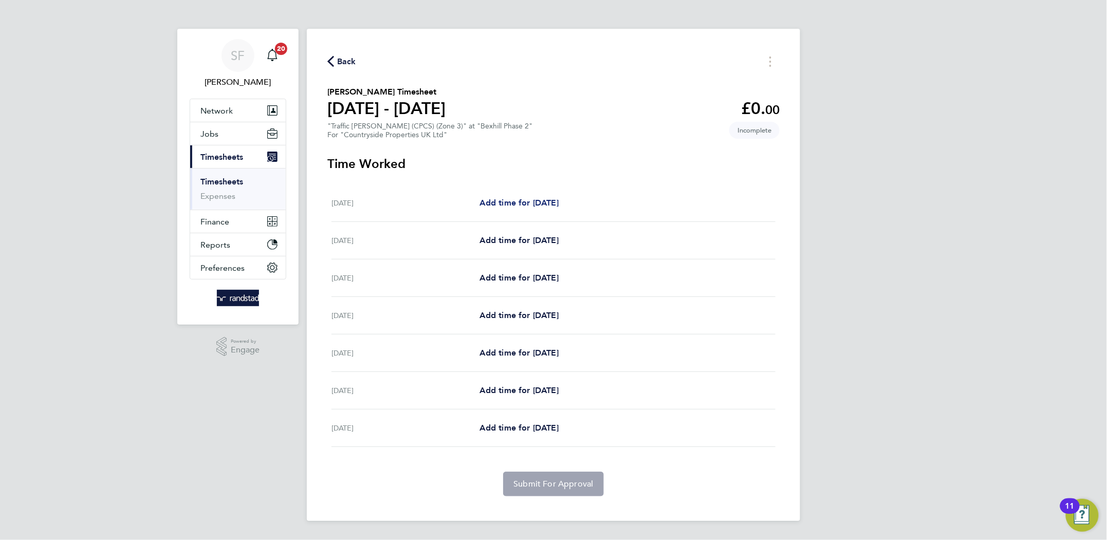
click at [511, 202] on span "Add time for Mon 22 Sep" at bounding box center [518, 203] width 79 height 10
select select "30"
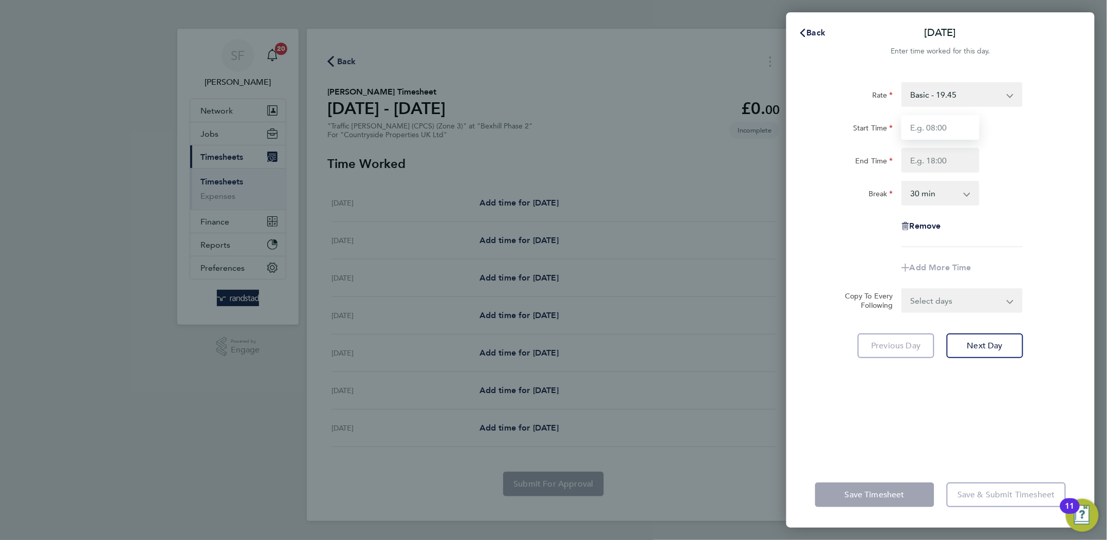
click at [925, 125] on input "Start Time" at bounding box center [940, 127] width 78 height 25
type input "07:00"
click at [934, 159] on input "End Time" at bounding box center [940, 160] width 78 height 25
type input "17:00"
click at [946, 192] on select "0 min 15 min 30 min 45 min 60 min 75 min 90 min" at bounding box center [934, 193] width 64 height 23
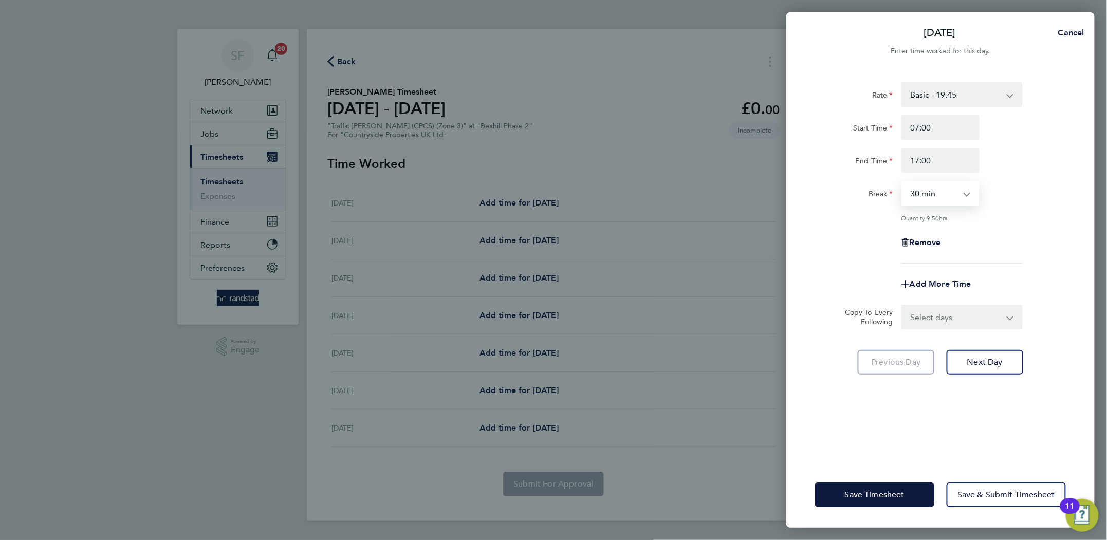
select select "0"
click at [902, 182] on select "0 min 15 min 30 min 45 min 60 min 75 min 90 min" at bounding box center [934, 193] width 64 height 23
click at [1007, 243] on div "Remove" at bounding box center [940, 242] width 259 height 25
click at [967, 316] on select "Select days Day Weekday (Mon-Fri) Weekend (Sat-Sun) Tuesday Wednesday Thursday …" at bounding box center [956, 317] width 108 height 23
select select "WEEKDAY"
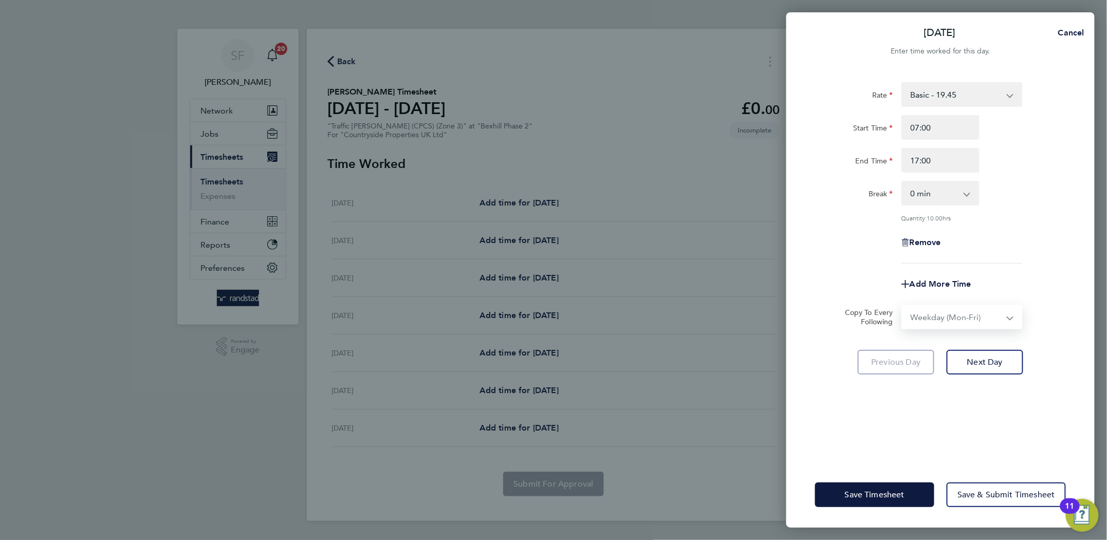
click at [902, 306] on select "Select days Day Weekday (Mon-Fri) Weekend (Sat-Sun) Tuesday Wednesday Thursday …" at bounding box center [956, 317] width 108 height 23
select select "2025-09-28"
click at [979, 403] on span "Next Day" at bounding box center [984, 407] width 35 height 10
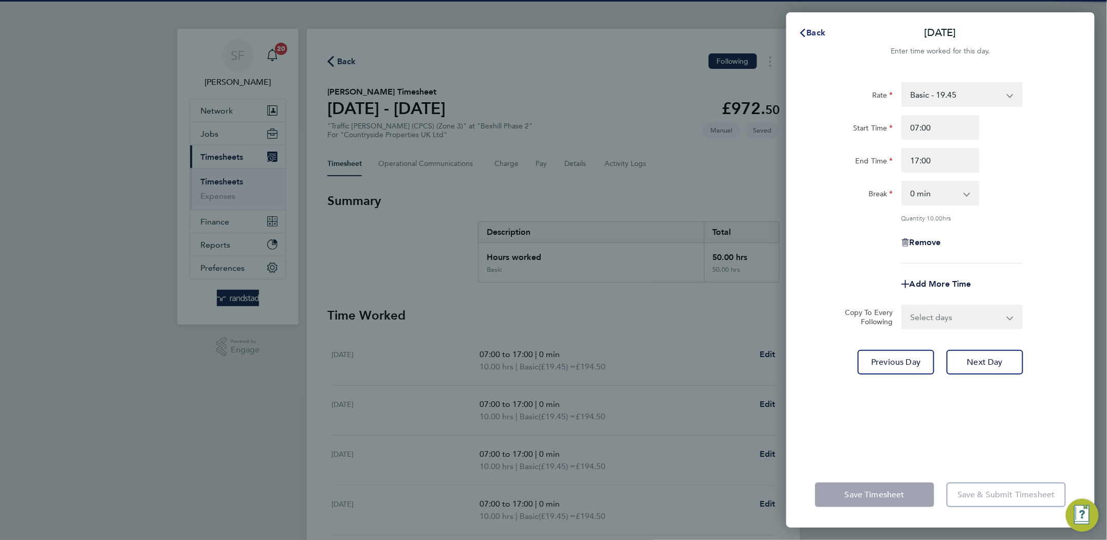
click at [815, 29] on span "Back" at bounding box center [816, 33] width 19 height 10
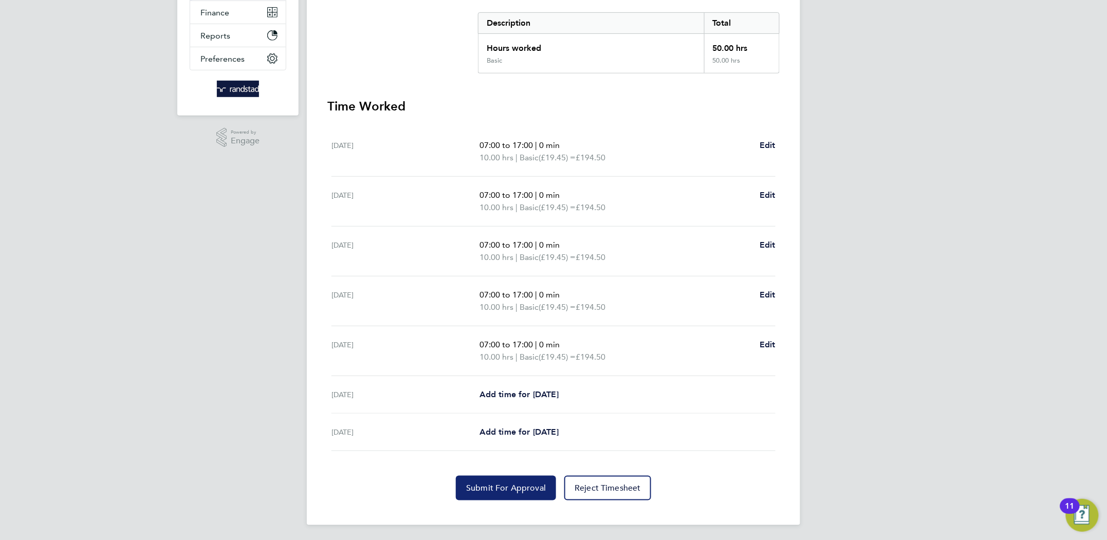
click at [513, 492] on button "Submit For Approval" at bounding box center [506, 488] width 100 height 25
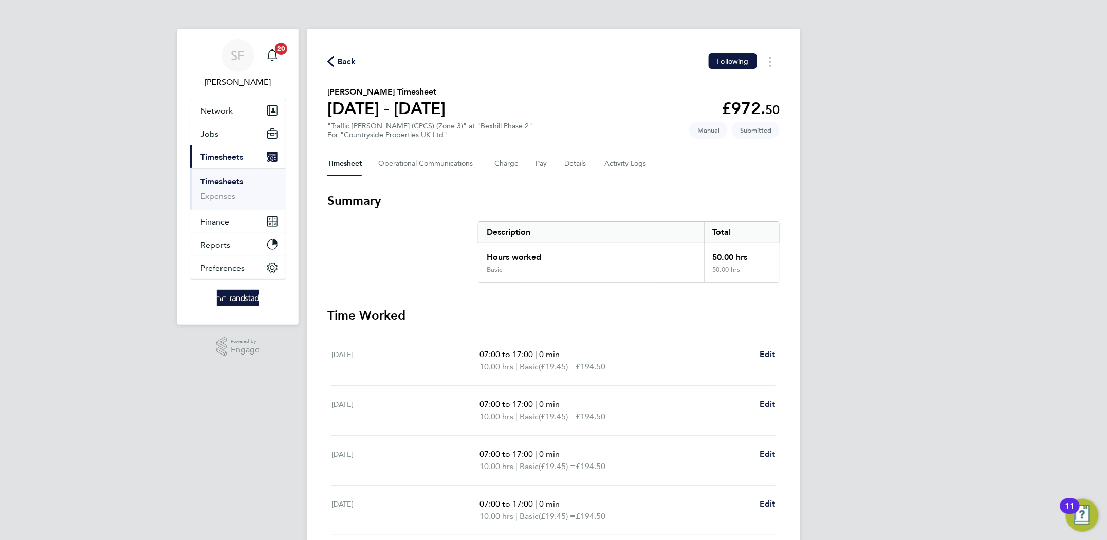
click at [218, 184] on link "Timesheets" at bounding box center [221, 182] width 43 height 10
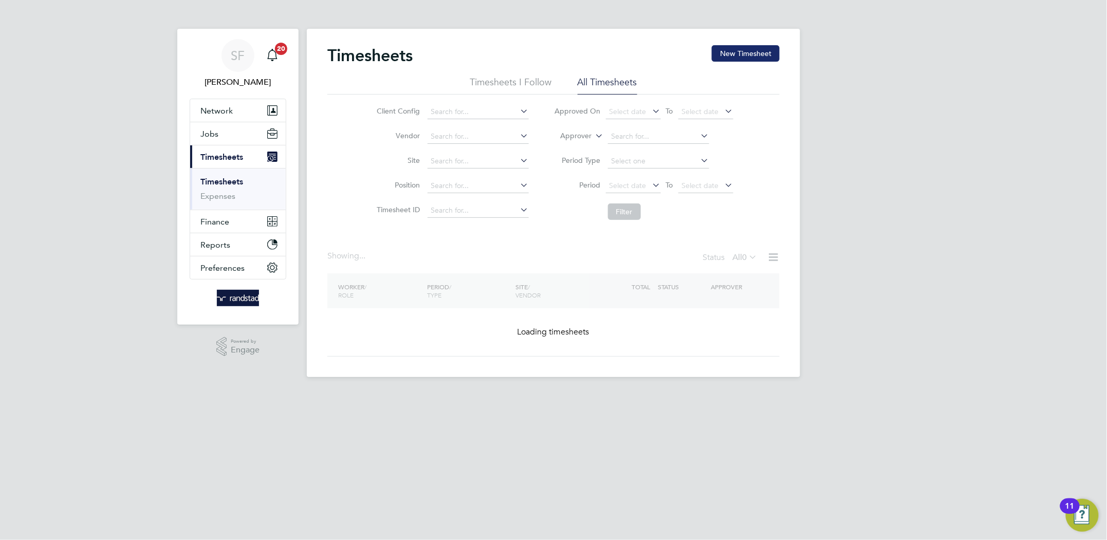
click at [754, 57] on button "New Timesheet" at bounding box center [746, 53] width 68 height 16
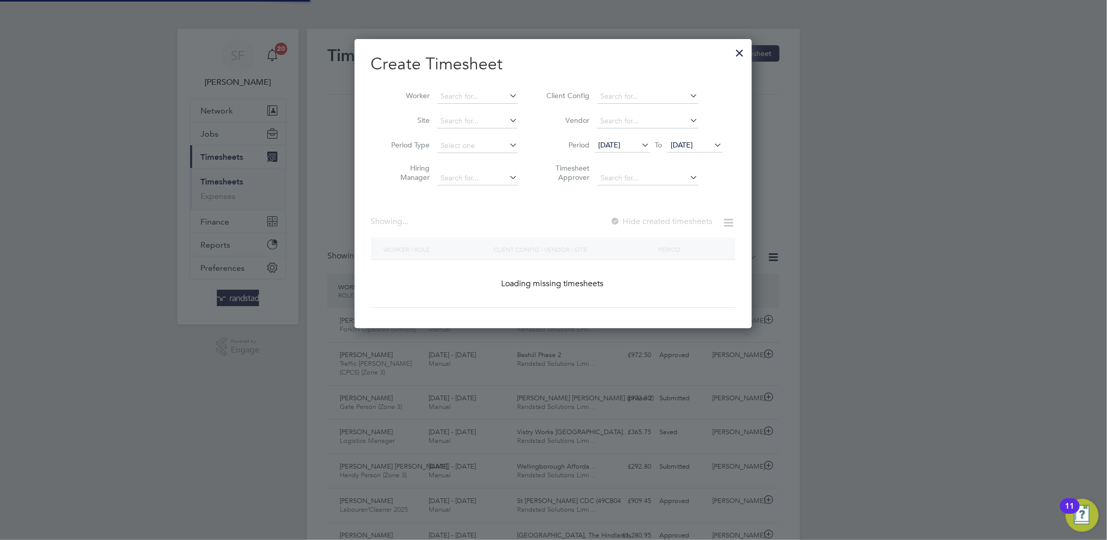
scroll to position [26, 89]
click at [477, 90] on input at bounding box center [477, 96] width 81 height 14
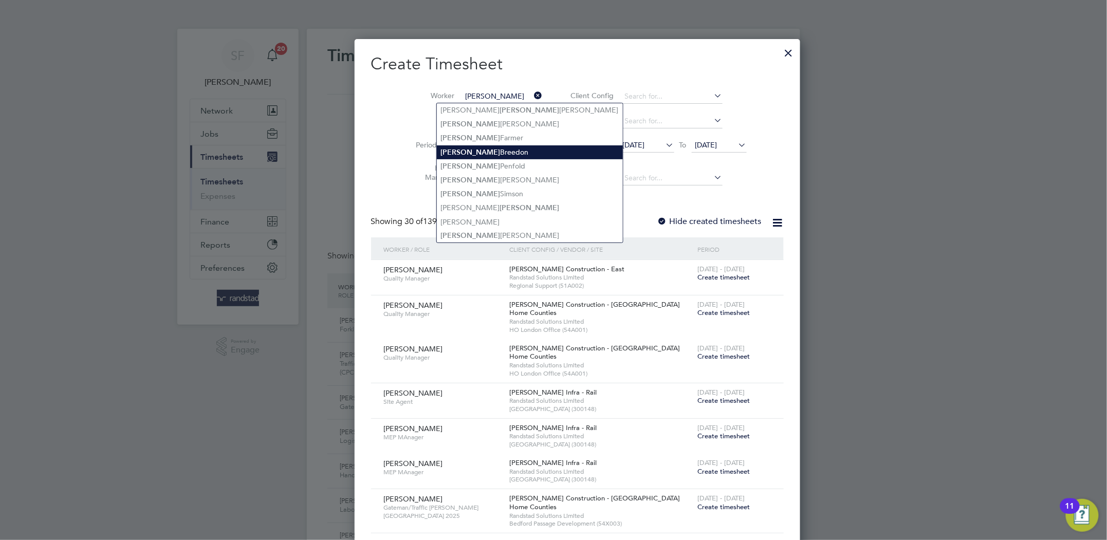
click at [473, 151] on li "Keith Breedon" at bounding box center [530, 152] width 186 height 14
type input "Keith Breedon"
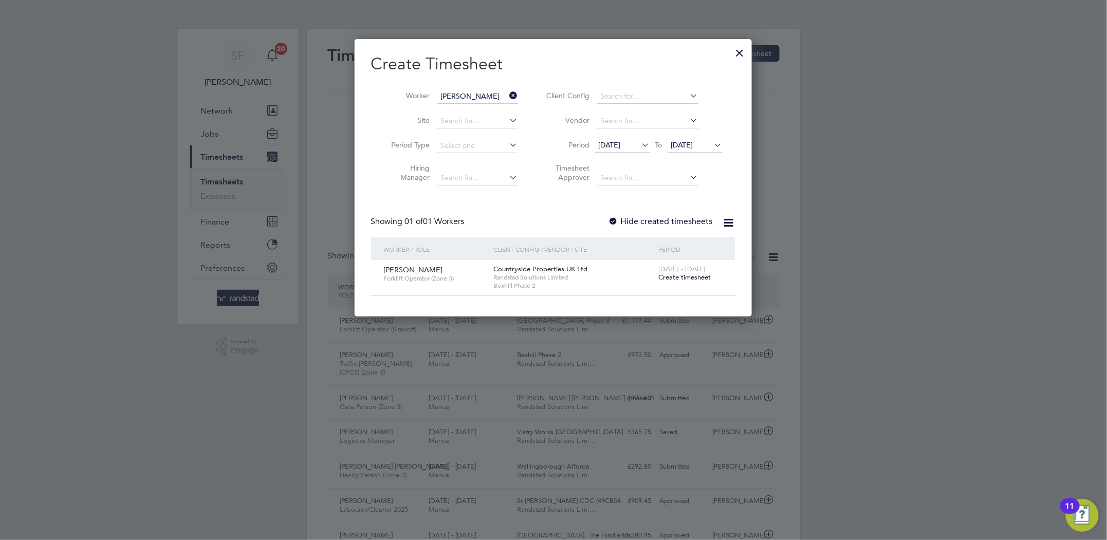
click at [669, 277] on span "Create timesheet" at bounding box center [685, 277] width 52 height 9
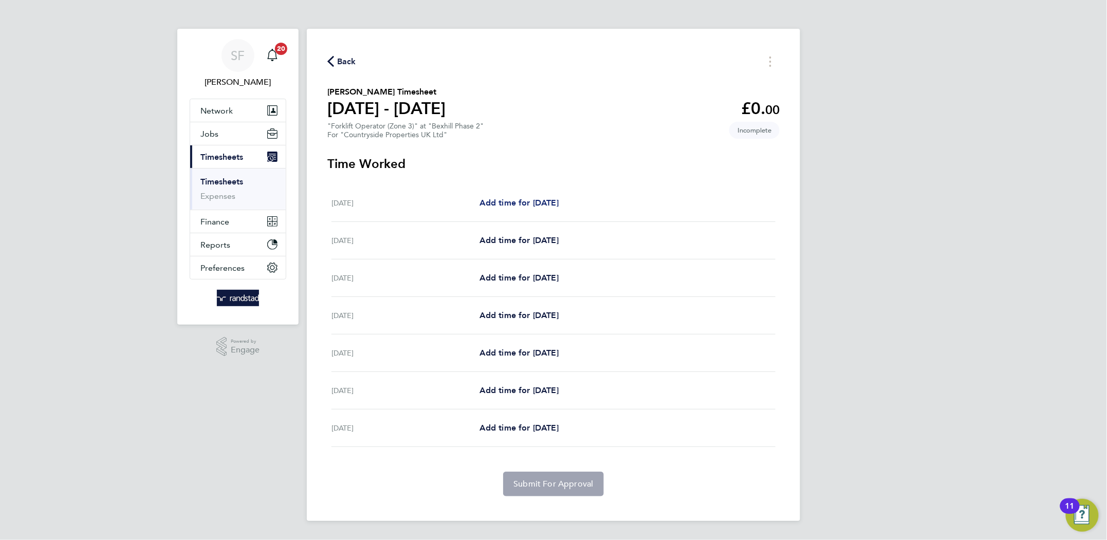
click at [529, 202] on span "Add time for Mon 22 Sep" at bounding box center [518, 203] width 79 height 10
select select "30"
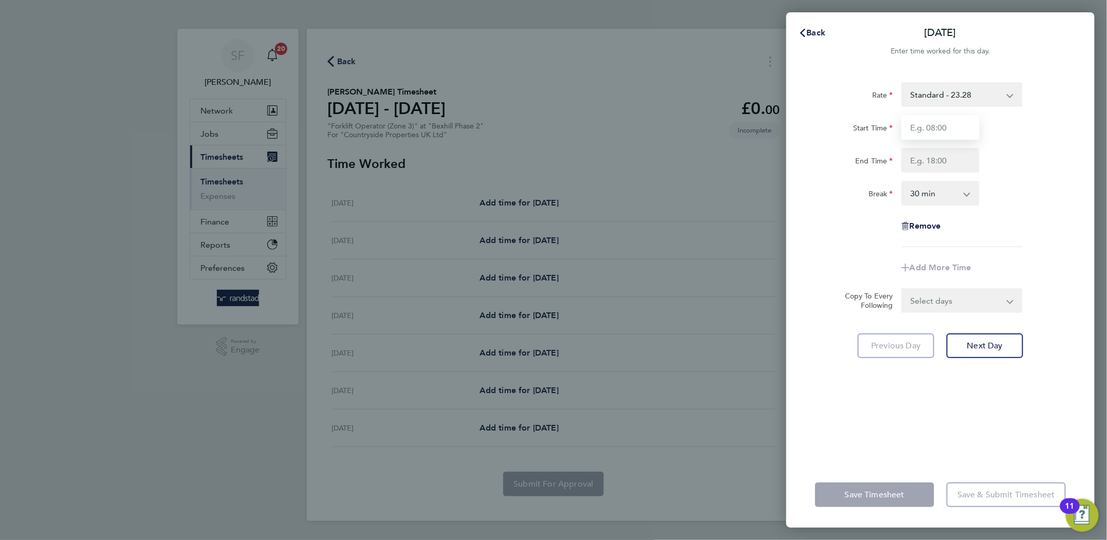
click at [925, 129] on input "Start Time" at bounding box center [940, 127] width 78 height 25
type input "07:30"
click at [936, 159] on input "End Time" at bounding box center [940, 160] width 78 height 25
type input "17:30"
click at [937, 198] on select "0 min 15 min 30 min 45 min 60 min 75 min 90 min" at bounding box center [934, 193] width 64 height 23
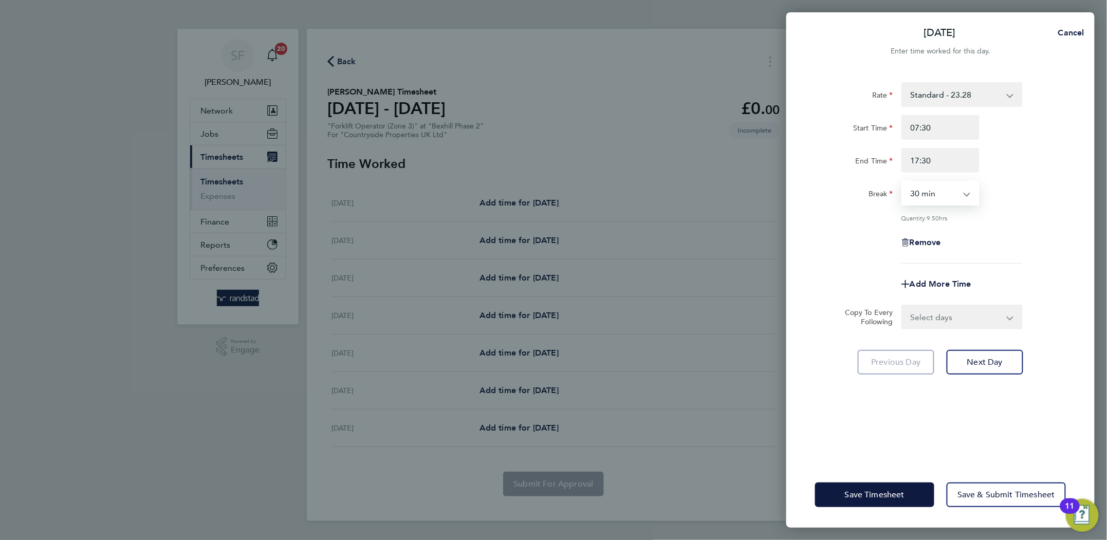
select select "0"
click at [902, 182] on select "0 min 15 min 30 min 45 min 60 min 75 min 90 min" at bounding box center [934, 193] width 64 height 23
click at [942, 164] on input "17:30" at bounding box center [940, 160] width 78 height 25
type input "1"
type input "18:00"
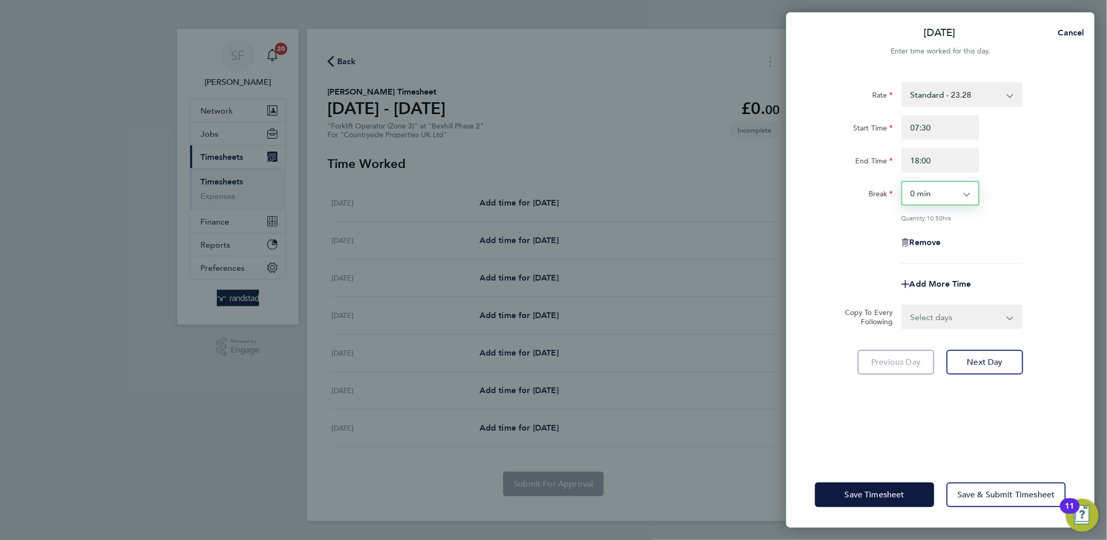
click at [1020, 222] on div "Rate Standard - 23.28 Start Time 07:30 End Time 18:00 Break 0 min 15 min 30 min…" at bounding box center [940, 172] width 251 height 181
click at [971, 314] on select "Select days Day Weekday (Mon-Fri) Weekend (Sat-Sun) Tuesday Wednesday Thursday …" at bounding box center [956, 317] width 108 height 23
select select "WEEKDAY"
click at [902, 306] on select "Select days Day Weekday (Mon-Fri) Weekend (Sat-Sun) Tuesday Wednesday Thursday …" at bounding box center [956, 317] width 108 height 23
select select "2025-09-28"
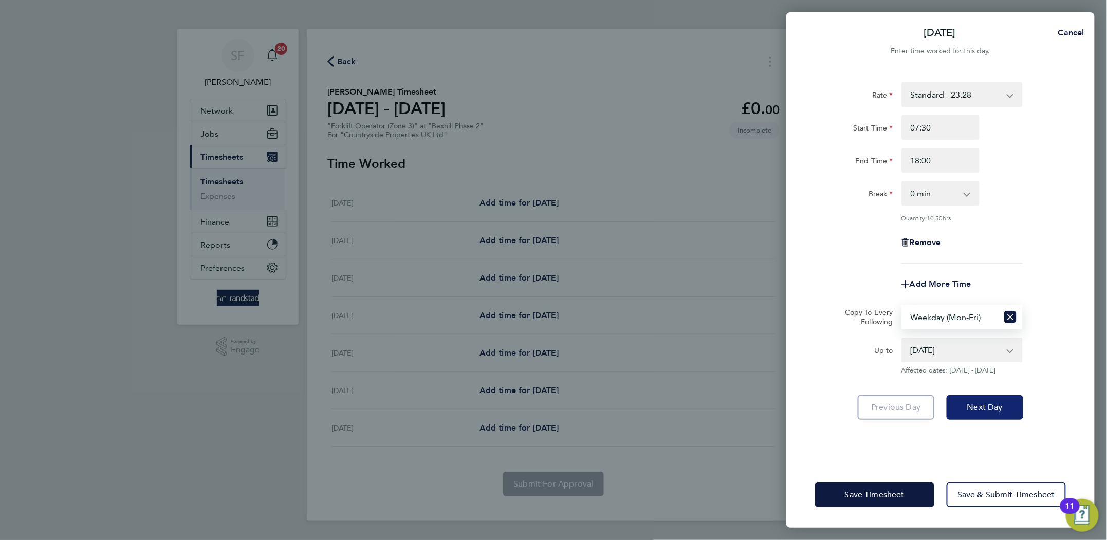
click at [975, 399] on button "Next Day" at bounding box center [984, 407] width 77 height 25
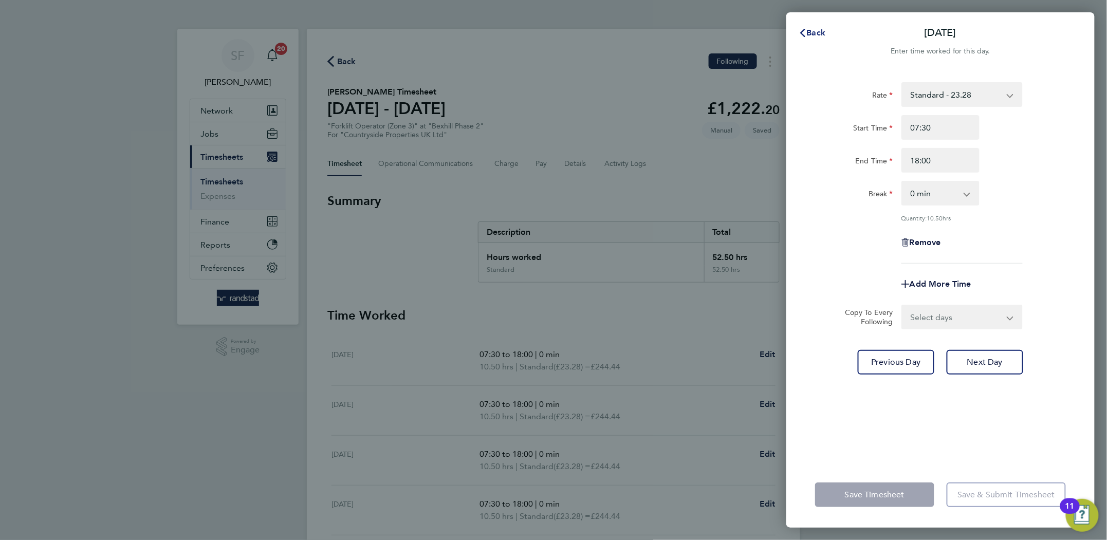
click at [812, 35] on span "Back" at bounding box center [816, 33] width 19 height 10
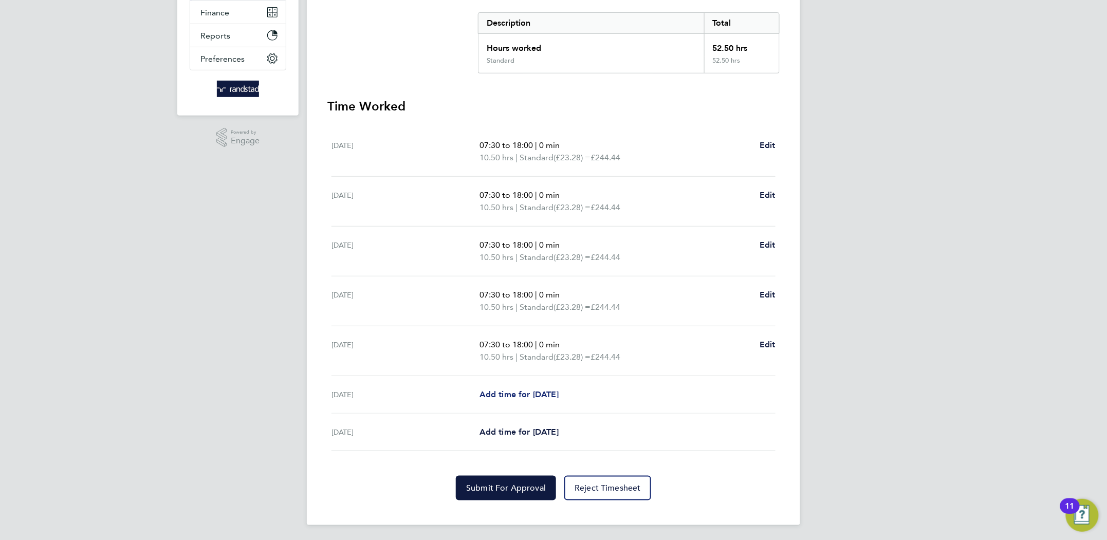
click at [523, 393] on span "Add time for Sat 27 Sep" at bounding box center [518, 394] width 79 height 10
select select "30"
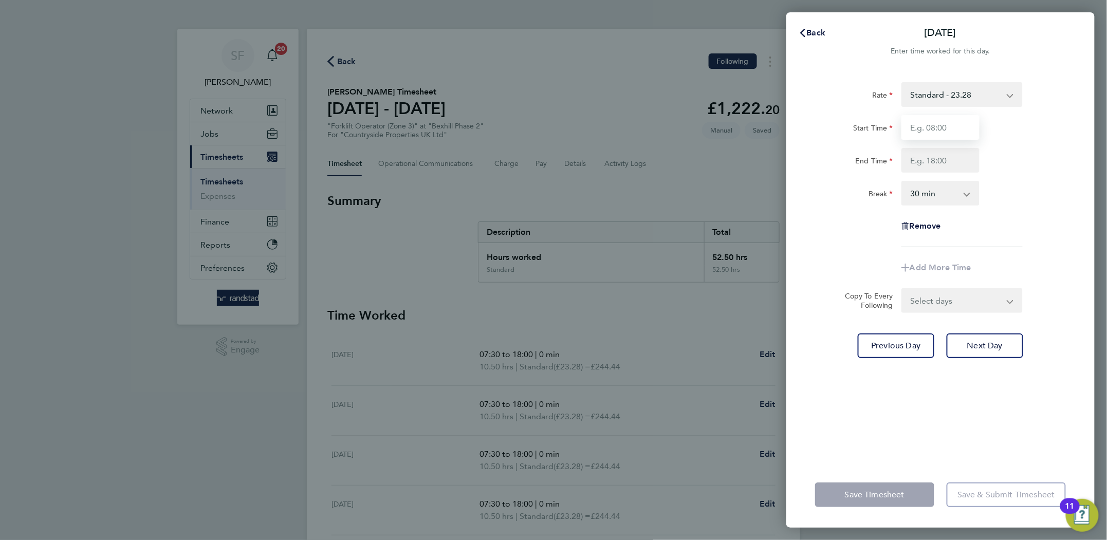
click at [929, 123] on input "Start Time" at bounding box center [940, 127] width 78 height 25
type input "07:30"
click at [934, 169] on input "End Time" at bounding box center [940, 160] width 78 height 25
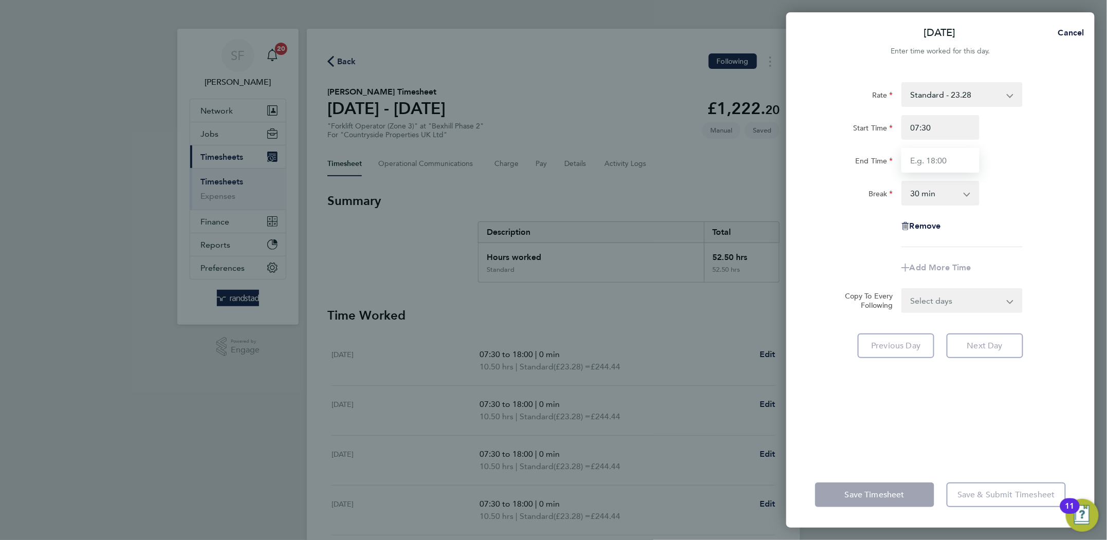
click at [942, 159] on input "End Time" at bounding box center [940, 160] width 78 height 25
type input "16:30"
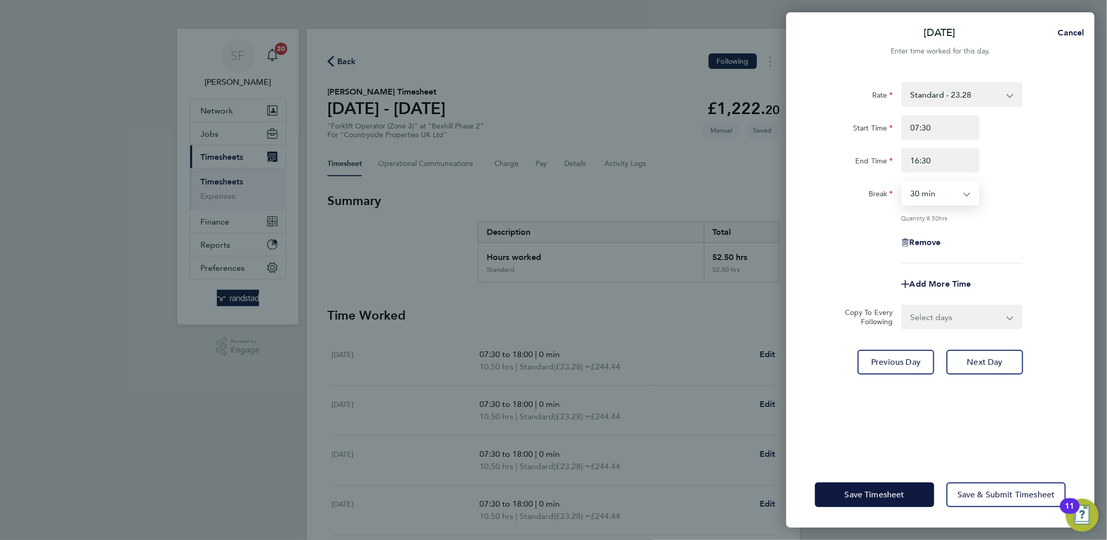
click at [952, 191] on select "0 min 15 min 30 min 45 min 60 min 75 min 90 min" at bounding box center [934, 193] width 64 height 23
click at [1026, 230] on div "Remove" at bounding box center [940, 242] width 259 height 25
click at [897, 494] on span "Save Timesheet" at bounding box center [875, 495] width 60 height 10
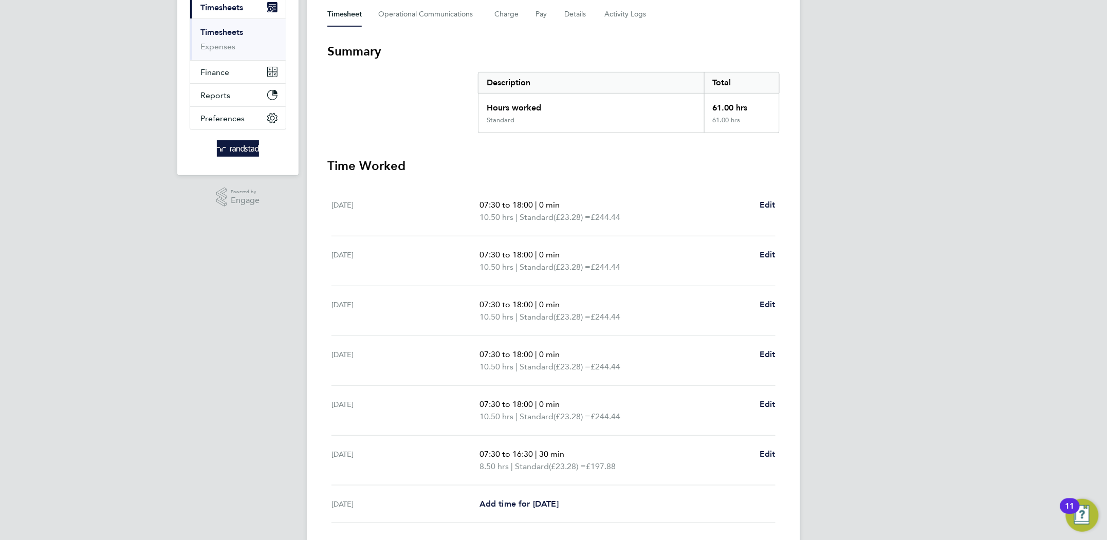
scroll to position [221, 0]
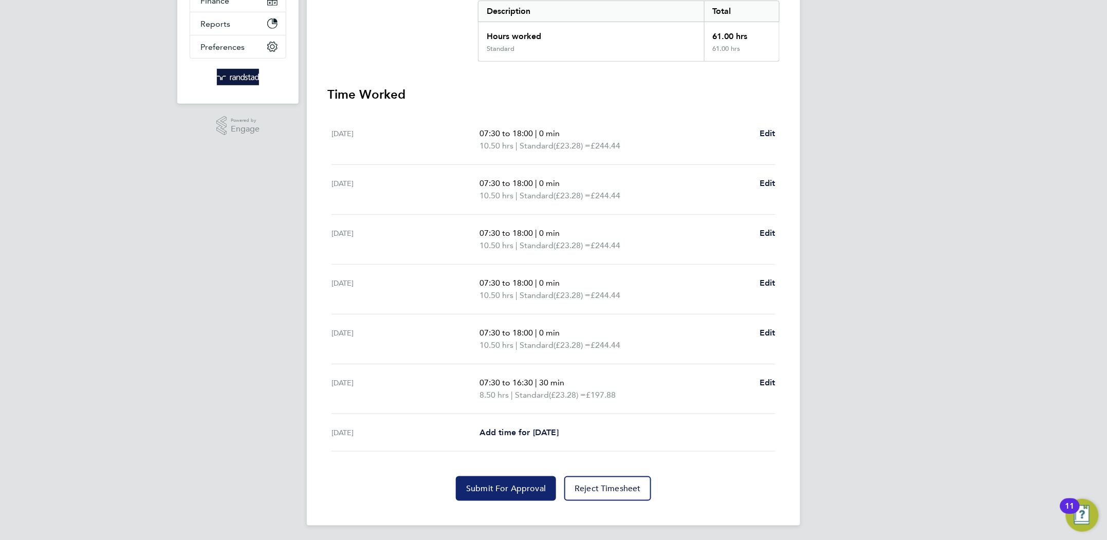
click at [496, 485] on span "Submit For Approval" at bounding box center [506, 489] width 80 height 10
